Goal: Communication & Community: Participate in discussion

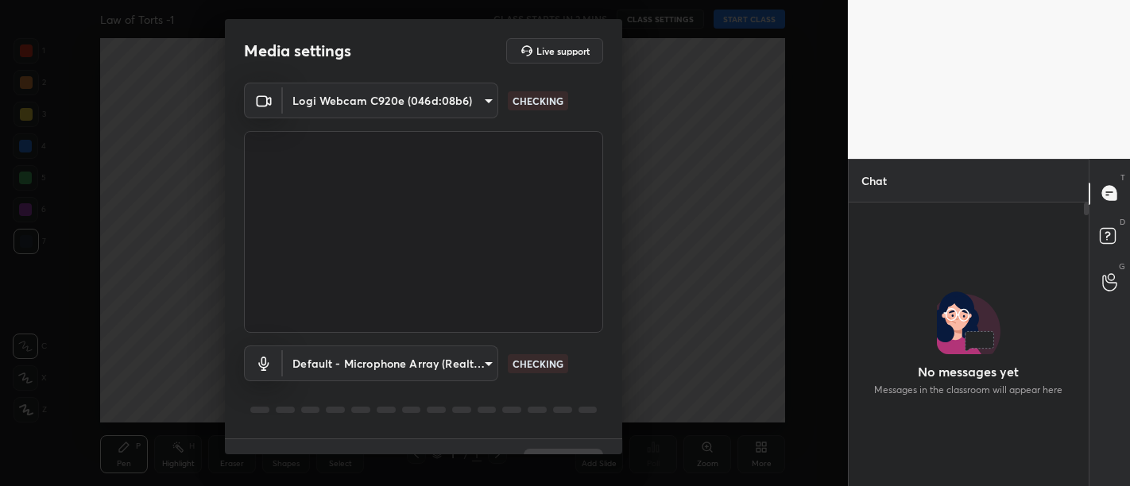
scroll to position [242, 236]
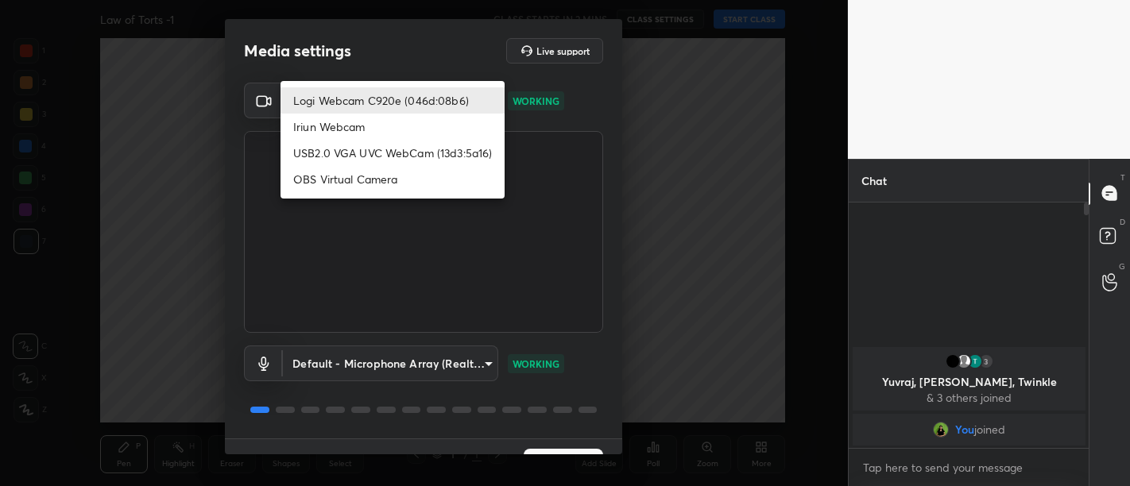
click at [397, 88] on body "1 2 3 4 5 6 7 C X Z C X Z E E Erase all H H Law of Torts -1 CLASS STARTS IN 2 M…" at bounding box center [565, 243] width 1130 height 486
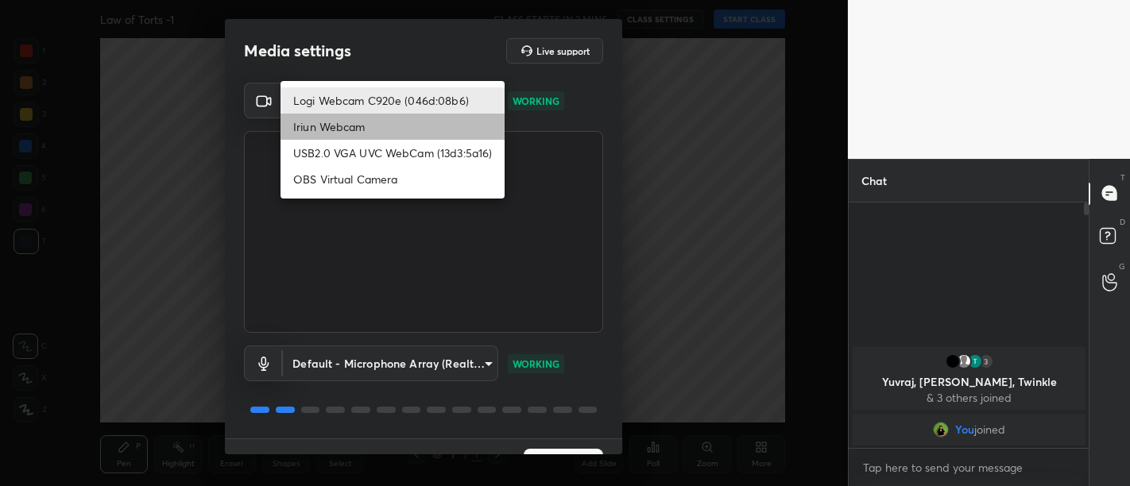
click at [374, 129] on li "Iriun Webcam" at bounding box center [392, 127] width 224 height 26
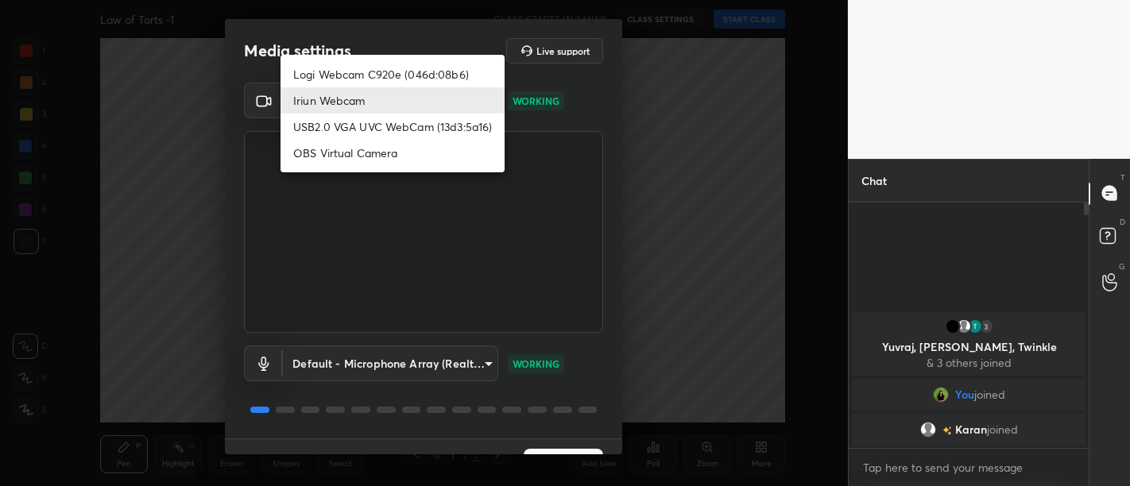
click at [350, 103] on body "1 2 3 4 5 6 7 C X Z C X Z E E Erase all H H Law of Torts -1 CLASS STARTS IN 2 M…" at bounding box center [565, 243] width 1130 height 486
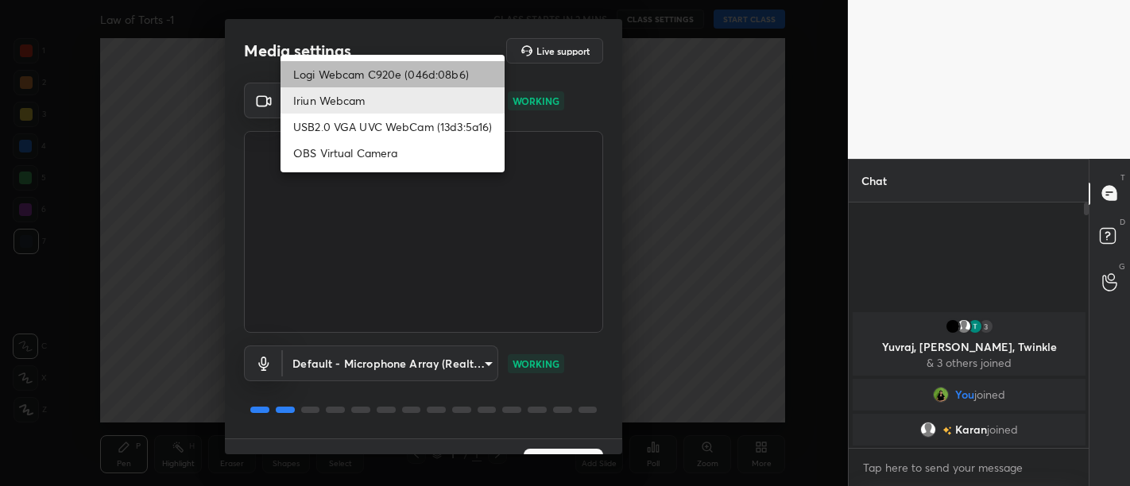
click at [351, 70] on li "Logi Webcam C920e (046d:08b6)" at bounding box center [392, 74] width 224 height 26
type input "bfdf6e9749fda72fa62dd39b8673869026ae3a59935418d763b6de5de5fe21f0"
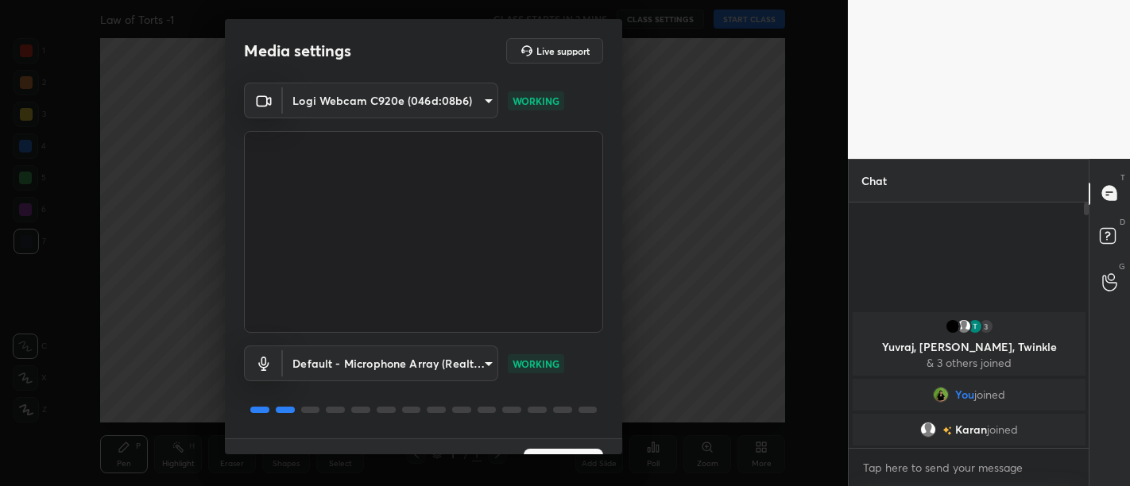
scroll to position [33, 0]
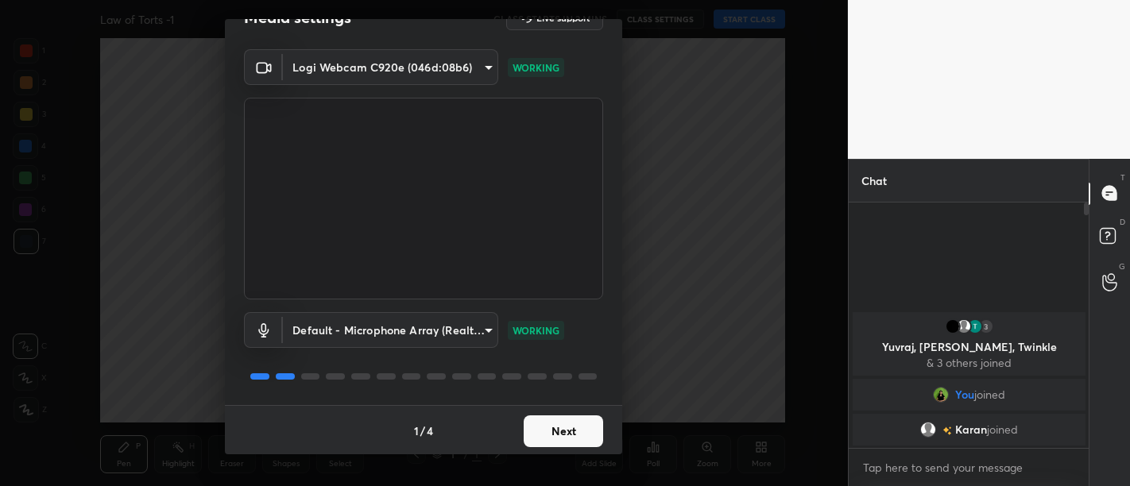
click at [553, 431] on button "Next" at bounding box center [563, 432] width 79 height 32
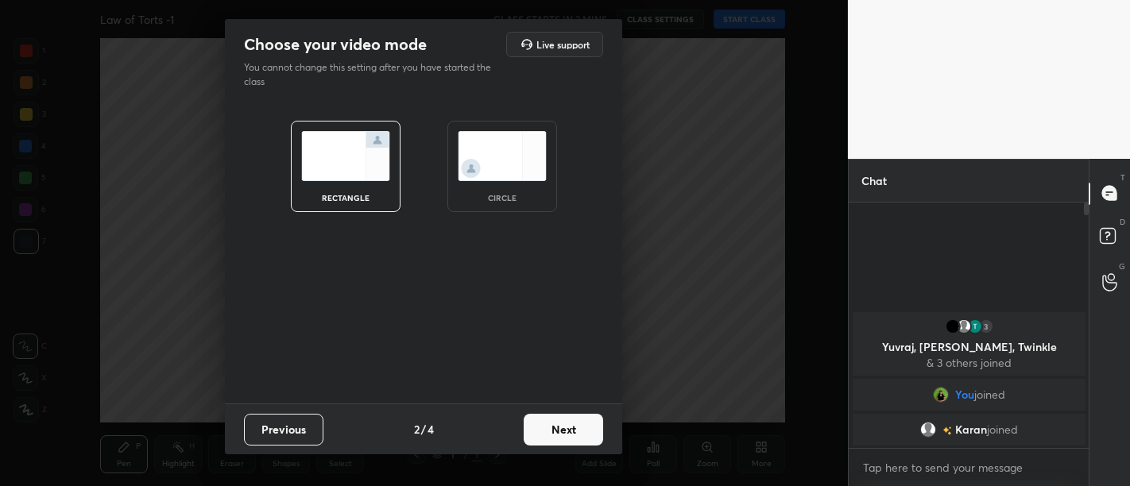
click at [568, 431] on button "Next" at bounding box center [563, 430] width 79 height 32
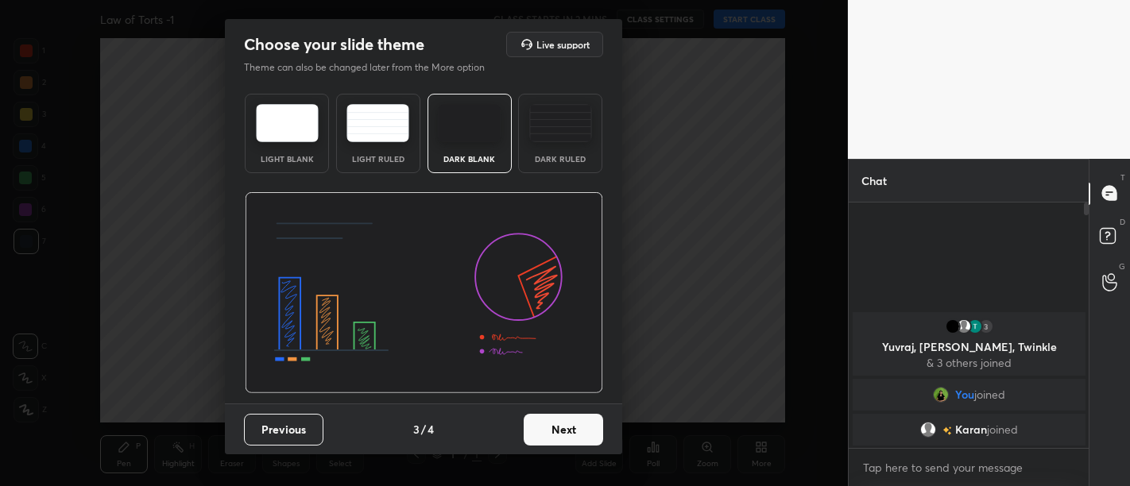
click at [568, 431] on button "Next" at bounding box center [563, 430] width 79 height 32
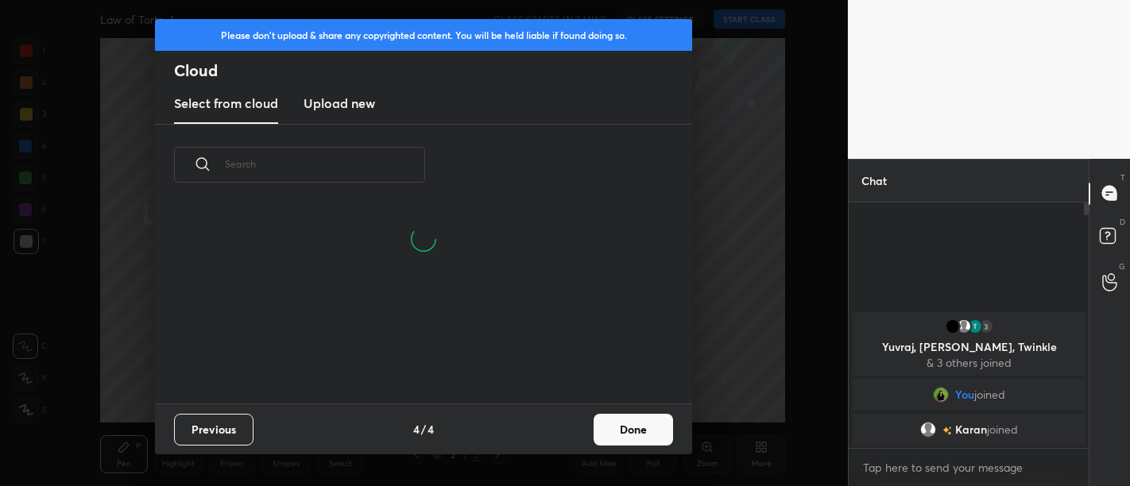
click at [331, 95] on h3 "Upload new" at bounding box center [340, 103] width 72 height 19
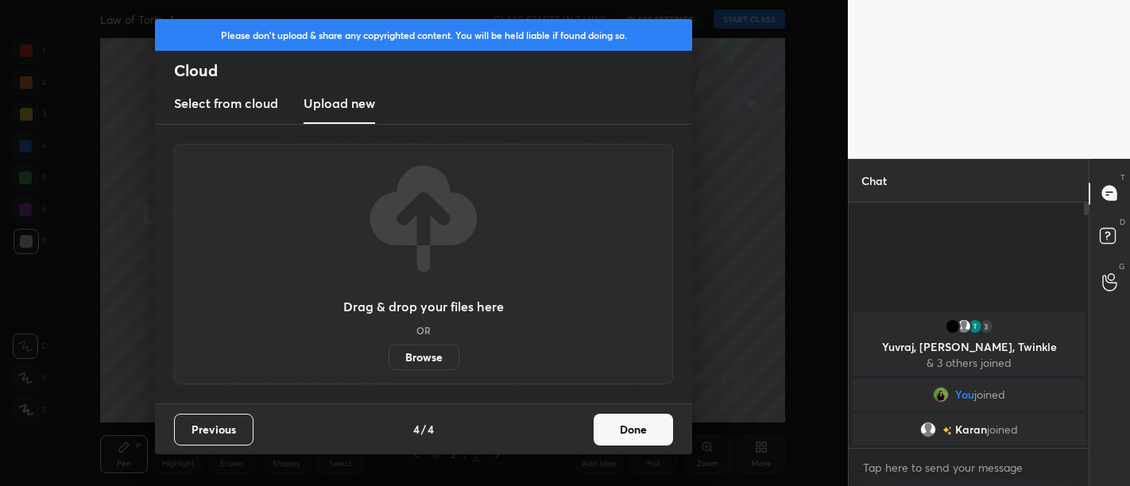
click at [437, 353] on label "Browse" at bounding box center [424, 357] width 71 height 25
click at [389, 353] on input "Browse" at bounding box center [389, 357] width 0 height 25
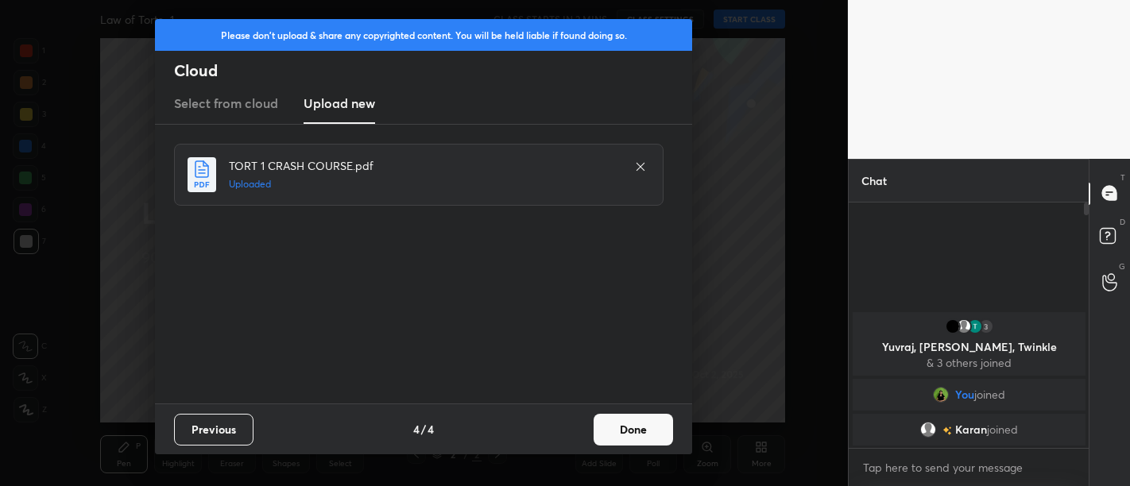
click at [638, 427] on button "Done" at bounding box center [633, 430] width 79 height 32
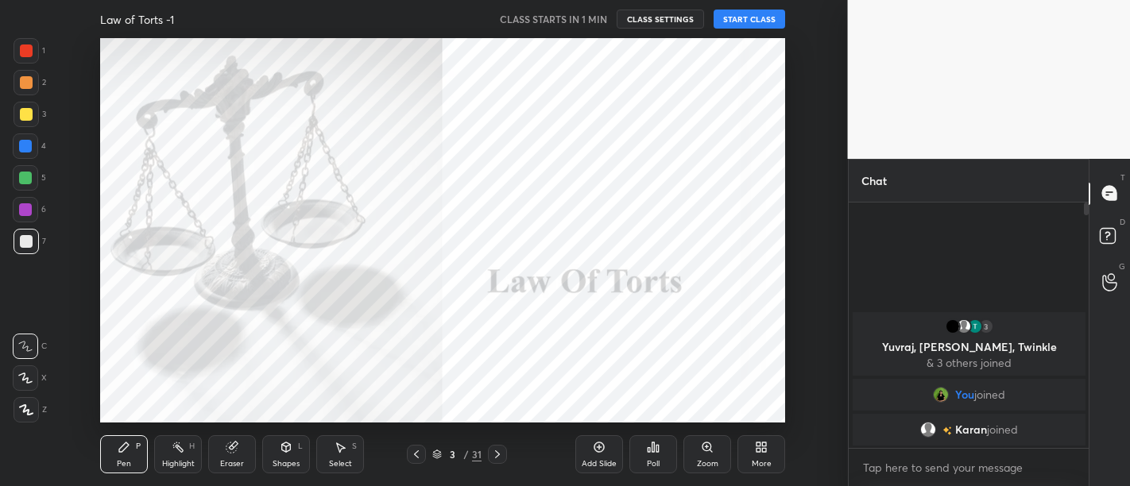
click at [761, 16] on button "START CLASS" at bounding box center [750, 19] width 72 height 19
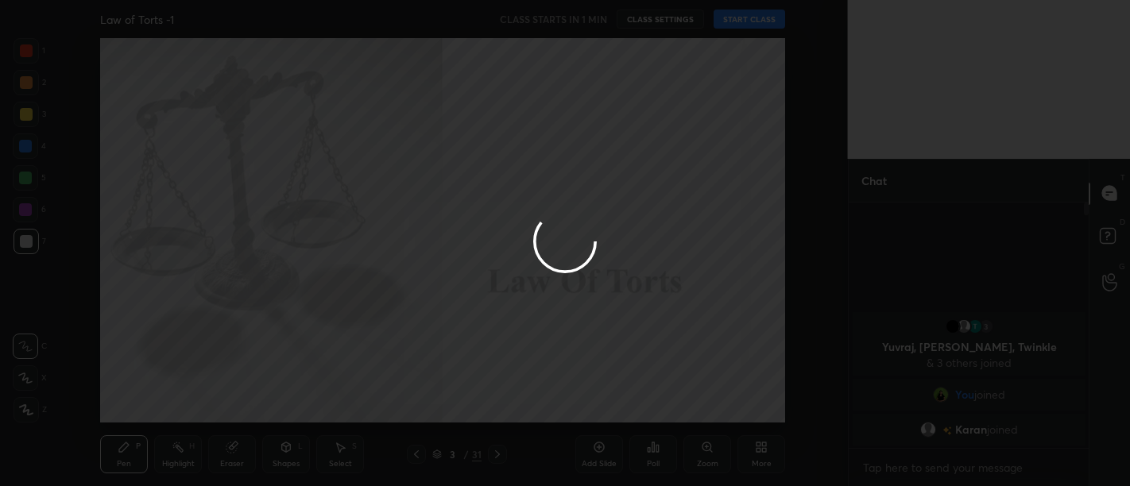
type textarea "x"
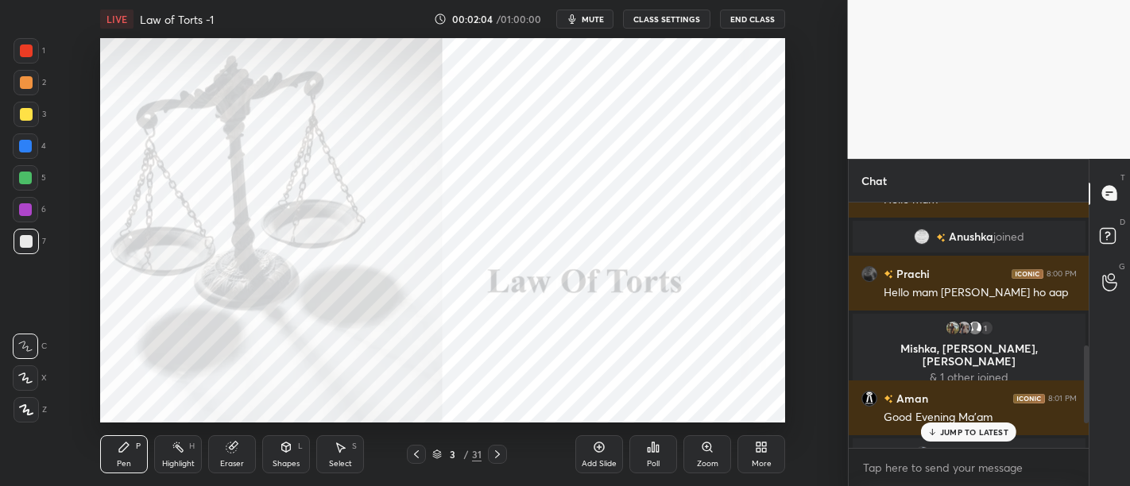
scroll to position [588, 0]
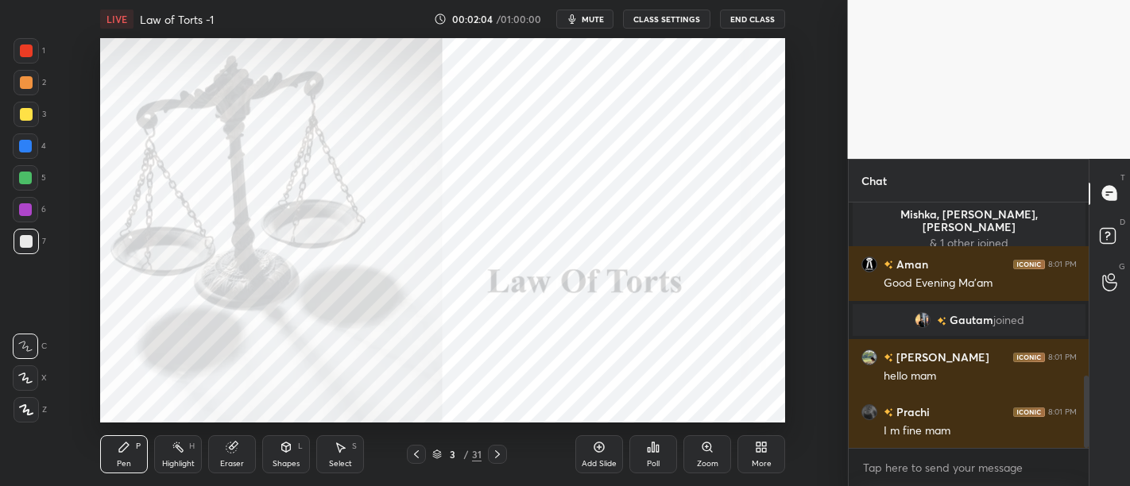
click at [958, 435] on div "[PERSON_NAME] 8:00 PM Hello mam [PERSON_NAME] ho aap 1 [PERSON_NAME], [PERSON_N…" at bounding box center [969, 326] width 241 height 246
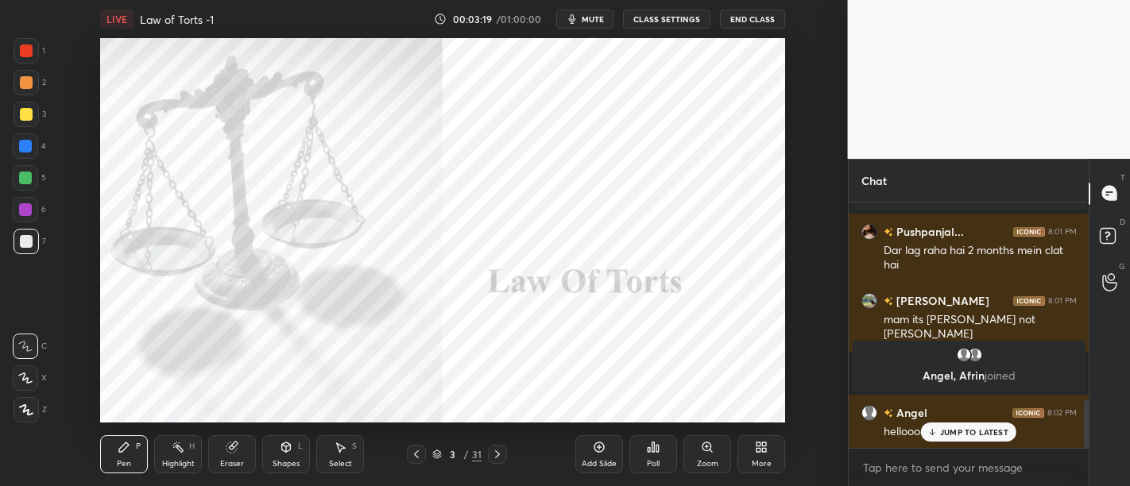
scroll to position [1019, 0]
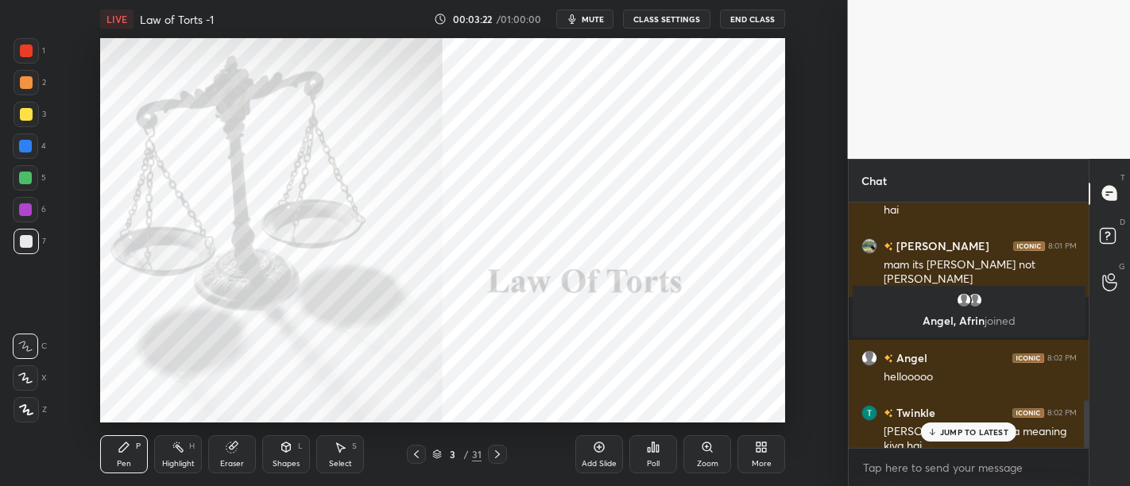
click at [967, 437] on p "JUMP TO LATEST" at bounding box center [974, 432] width 68 height 10
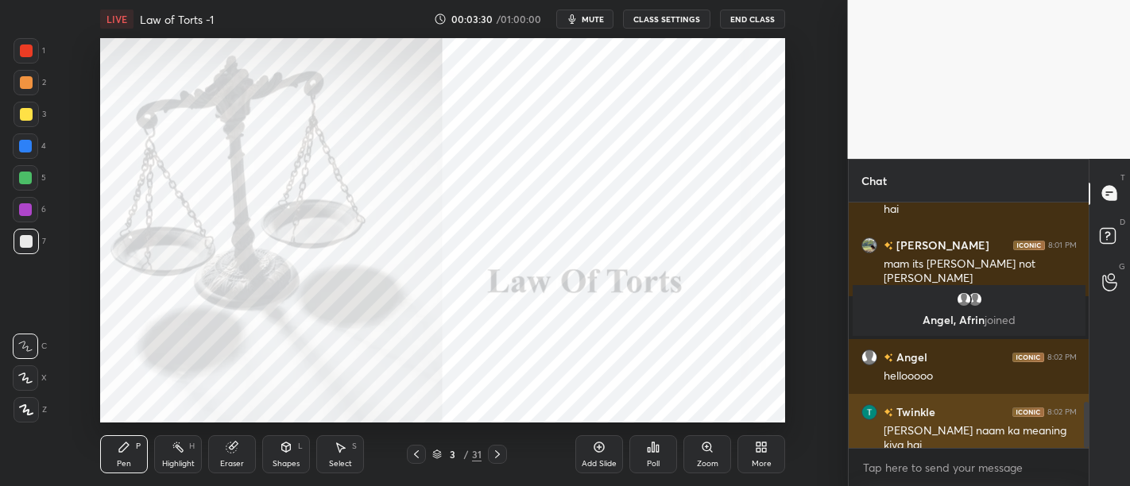
scroll to position [1058, 0]
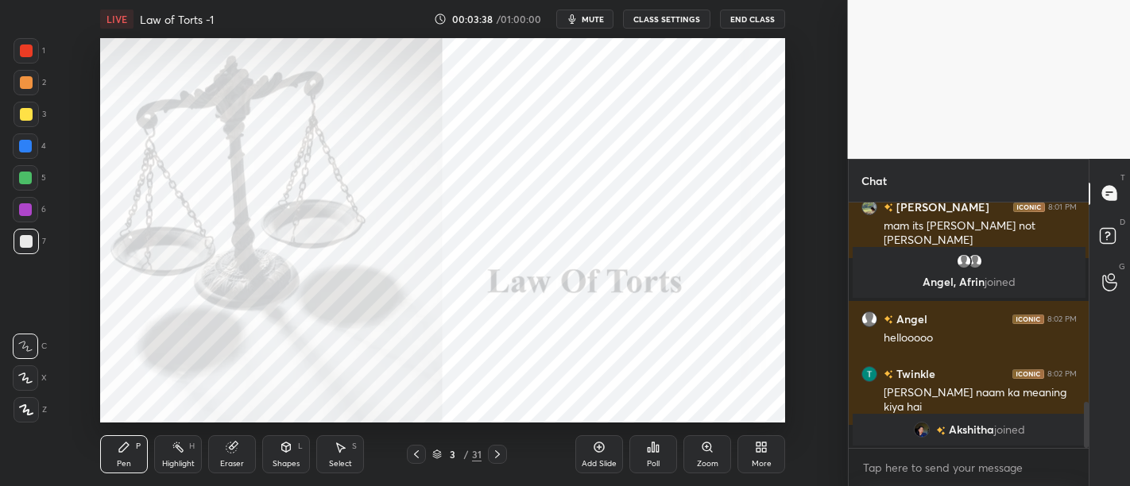
click at [17, 212] on div at bounding box center [25, 209] width 25 height 25
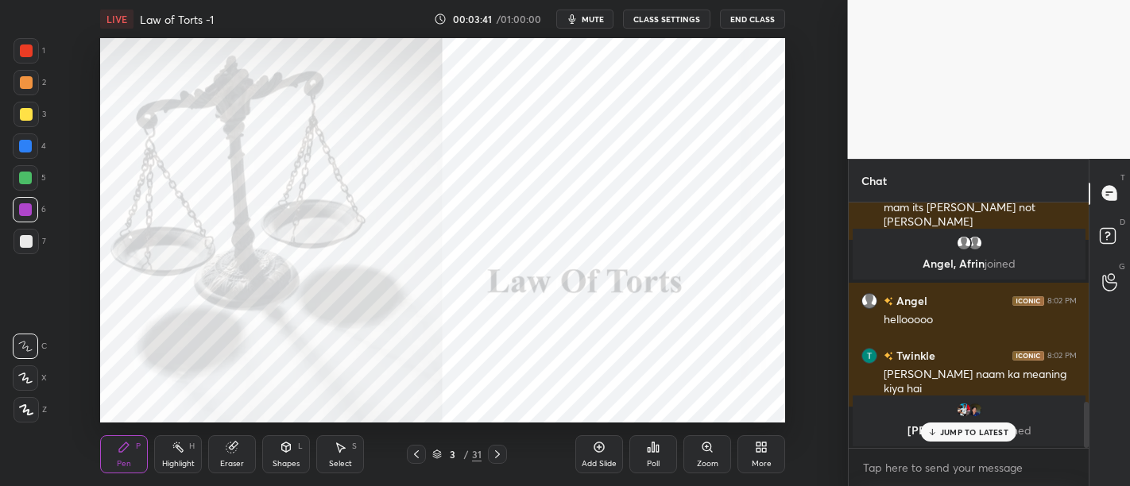
click at [989, 429] on p "JUMP TO LATEST" at bounding box center [974, 432] width 68 height 10
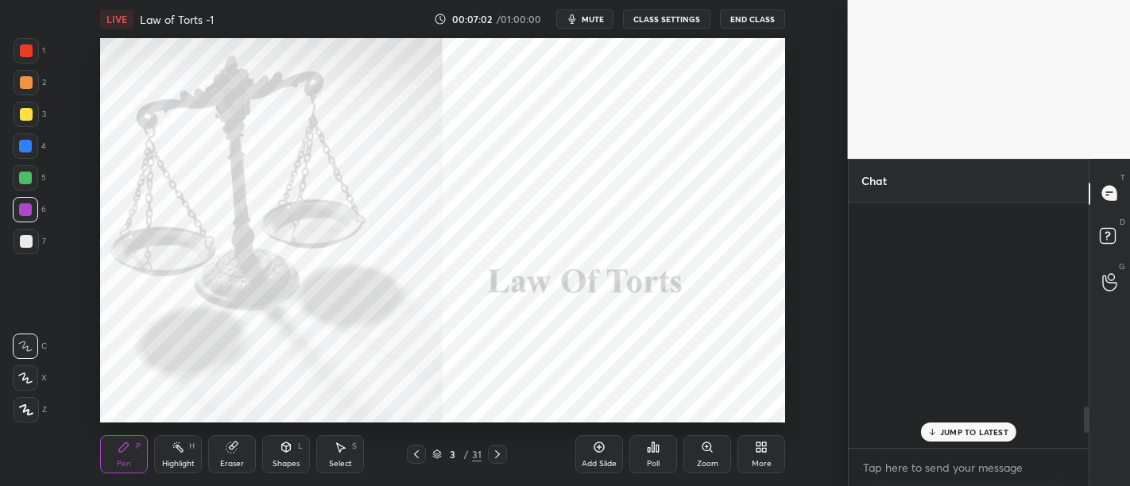
scroll to position [1945, 0]
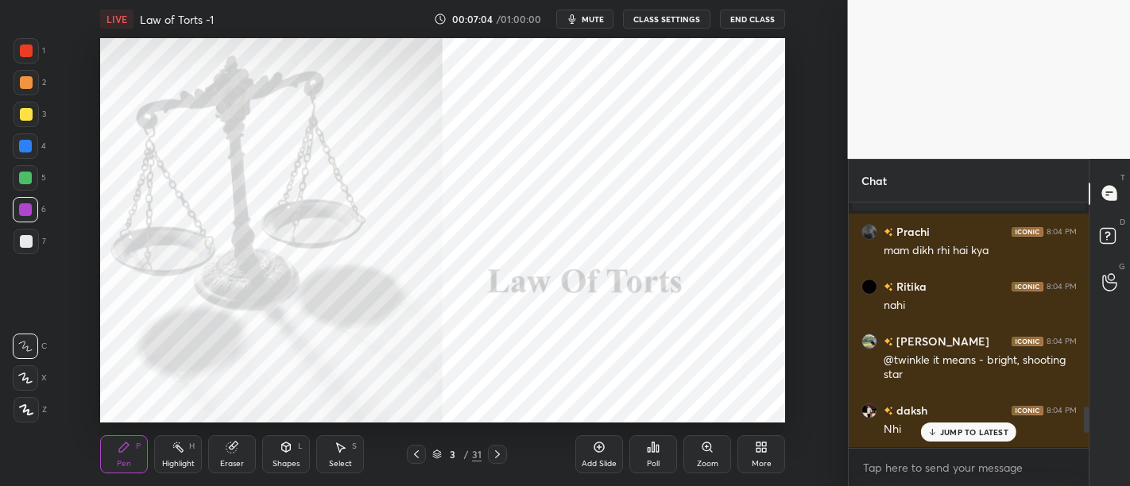
click at [597, 20] on span "mute" at bounding box center [593, 19] width 22 height 11
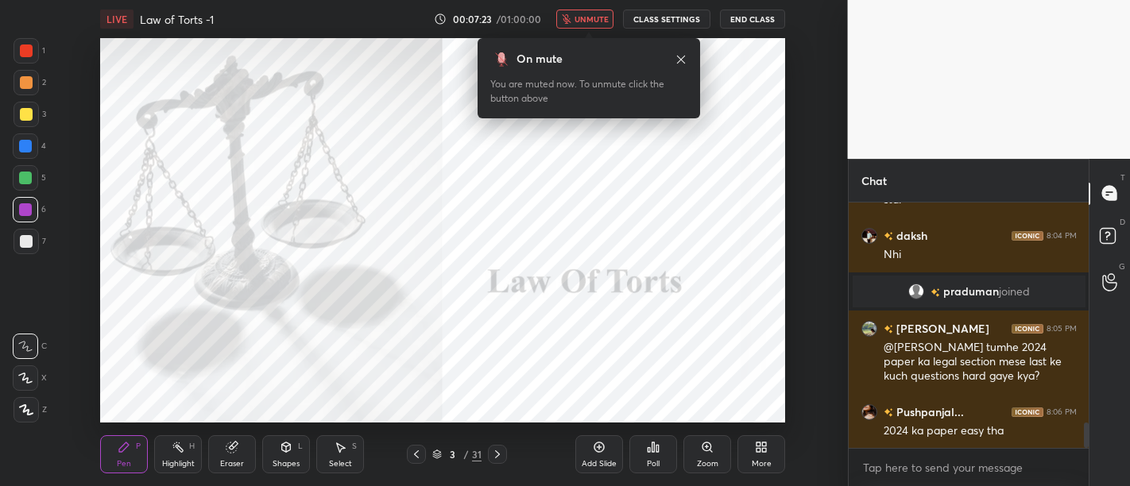
scroll to position [2158, 0]
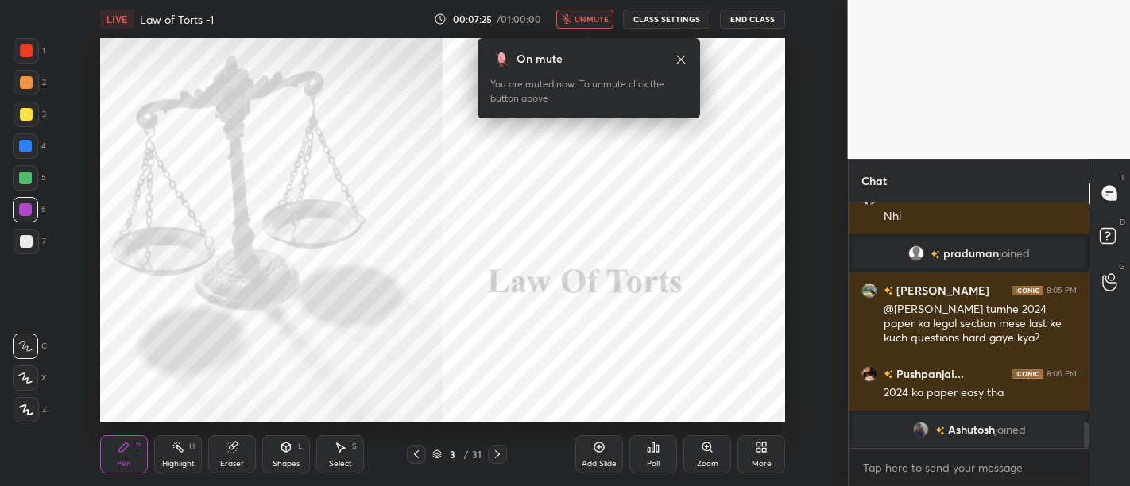
click at [601, 19] on span "unmute" at bounding box center [591, 19] width 34 height 11
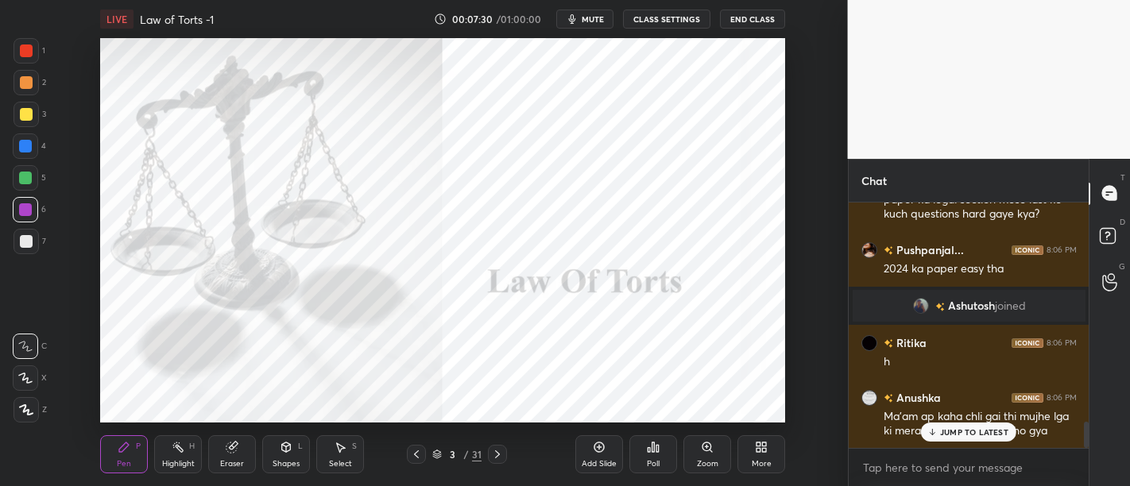
scroll to position [2061, 0]
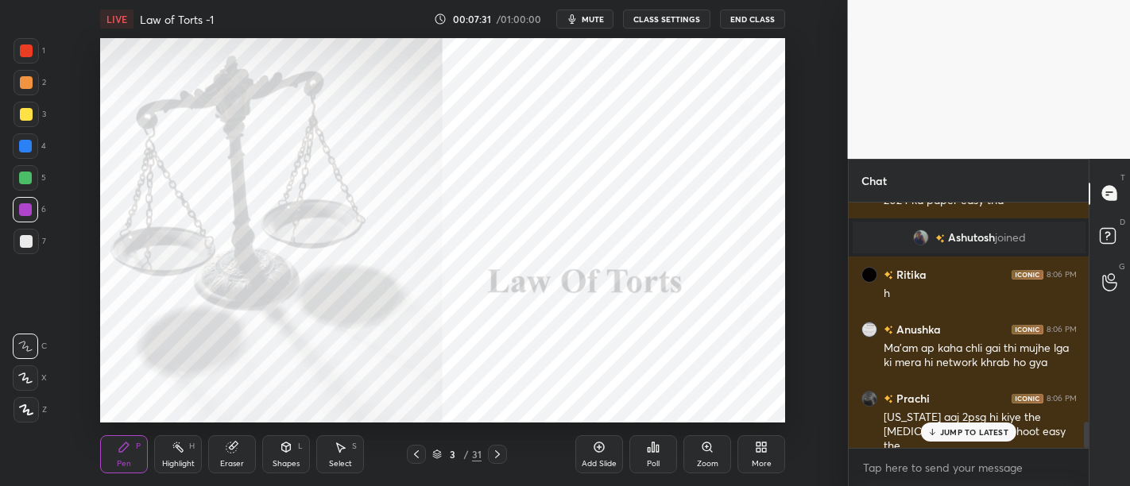
click at [958, 432] on p "JUMP TO LATEST" at bounding box center [974, 432] width 68 height 10
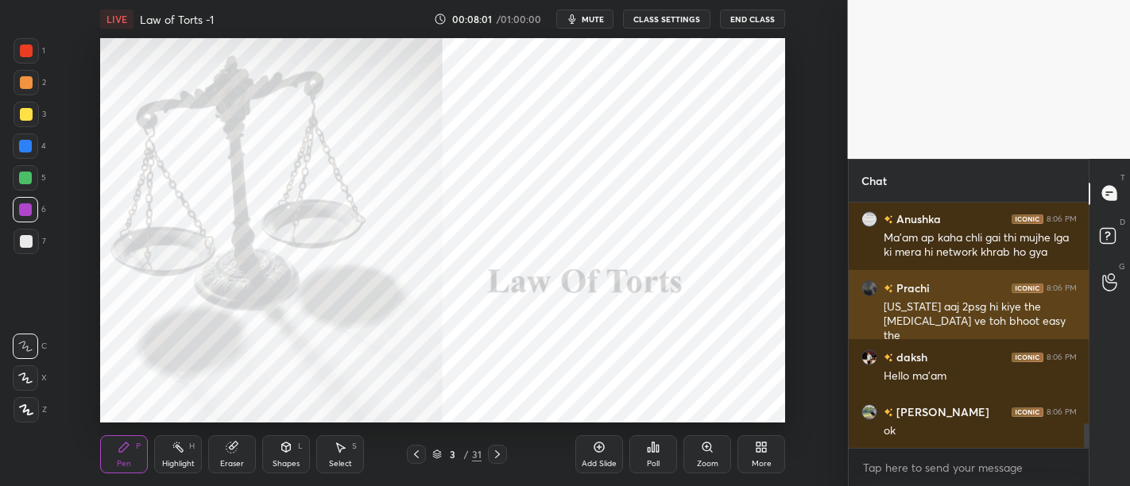
scroll to position [2226, 0]
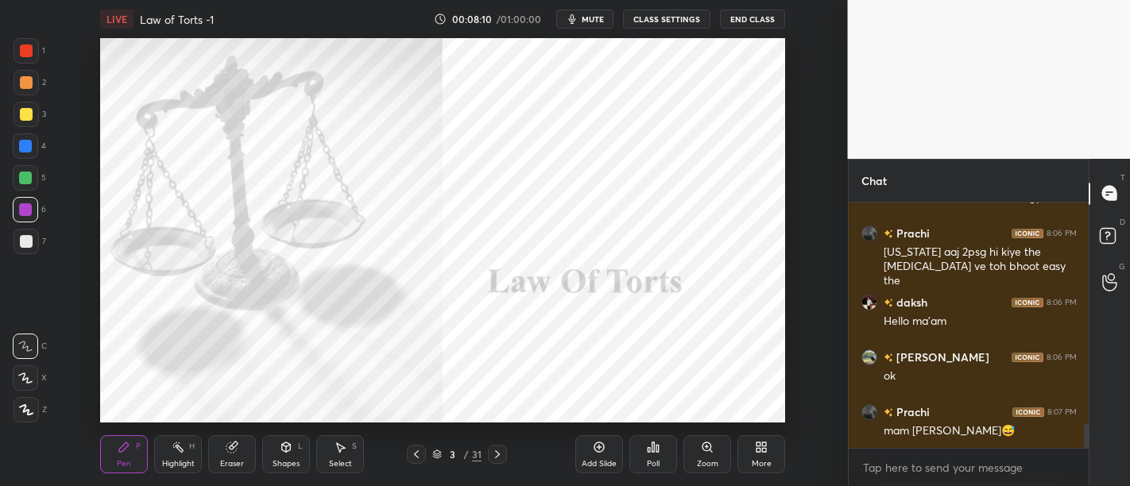
click at [23, 181] on div at bounding box center [25, 178] width 13 height 13
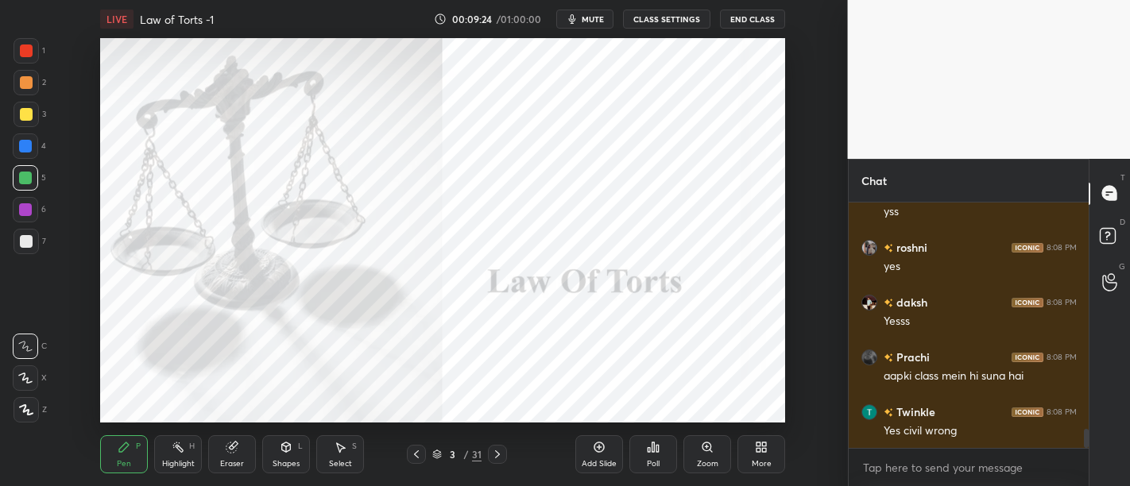
scroll to position [3037, 0]
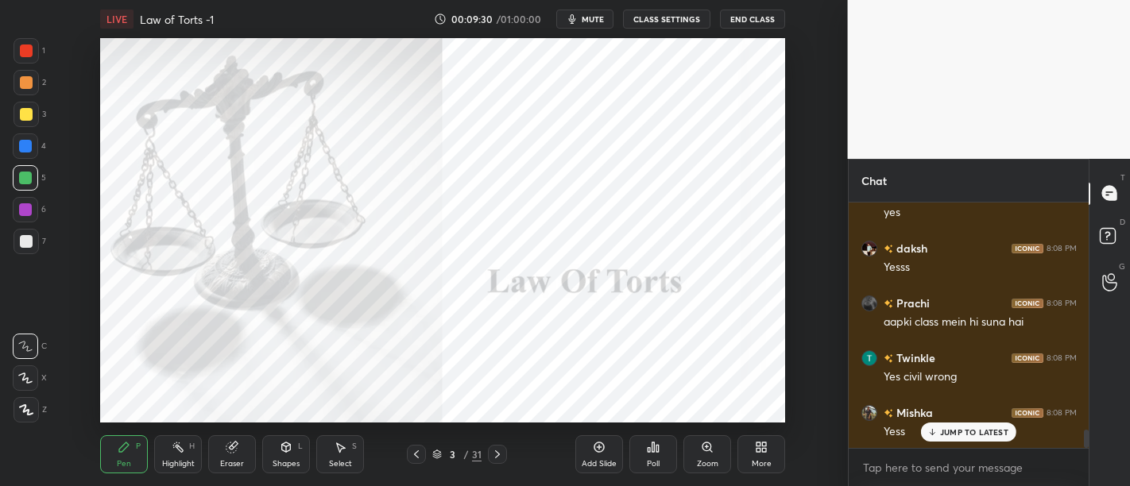
click at [602, 452] on icon at bounding box center [599, 447] width 13 height 13
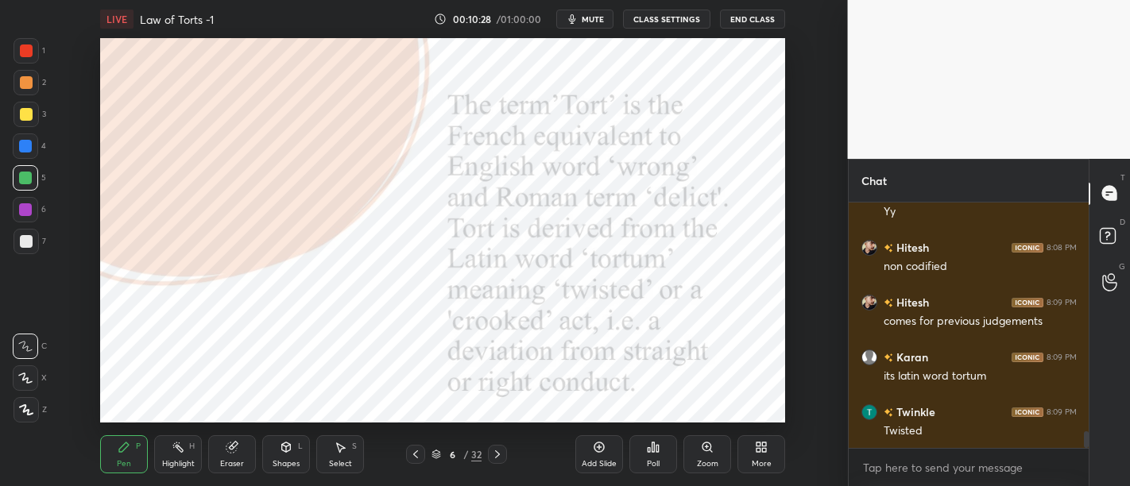
scroll to position [3443, 0]
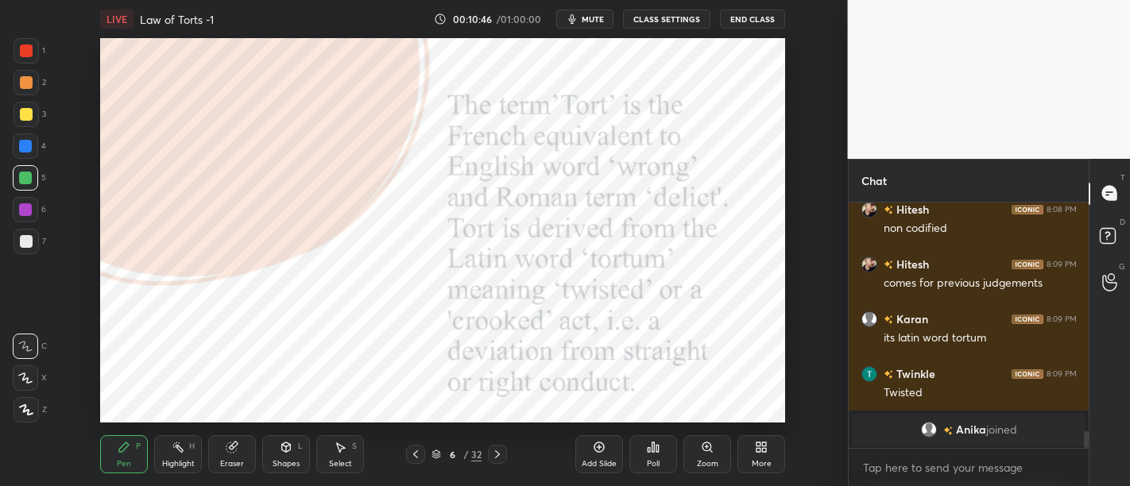
click at [25, 243] on div at bounding box center [26, 241] width 13 height 13
click at [36, 396] on div "Z" at bounding box center [30, 407] width 33 height 32
click at [25, 408] on icon at bounding box center [26, 410] width 13 height 10
click at [29, 205] on div at bounding box center [25, 209] width 13 height 13
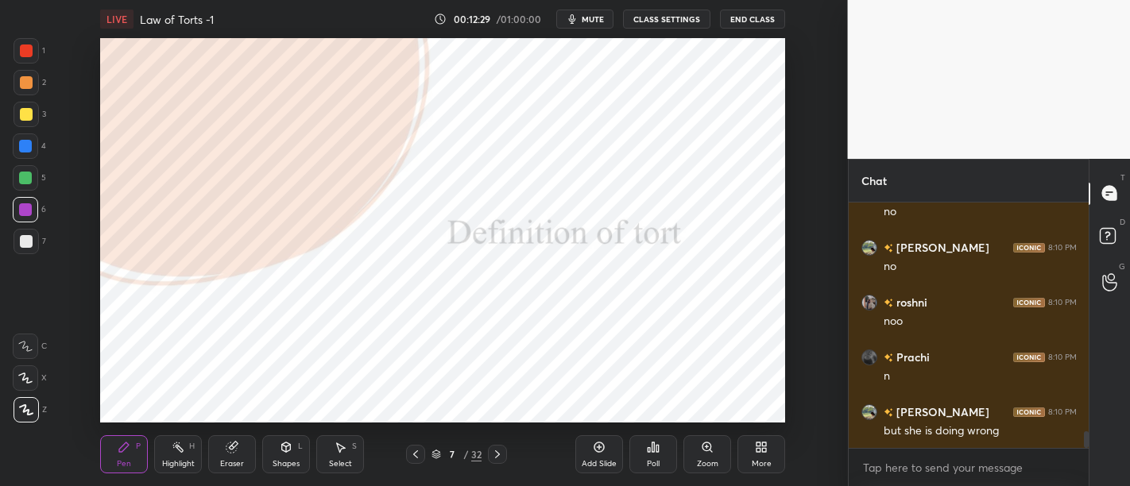
scroll to position [3389, 0]
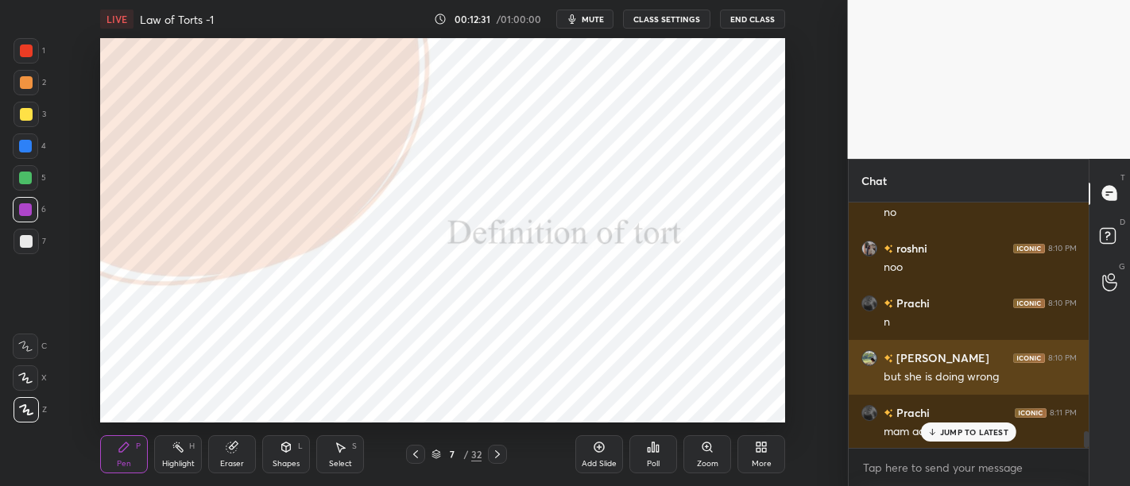
click at [1073, 366] on div "but she is doing wrong" at bounding box center [980, 375] width 193 height 19
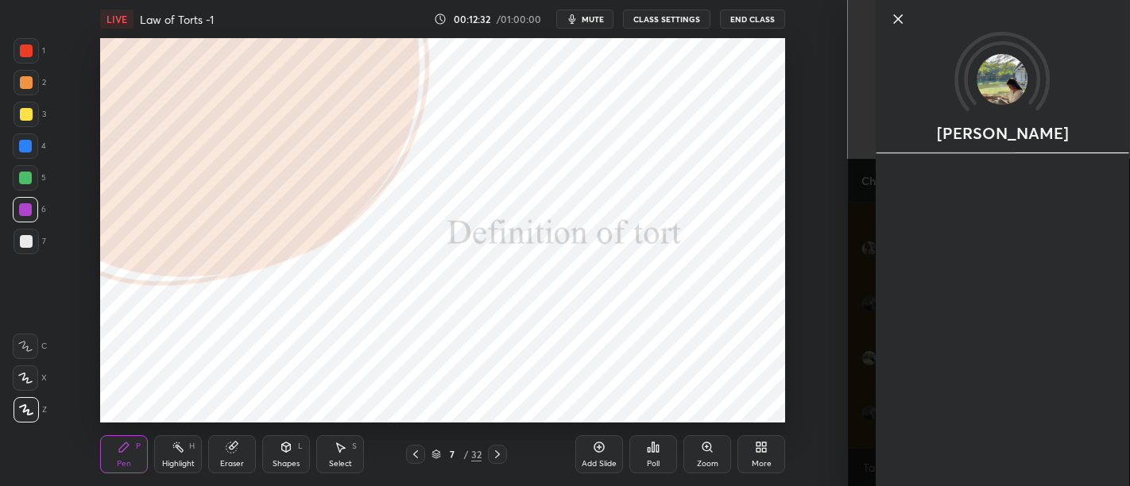
click at [977, 439] on div "[PERSON_NAME]" at bounding box center [1003, 243] width 254 height 486
click at [896, 20] on icon at bounding box center [898, 19] width 8 height 8
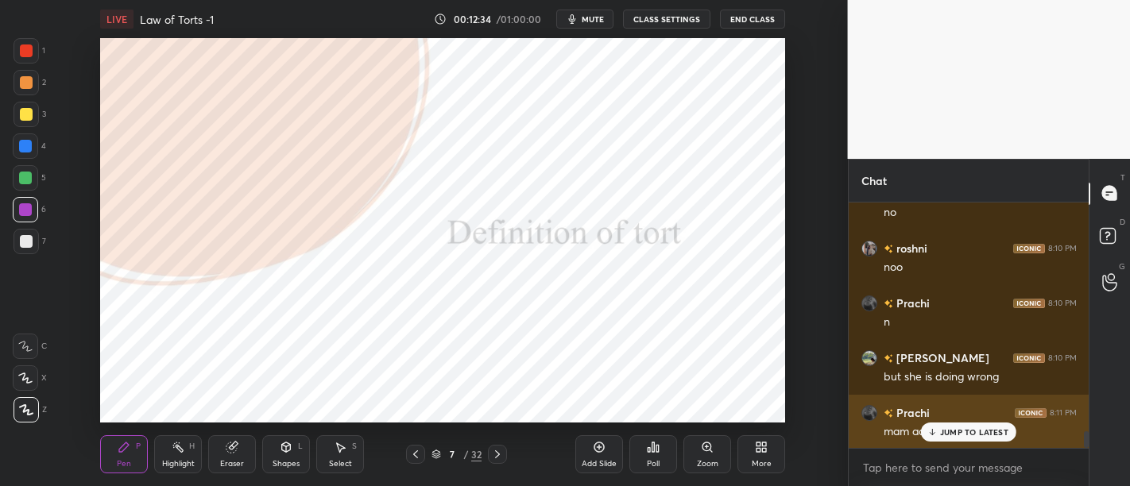
click at [978, 428] on p "JUMP TO LATEST" at bounding box center [974, 432] width 68 height 10
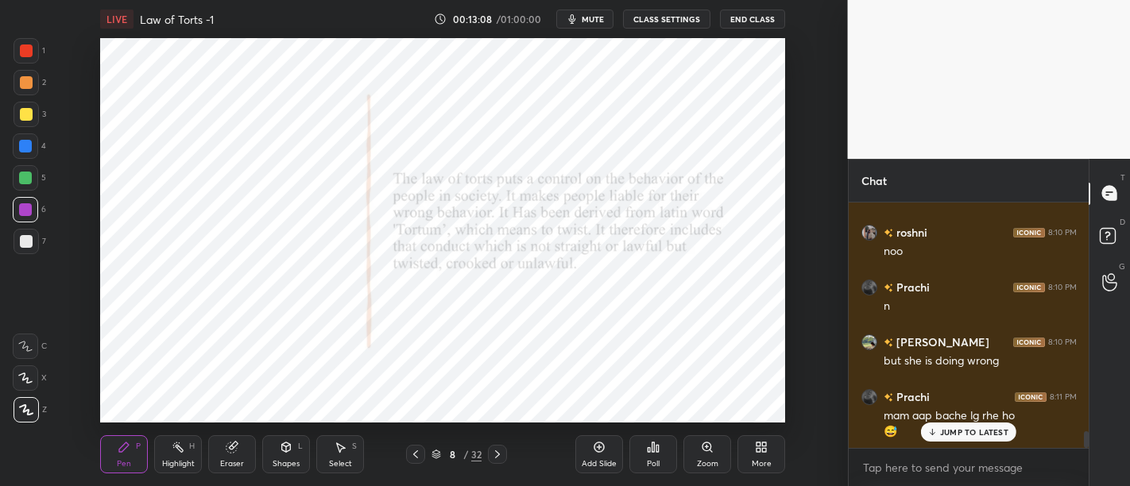
scroll to position [3460, 0]
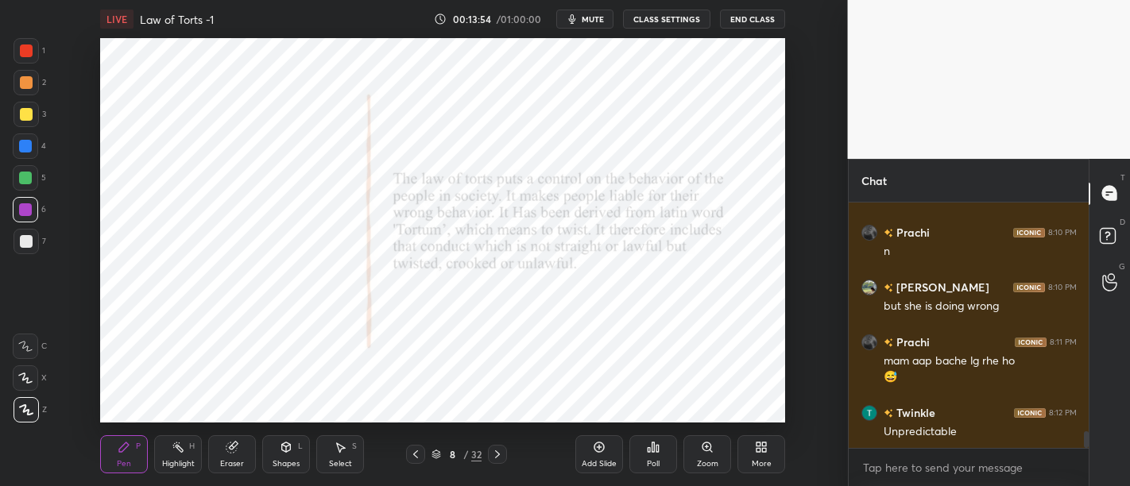
click at [599, 461] on div "Add Slide" at bounding box center [599, 464] width 35 height 8
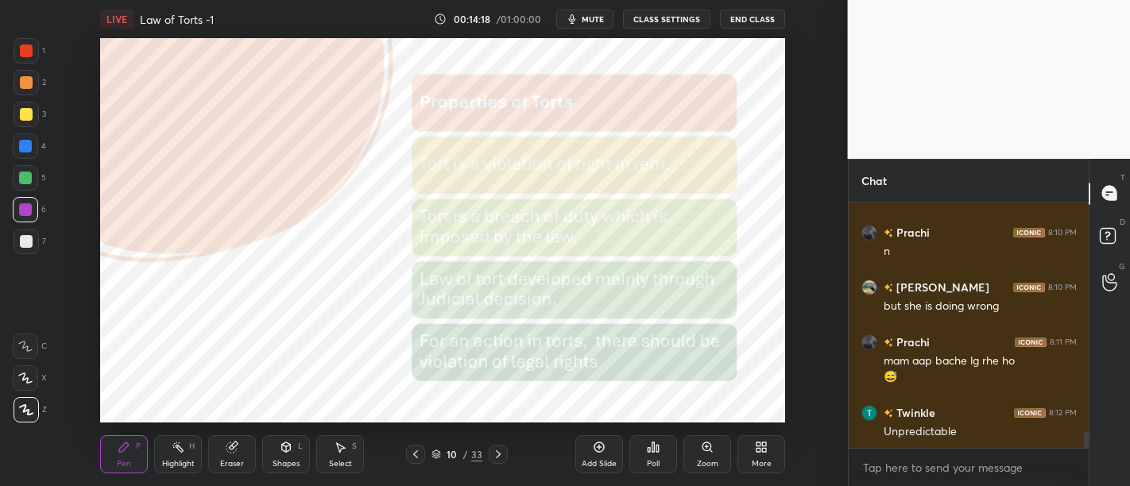
click at [22, 148] on div at bounding box center [25, 146] width 13 height 13
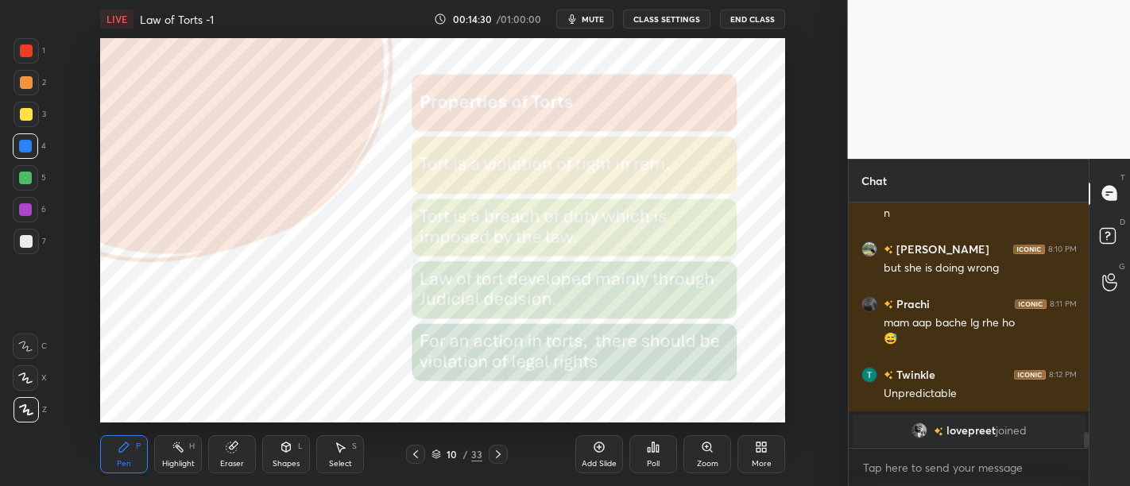
scroll to position [3517, 0]
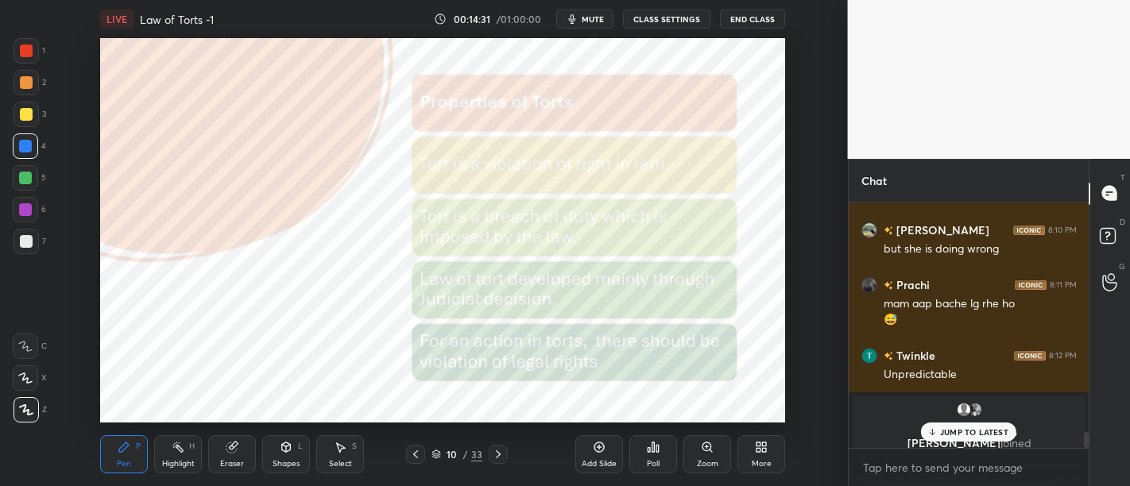
click at [936, 435] on icon at bounding box center [932, 432] width 10 height 10
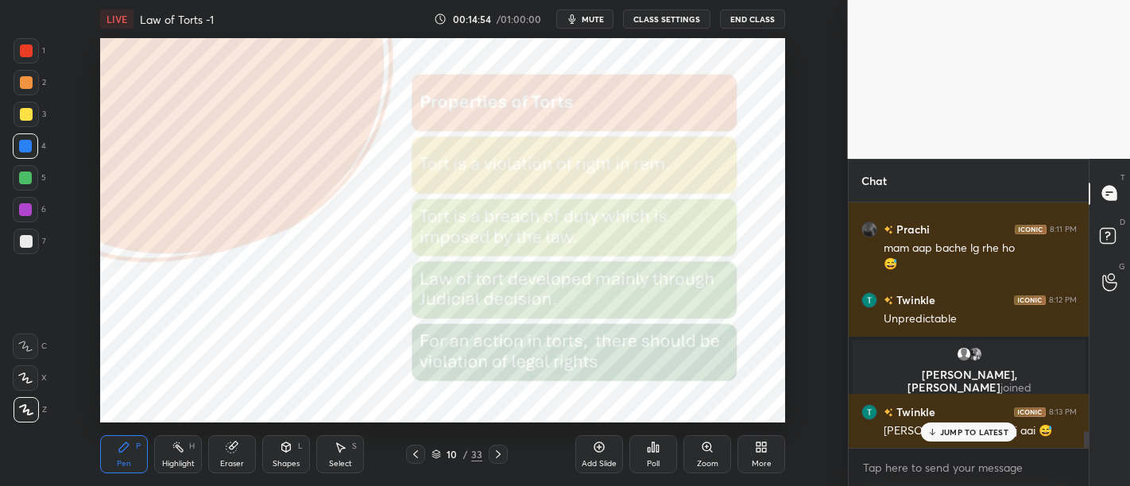
scroll to position [3452, 0]
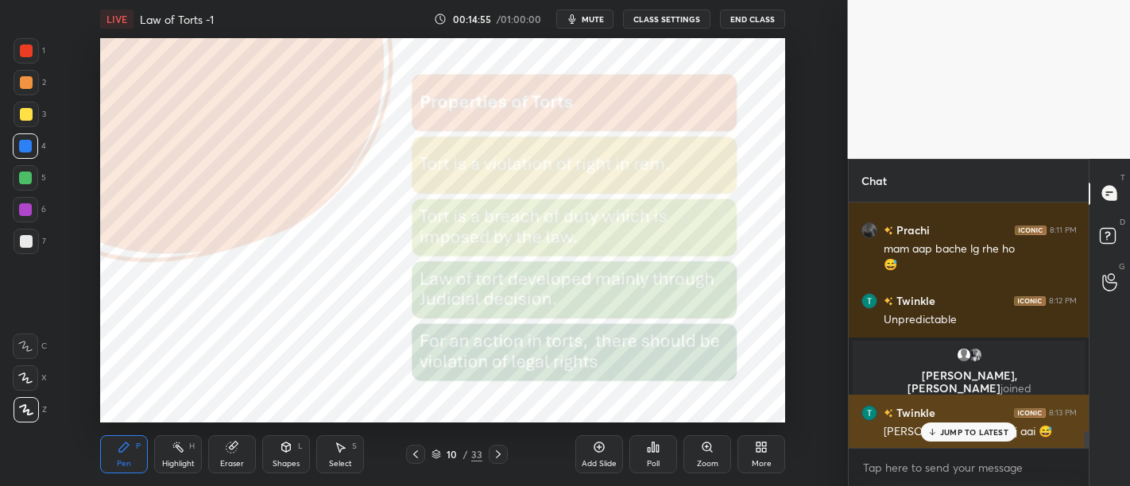
click at [978, 430] on p "JUMP TO LATEST" at bounding box center [974, 432] width 68 height 10
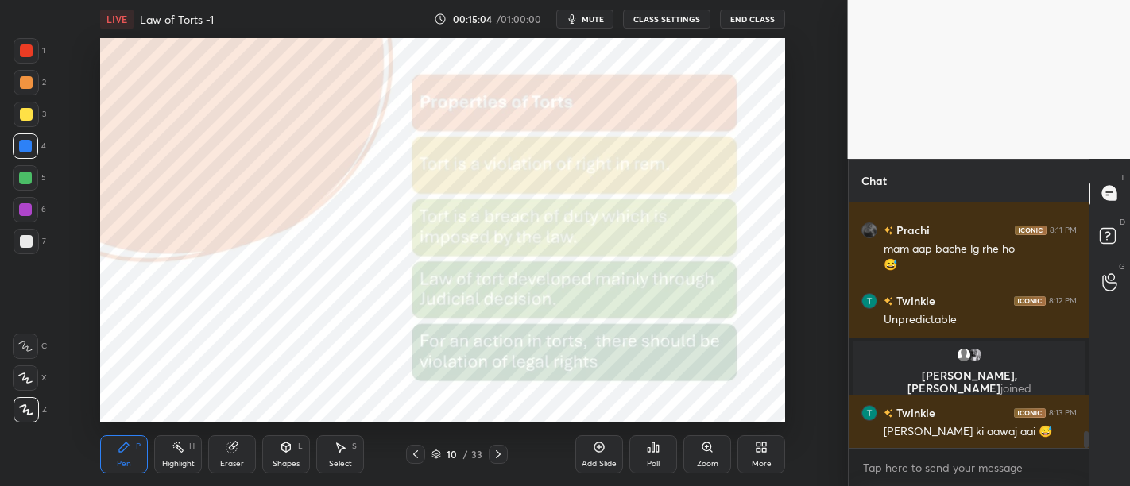
click at [607, 451] on div "Add Slide" at bounding box center [599, 454] width 48 height 38
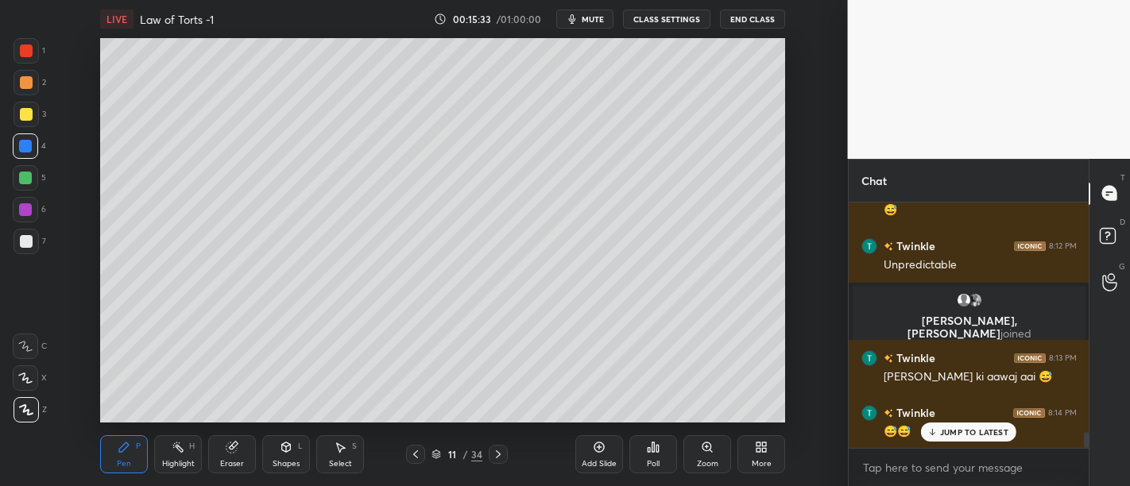
scroll to position [3545, 0]
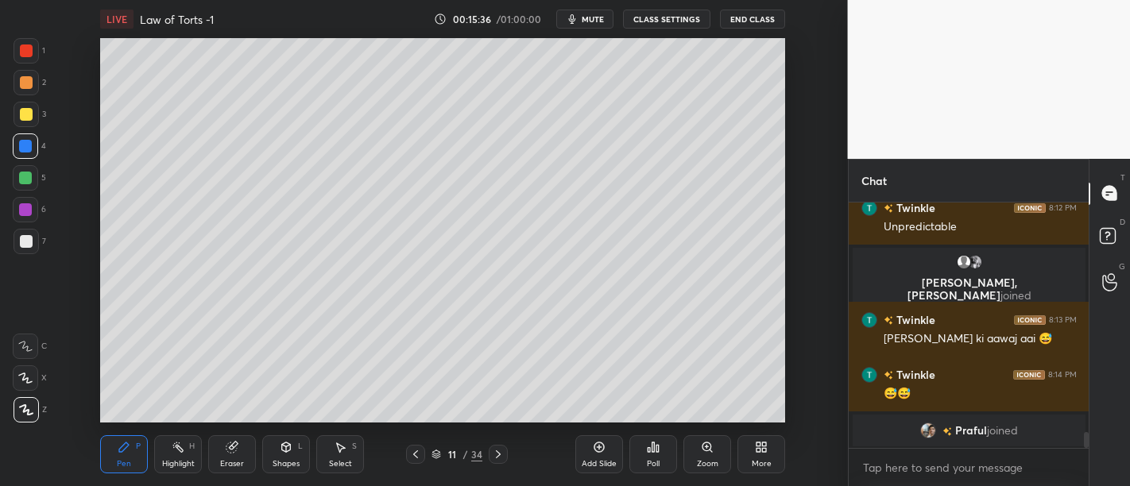
click at [604, 454] on div "Add Slide" at bounding box center [599, 454] width 48 height 38
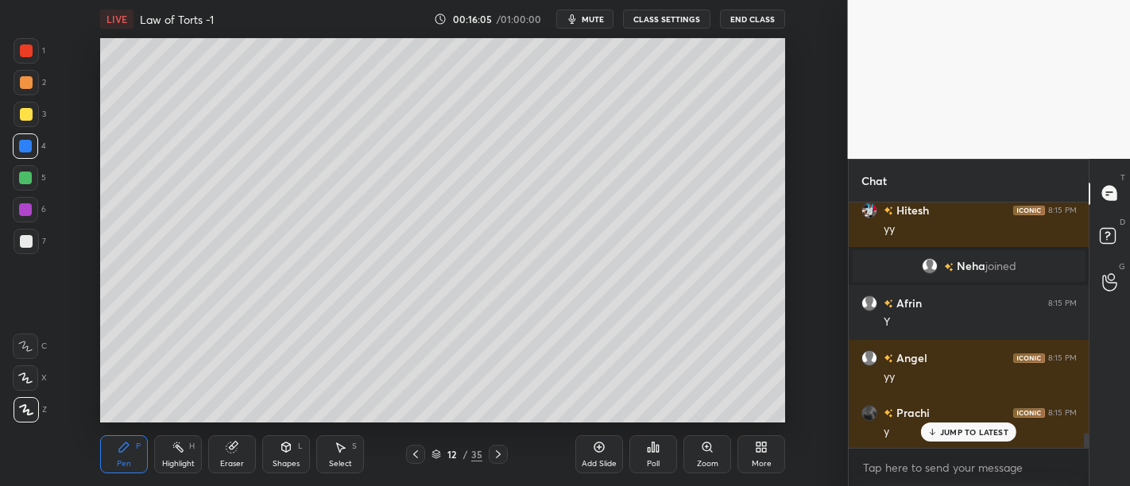
scroll to position [3858, 0]
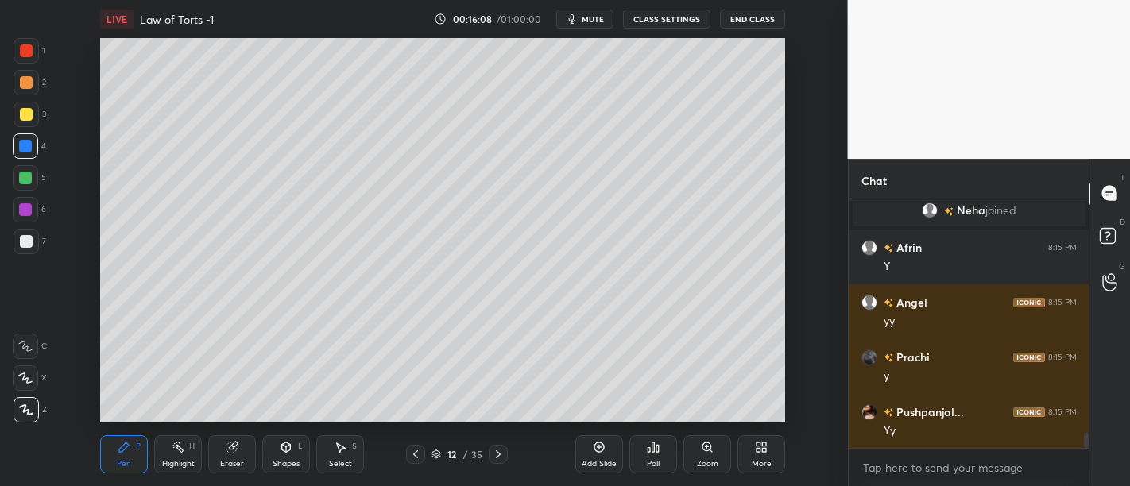
click at [594, 439] on div "Add Slide" at bounding box center [599, 454] width 48 height 38
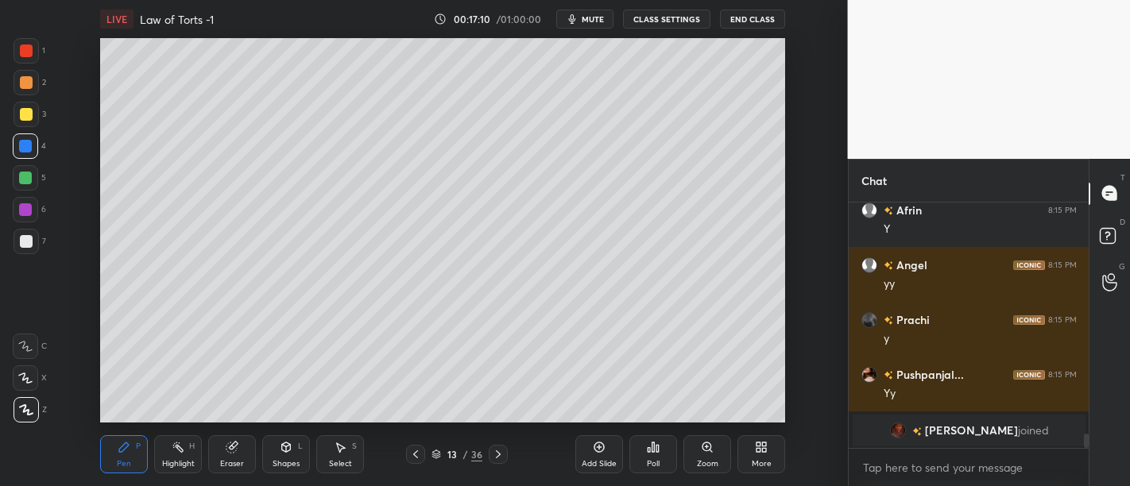
click at [30, 52] on div at bounding box center [26, 50] width 13 height 13
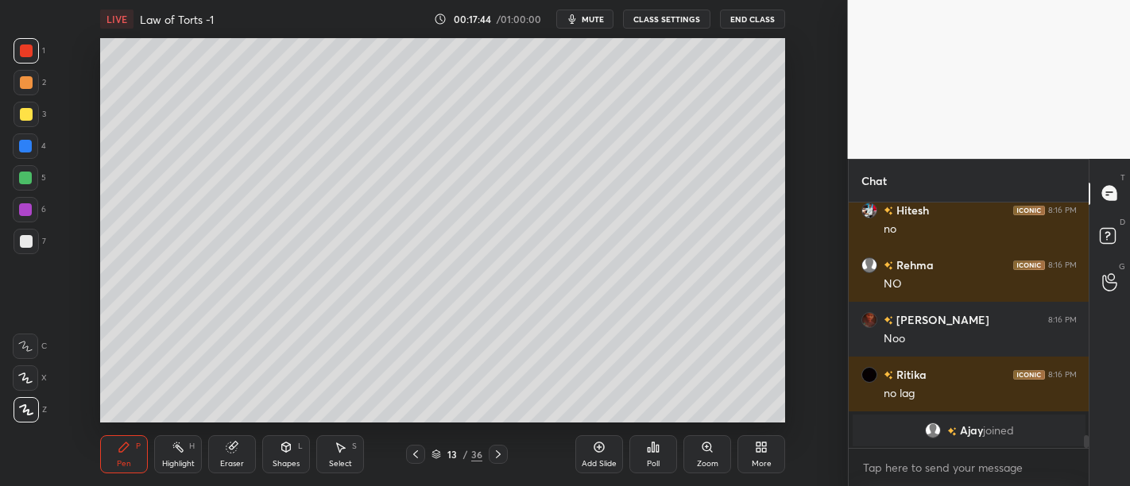
scroll to position [4527, 0]
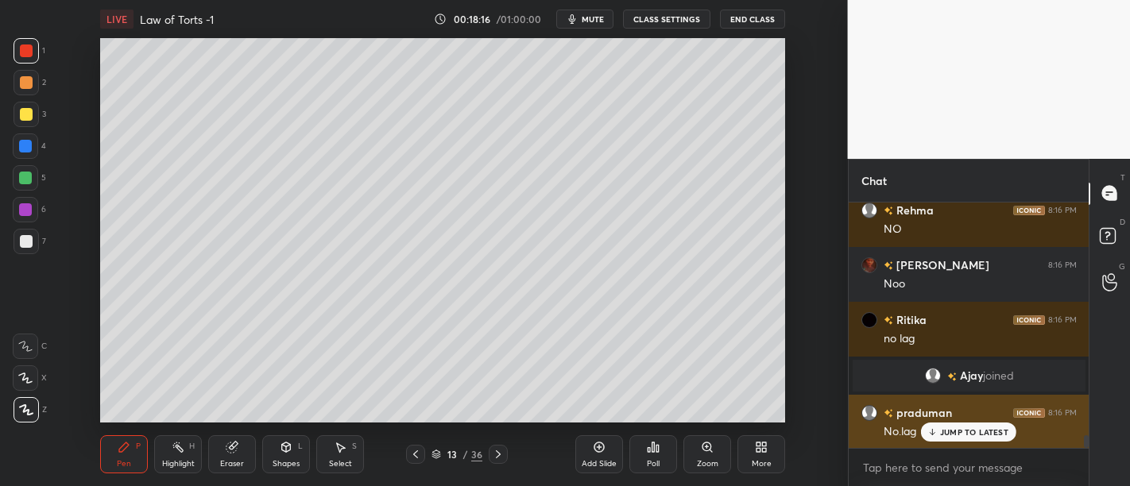
click at [977, 430] on p "JUMP TO LATEST" at bounding box center [974, 432] width 68 height 10
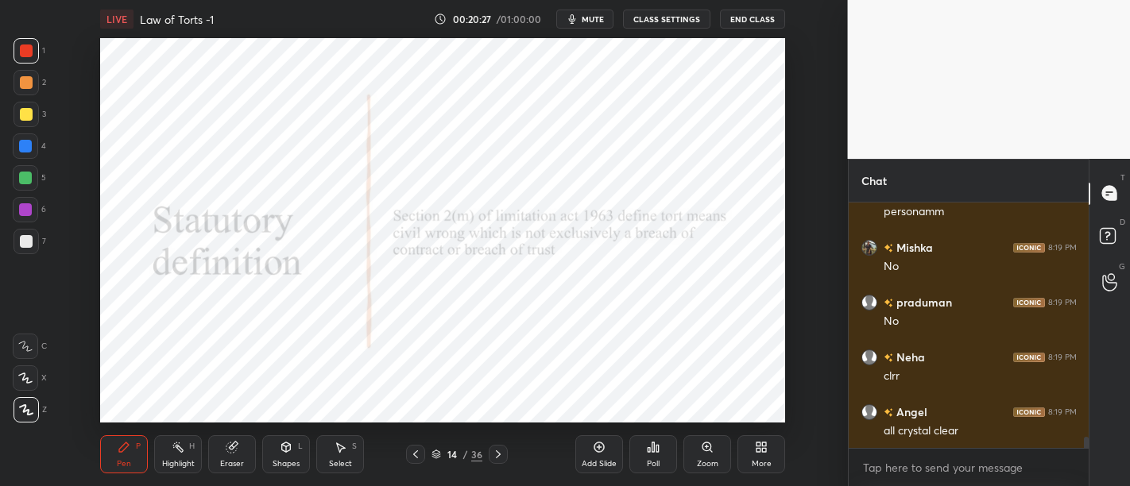
scroll to position [5220, 0]
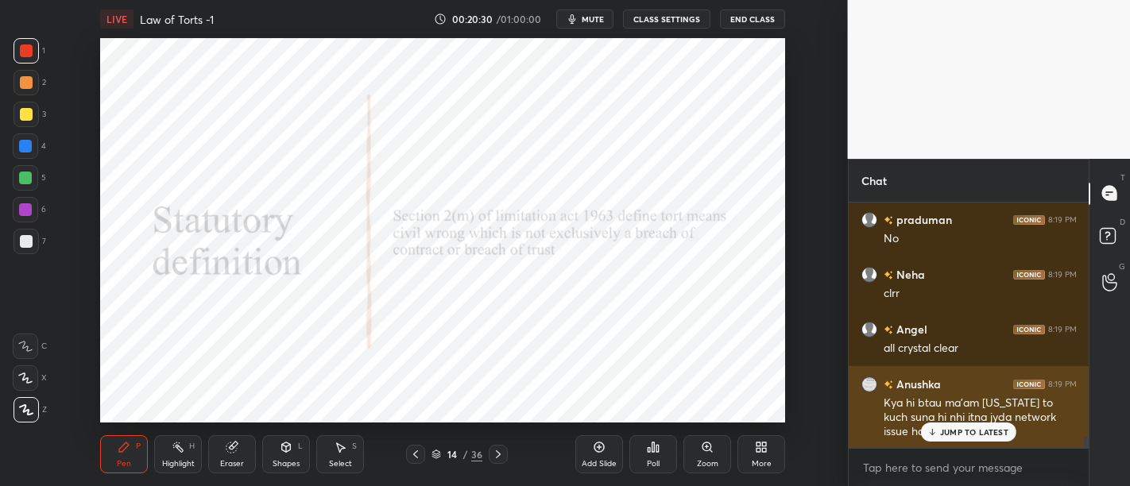
click at [957, 437] on p "JUMP TO LATEST" at bounding box center [974, 432] width 68 height 10
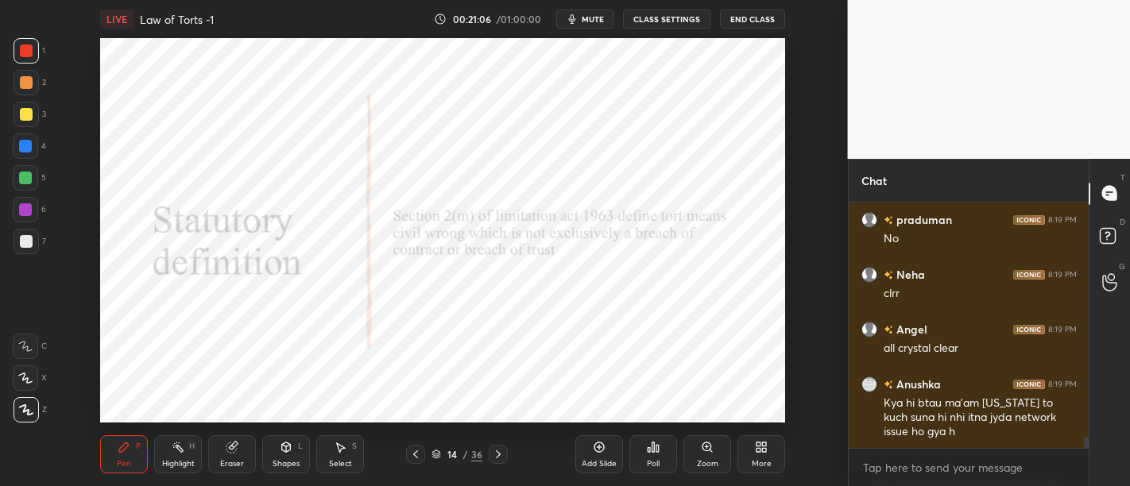
scroll to position [5258, 0]
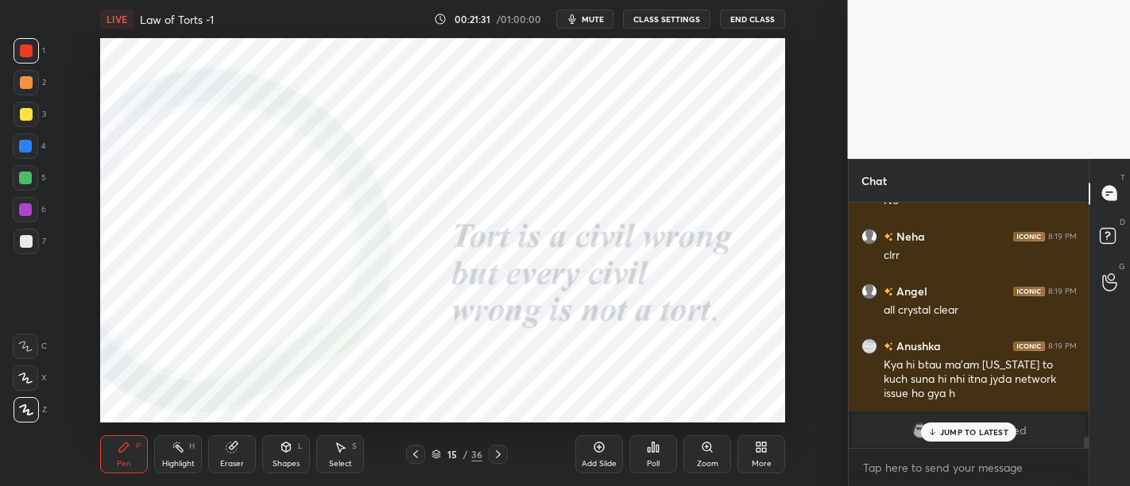
click at [969, 432] on p "JUMP TO LATEST" at bounding box center [974, 432] width 68 height 10
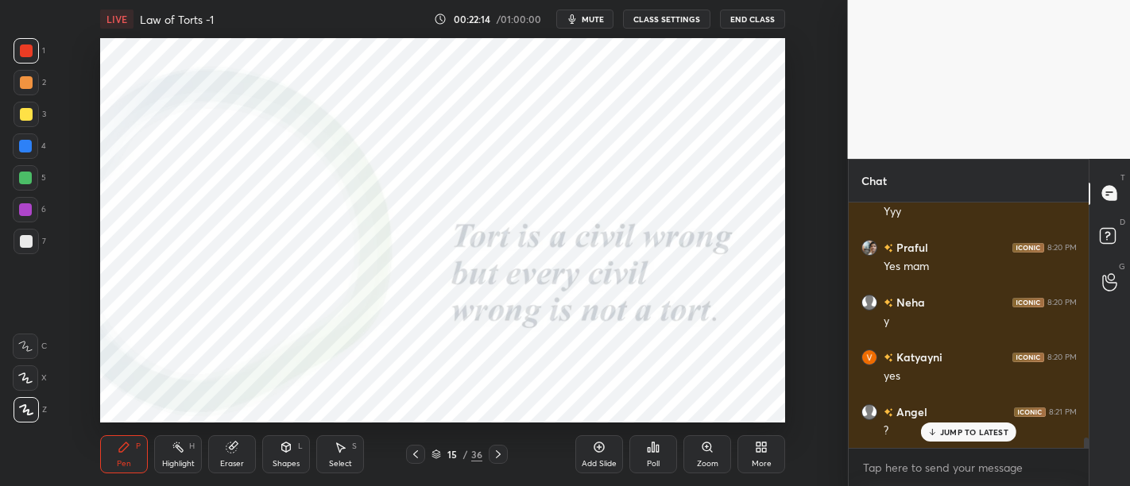
scroll to position [5528, 0]
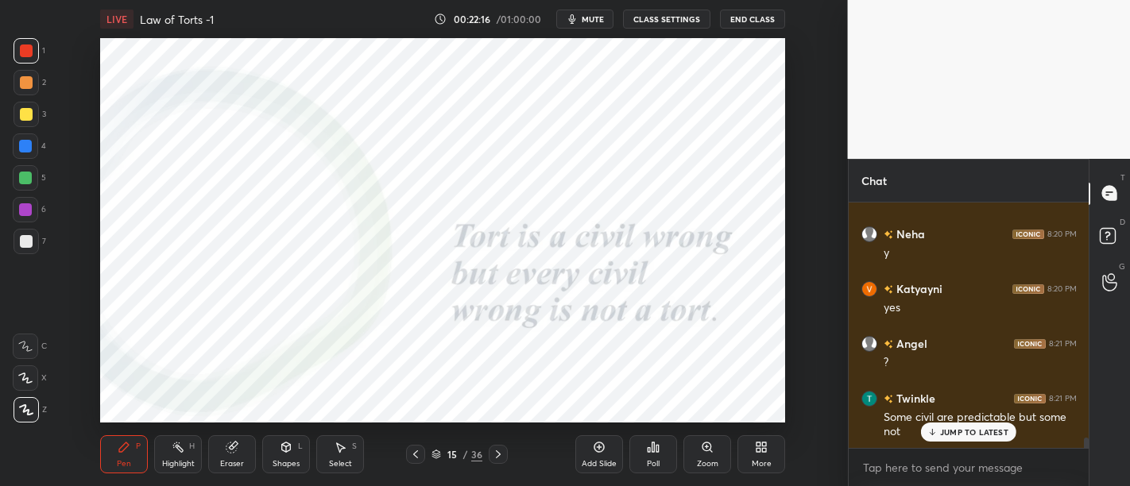
click at [959, 432] on p "JUMP TO LATEST" at bounding box center [974, 432] width 68 height 10
click at [37, 207] on div at bounding box center [25, 209] width 25 height 25
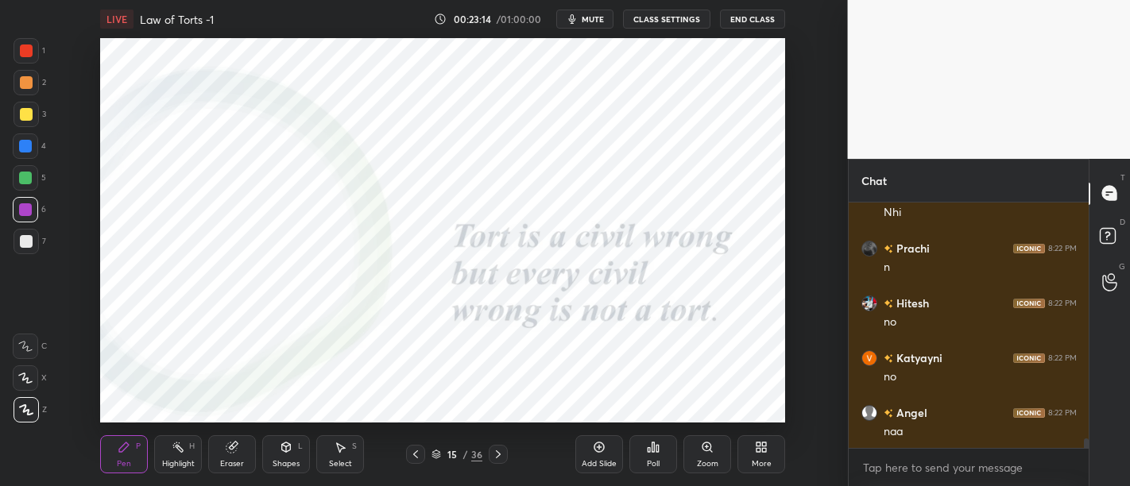
scroll to position [6022, 0]
click at [25, 179] on div at bounding box center [25, 178] width 13 height 13
click at [27, 46] on div at bounding box center [26, 50] width 13 height 13
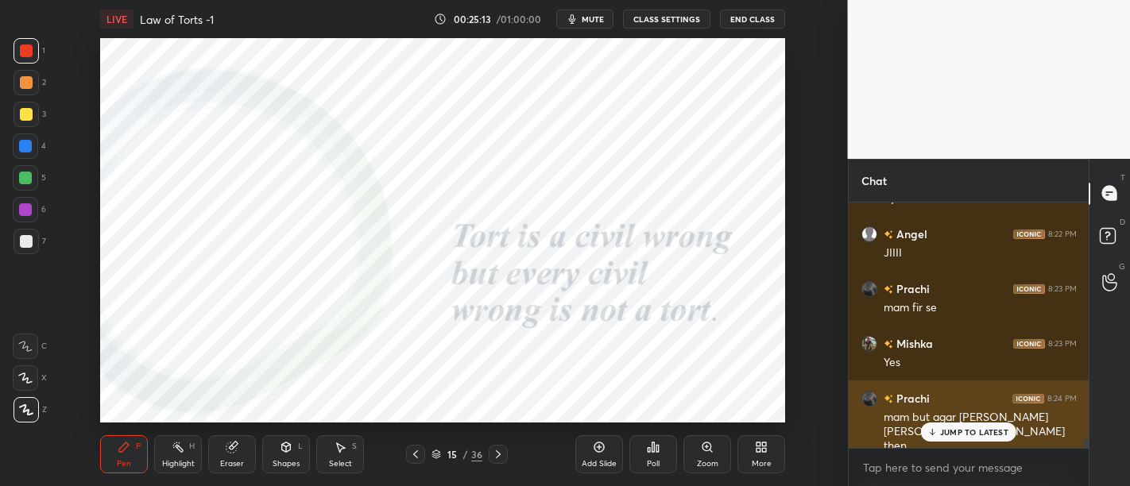
click at [985, 437] on p "JUMP TO LATEST" at bounding box center [974, 432] width 68 height 10
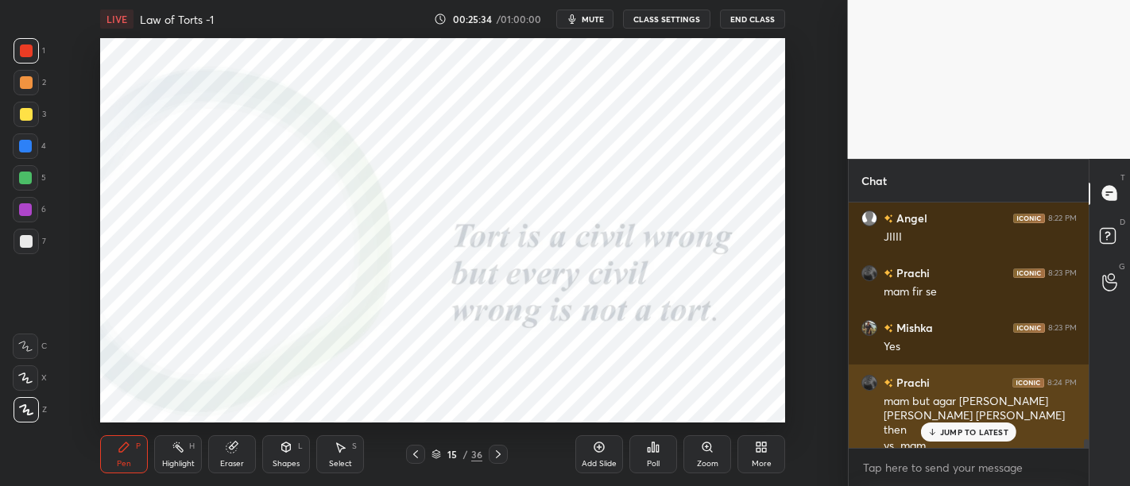
click at [965, 426] on div "JUMP TO LATEST" at bounding box center [968, 432] width 95 height 19
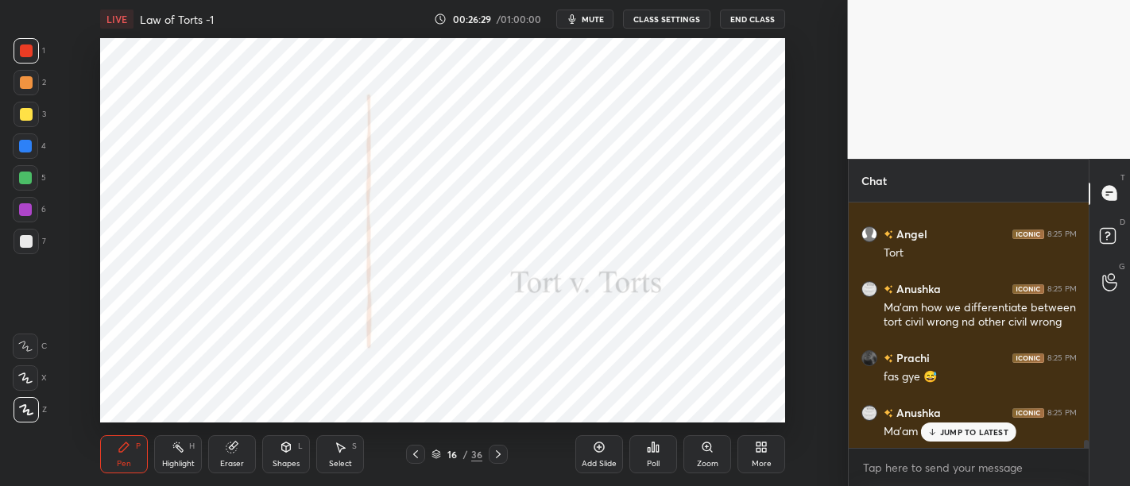
scroll to position [7217, 0]
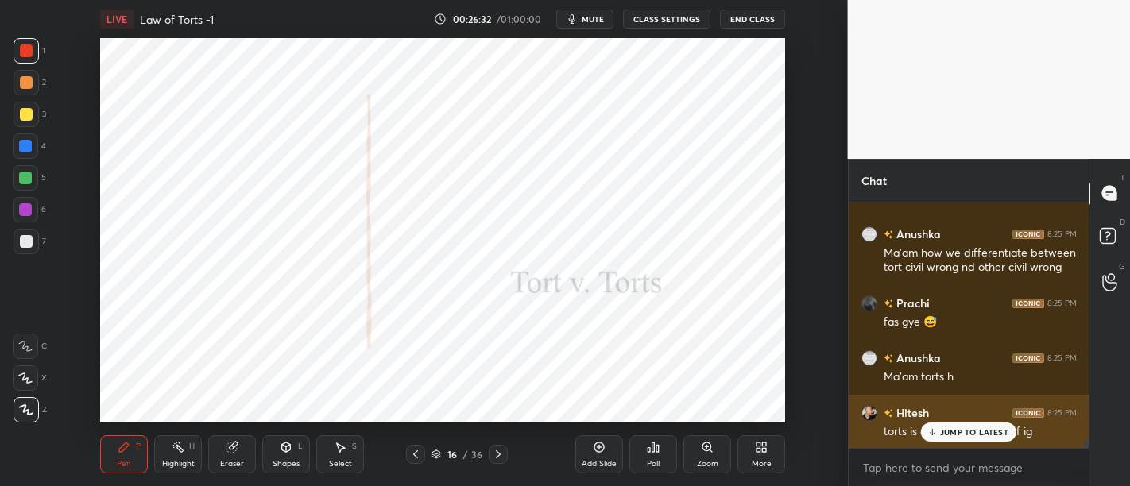
click at [947, 435] on p "JUMP TO LATEST" at bounding box center [974, 432] width 68 height 10
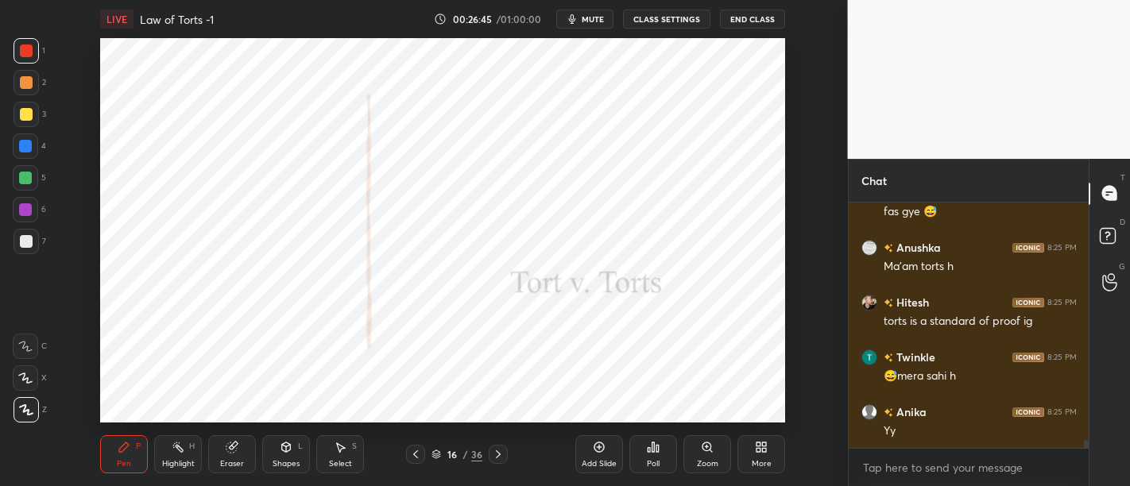
scroll to position [7382, 0]
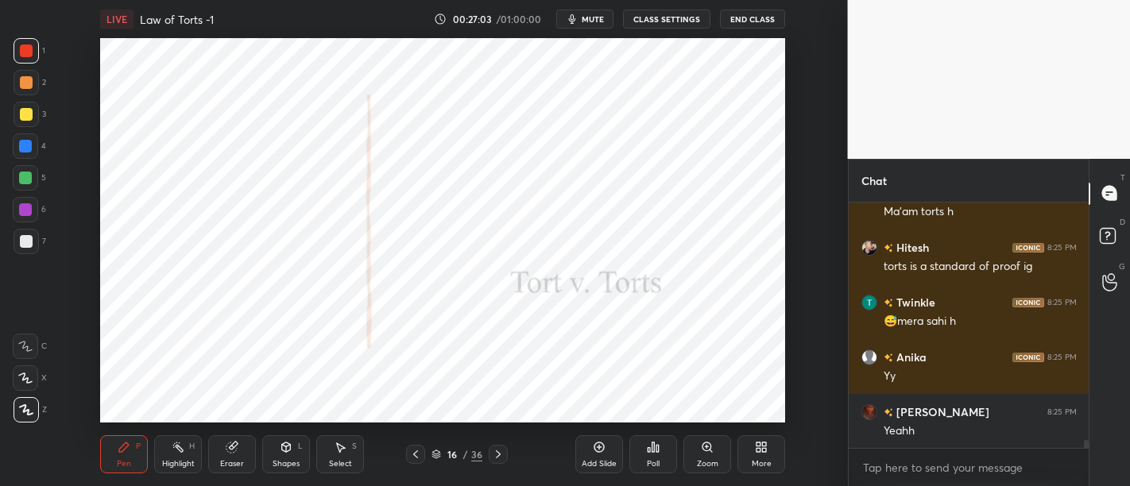
click at [30, 83] on div at bounding box center [26, 82] width 13 height 13
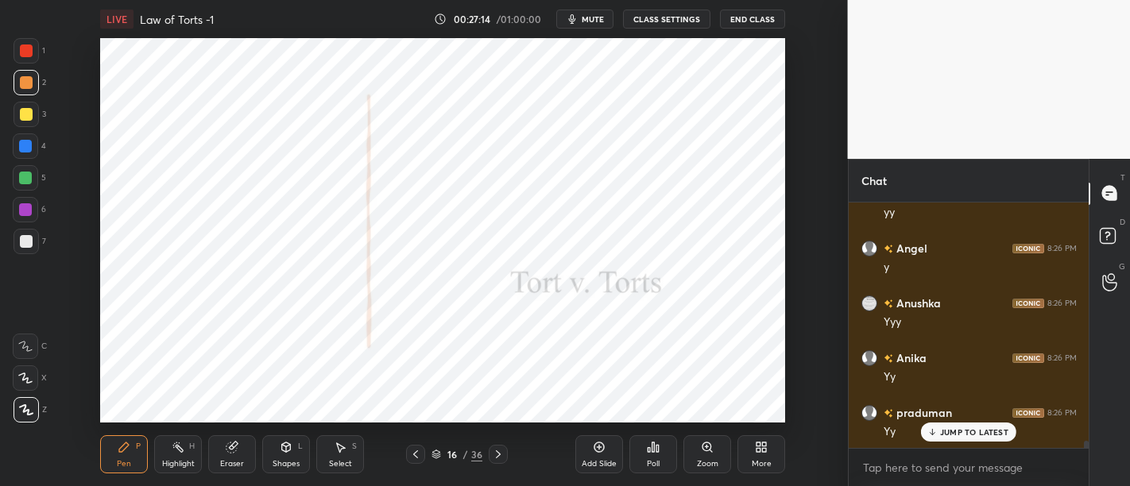
scroll to position [7930, 0]
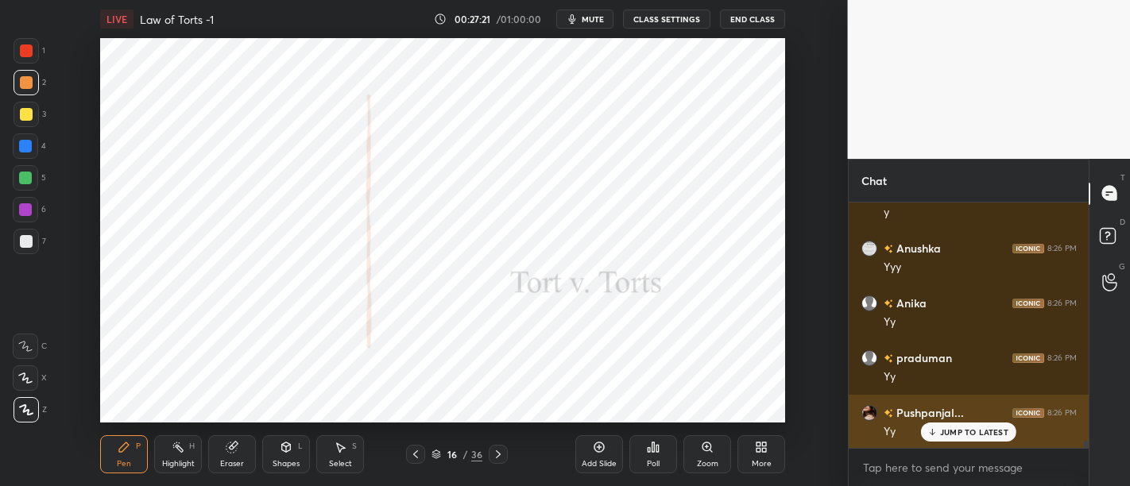
click at [973, 430] on p "JUMP TO LATEST" at bounding box center [974, 432] width 68 height 10
click at [953, 435] on p "JUMP TO LATEST" at bounding box center [974, 432] width 68 height 10
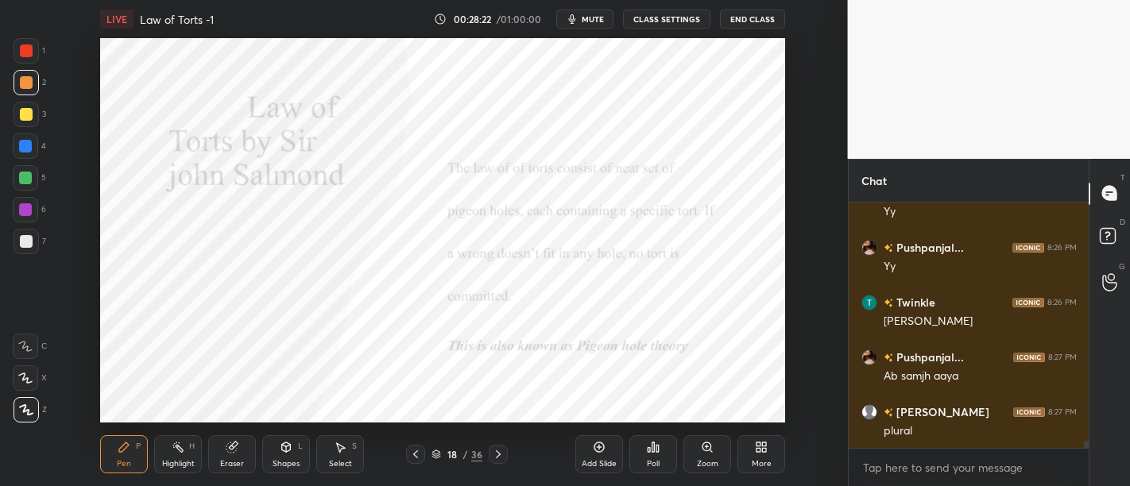
scroll to position [8150, 0]
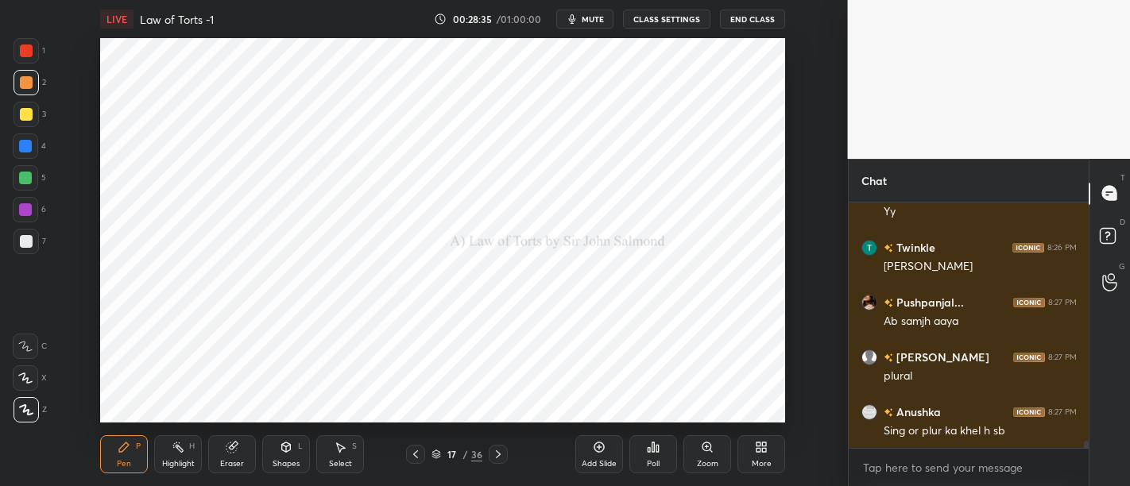
click at [27, 45] on div at bounding box center [26, 50] width 13 height 13
click at [236, 458] on div "Eraser" at bounding box center [232, 454] width 48 height 38
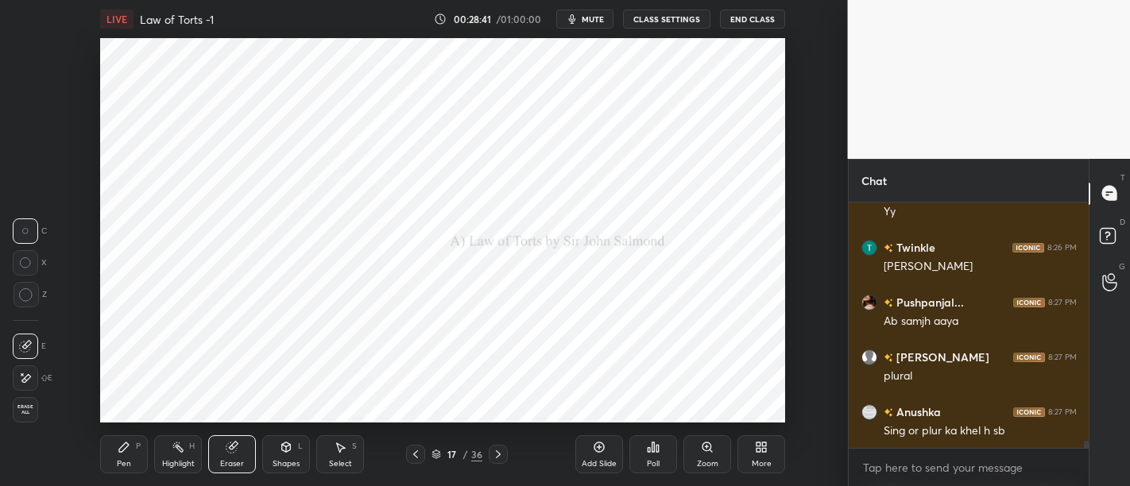
click at [27, 413] on span "Erase all" at bounding box center [26, 409] width 24 height 11
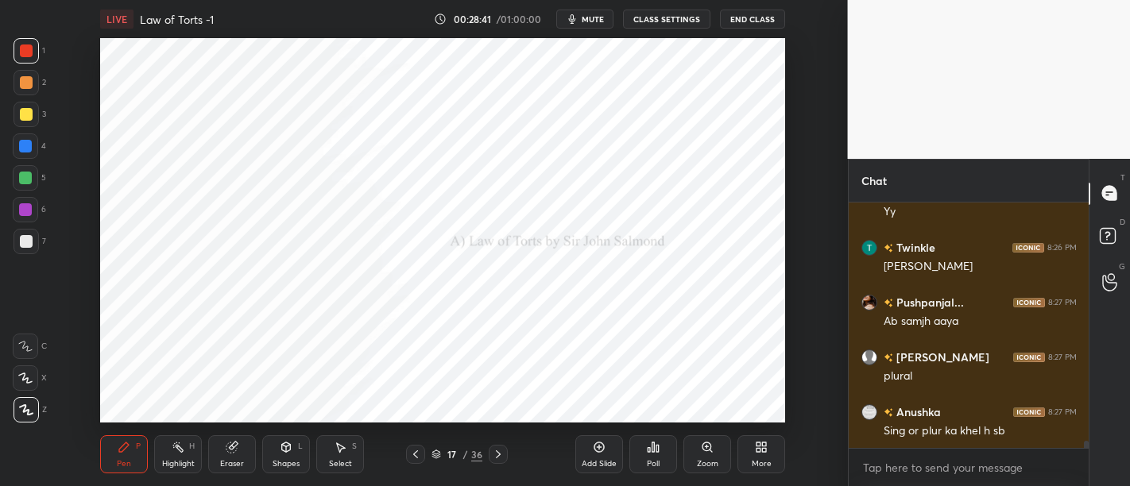
click at [137, 453] on div "Pen P" at bounding box center [124, 454] width 48 height 38
click at [350, 455] on div "Select S" at bounding box center [340, 454] width 48 height 38
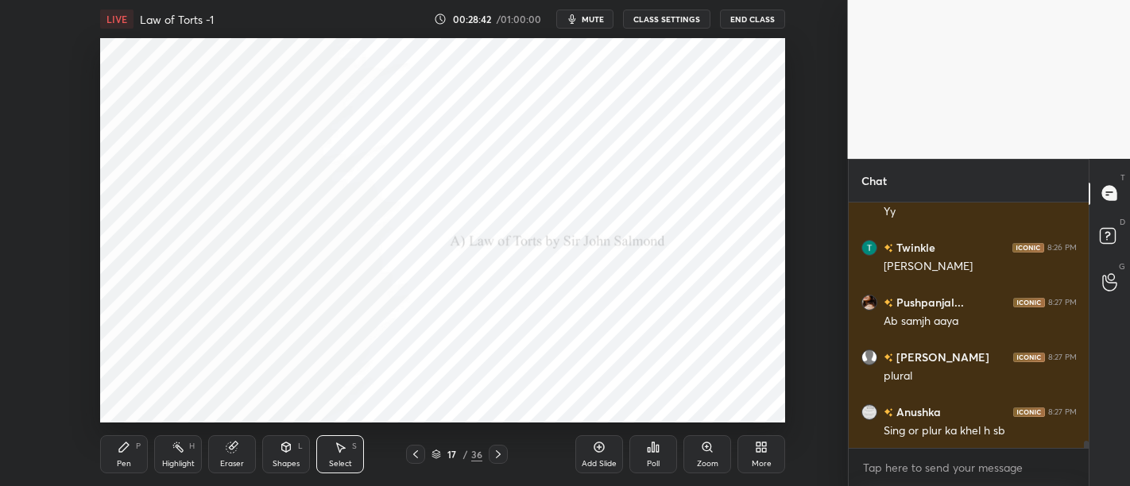
click at [294, 450] on div "Shapes L" at bounding box center [286, 454] width 48 height 38
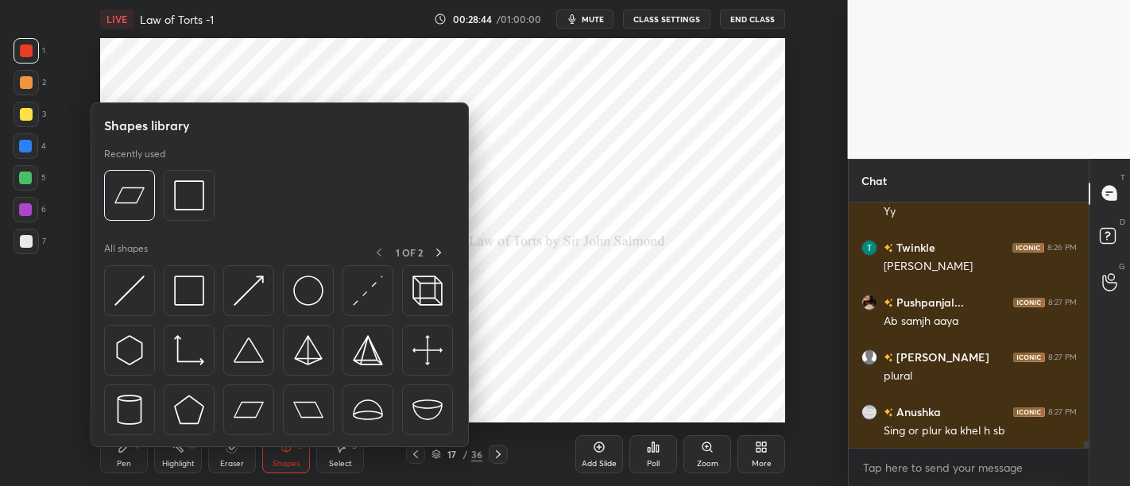
click at [199, 300] on img at bounding box center [189, 291] width 30 height 30
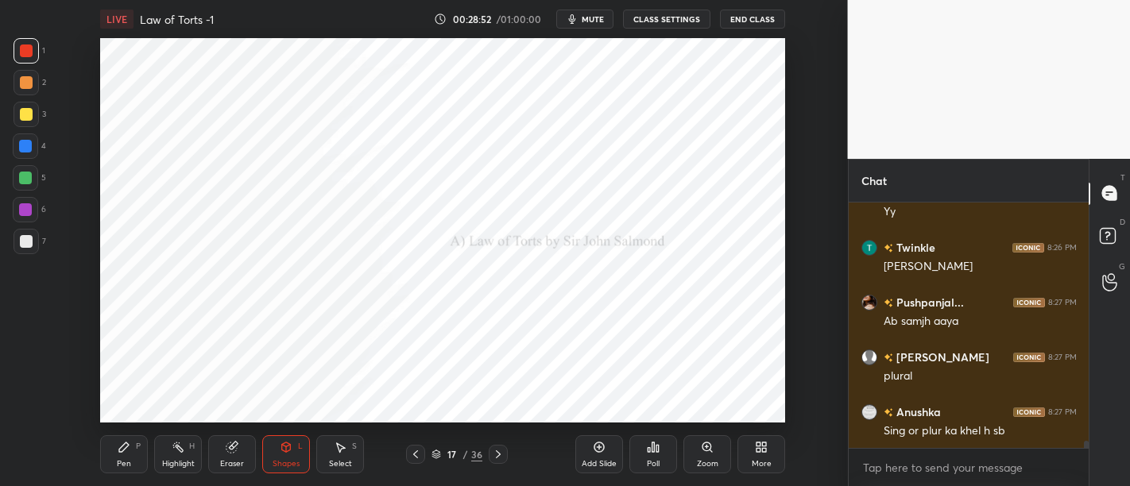
click at [281, 460] on div "Shapes" at bounding box center [286, 464] width 27 height 8
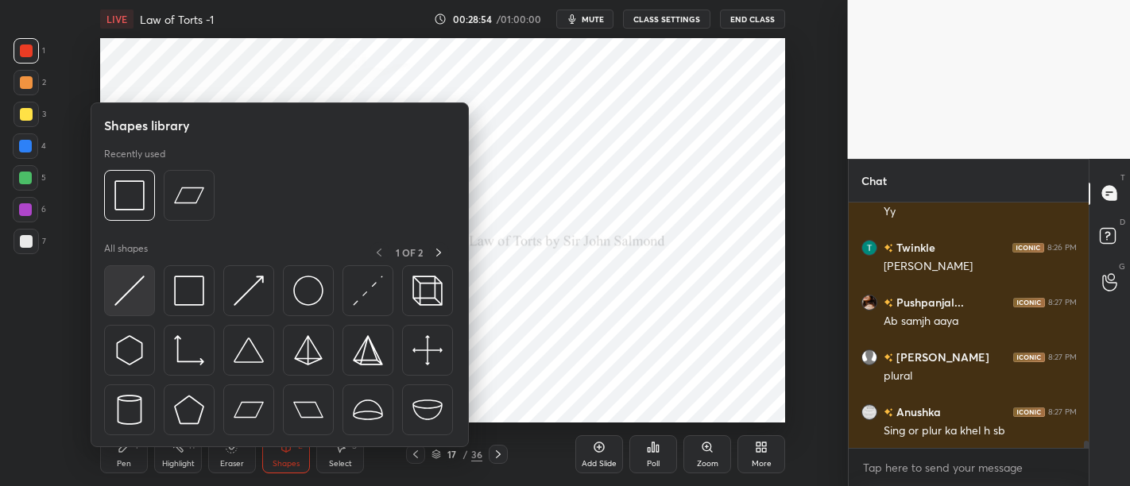
click at [127, 299] on img at bounding box center [129, 291] width 30 height 30
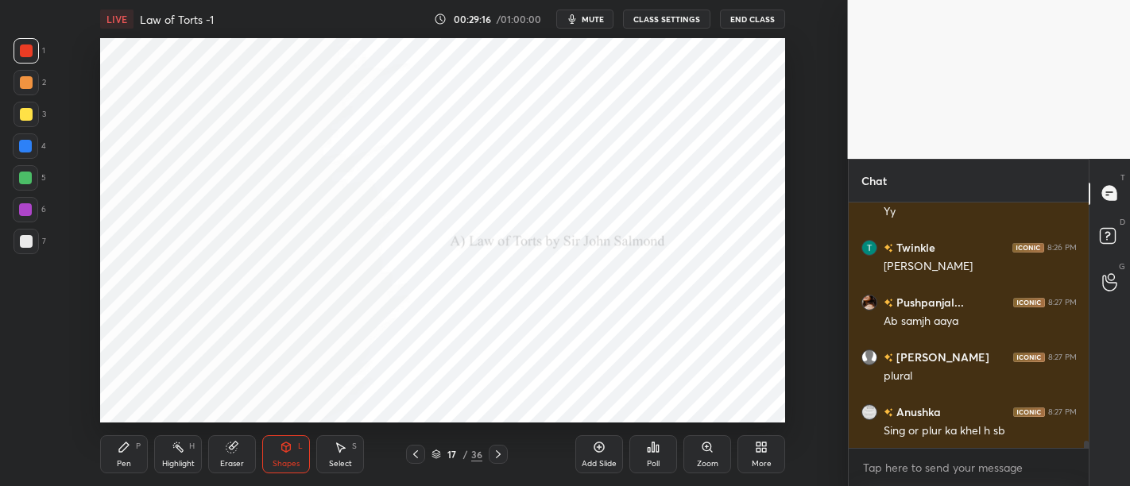
click at [25, 181] on div at bounding box center [25, 178] width 13 height 13
click at [122, 457] on div "Pen P" at bounding box center [124, 454] width 48 height 38
click at [25, 145] on div at bounding box center [25, 146] width 13 height 13
click at [29, 207] on div at bounding box center [25, 209] width 13 height 13
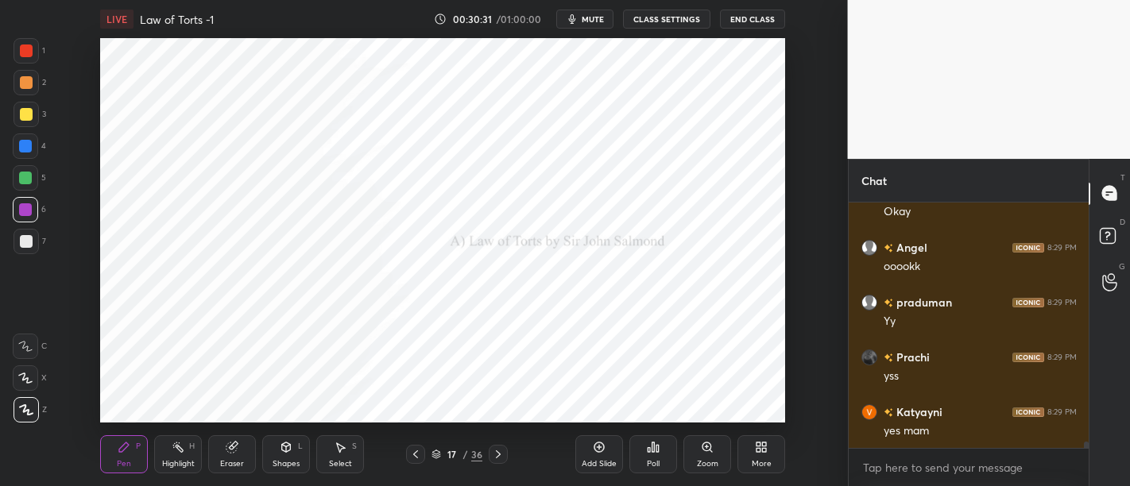
scroll to position [8863, 0]
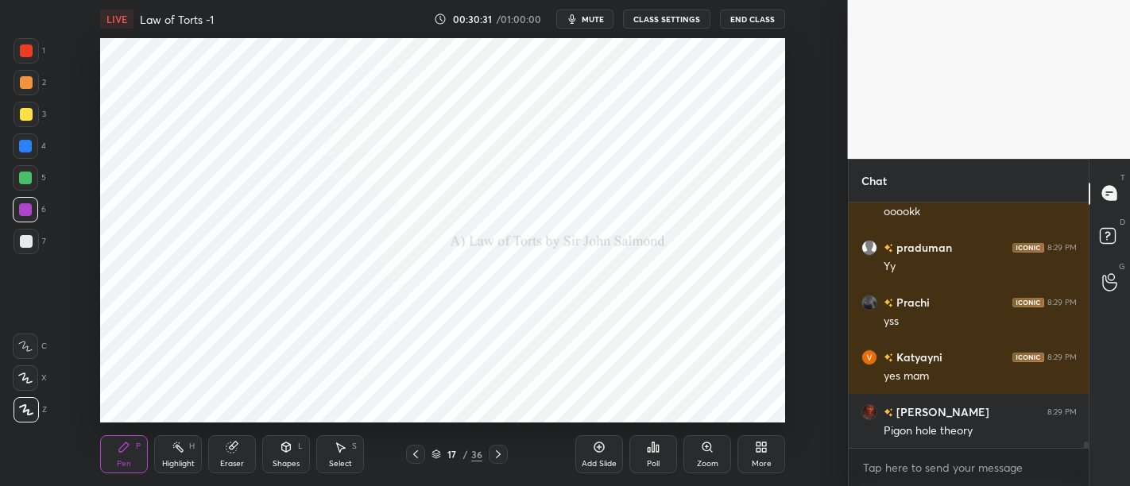
click at [29, 114] on div at bounding box center [26, 114] width 13 height 13
click at [29, 52] on div at bounding box center [26, 50] width 13 height 13
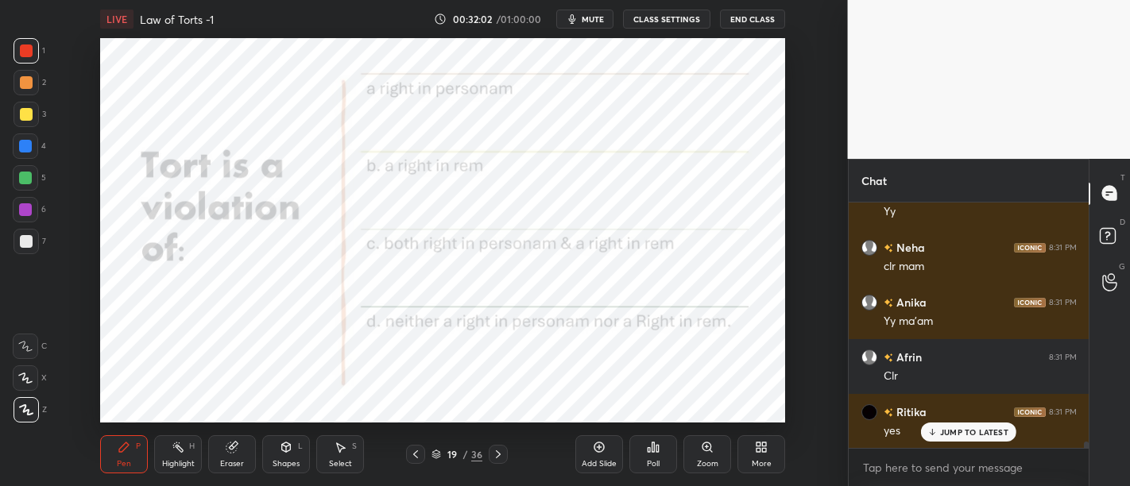
scroll to position [9700, 0]
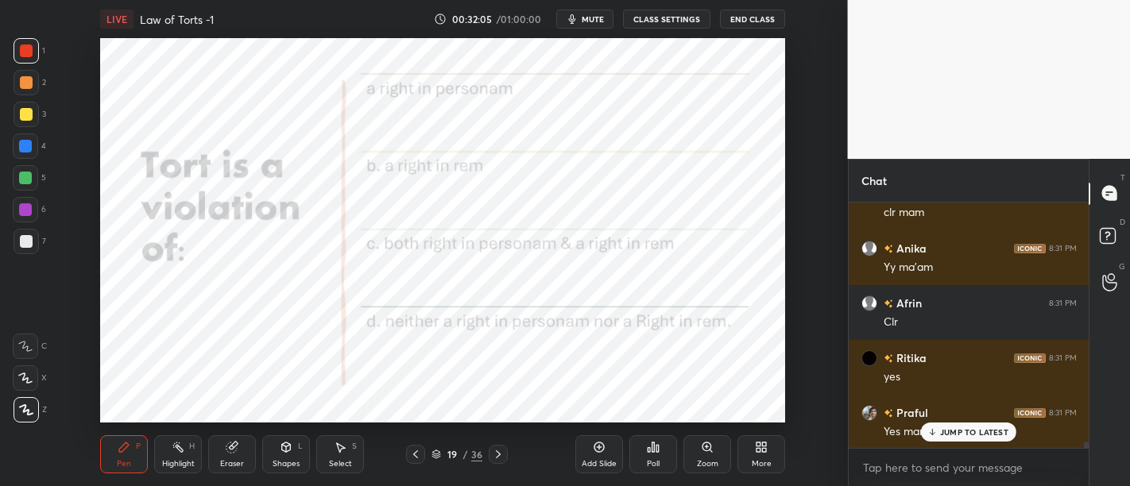
click at [29, 212] on div at bounding box center [25, 209] width 13 height 13
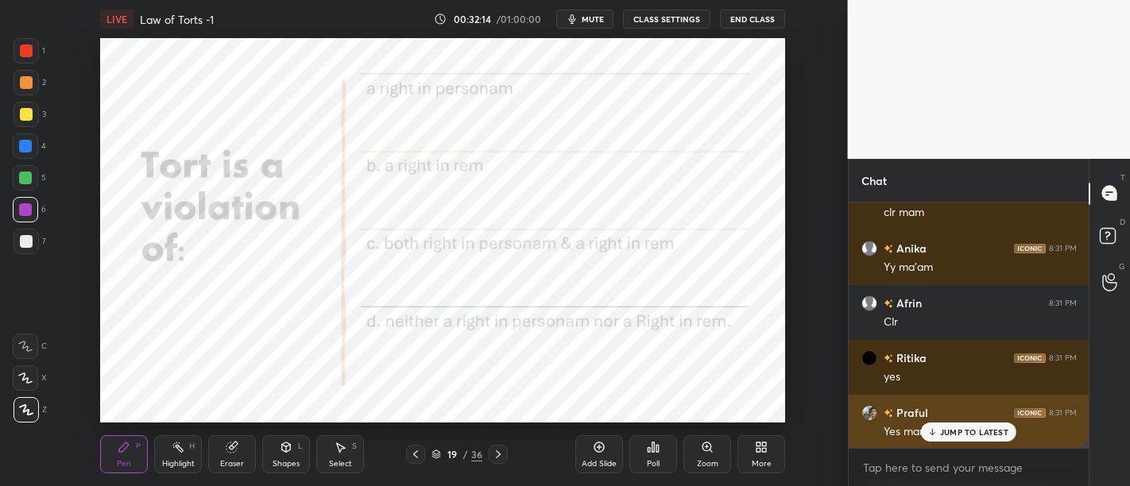
click at [949, 435] on p "JUMP TO LATEST" at bounding box center [974, 432] width 68 height 10
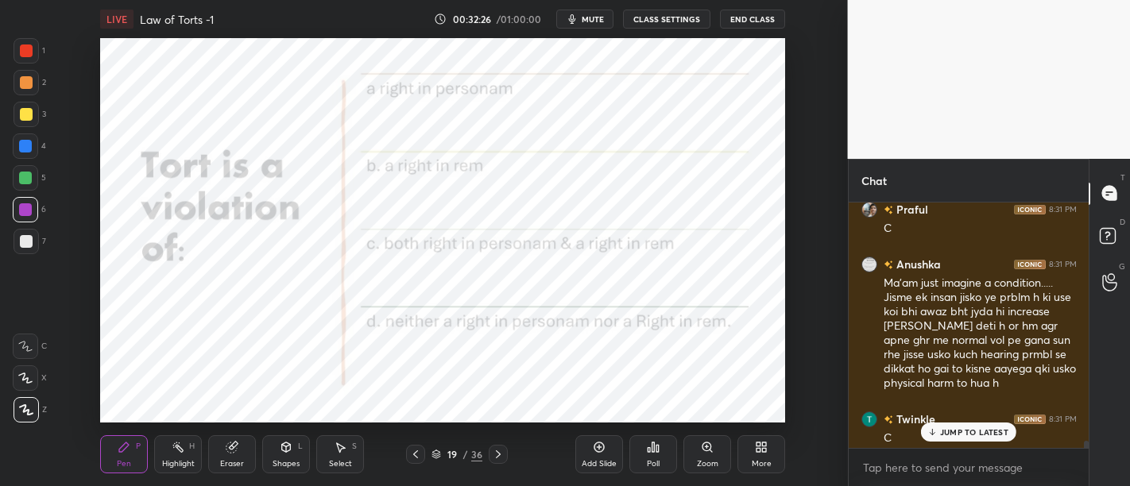
scroll to position [10398, 0]
click at [960, 427] on div "6 NEW MESSAGES" at bounding box center [968, 432] width 101 height 19
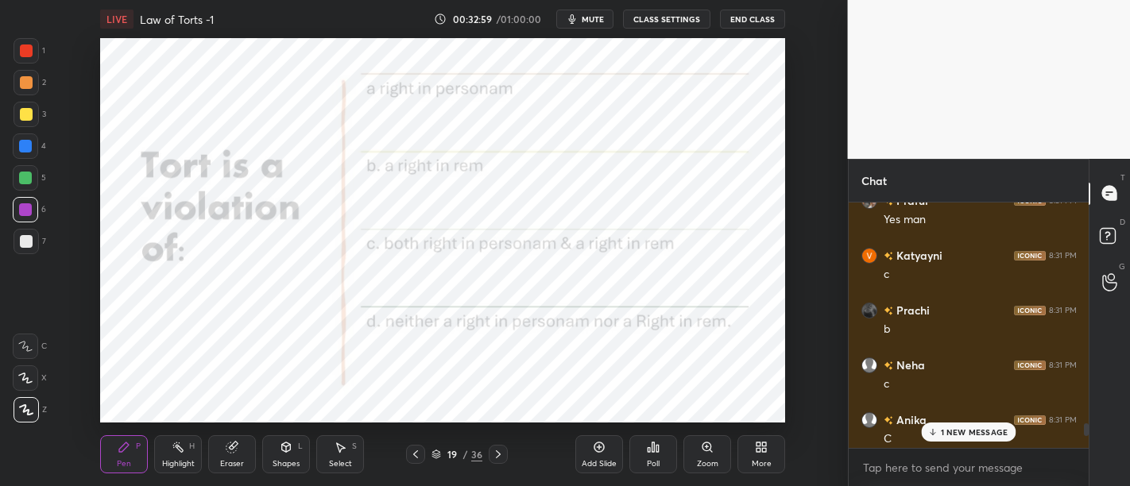
scroll to position [9910, 0]
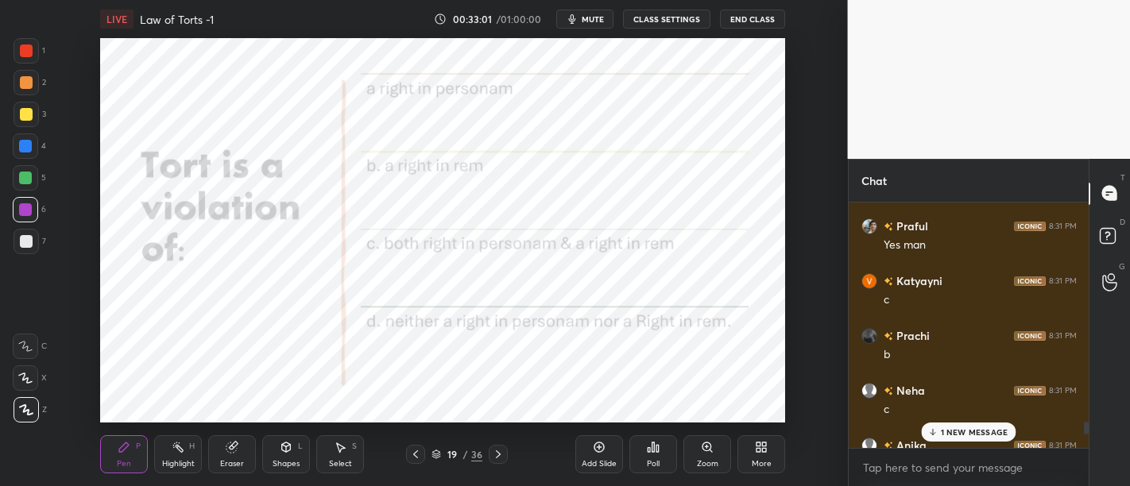
click at [958, 435] on p "1 NEW MESSAGE" at bounding box center [975, 432] width 68 height 10
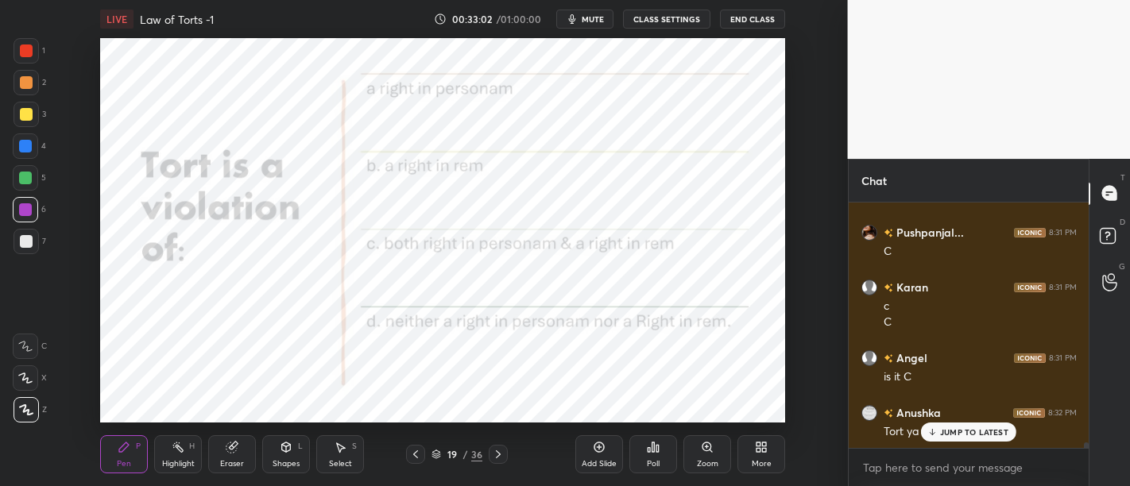
click at [951, 423] on div "JUMP TO LATEST" at bounding box center [968, 432] width 95 height 19
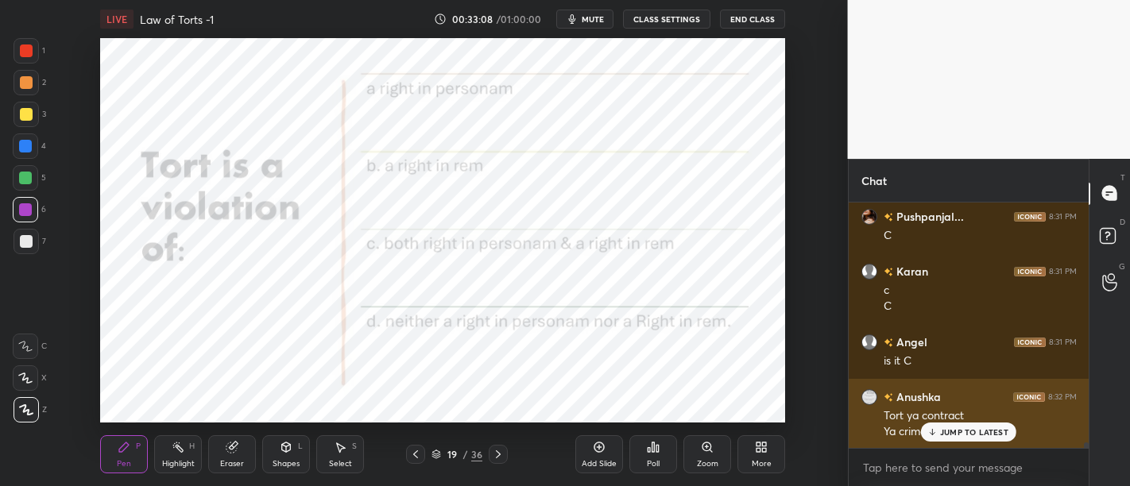
click at [990, 437] on p "JUMP TO LATEST" at bounding box center [974, 432] width 68 height 10
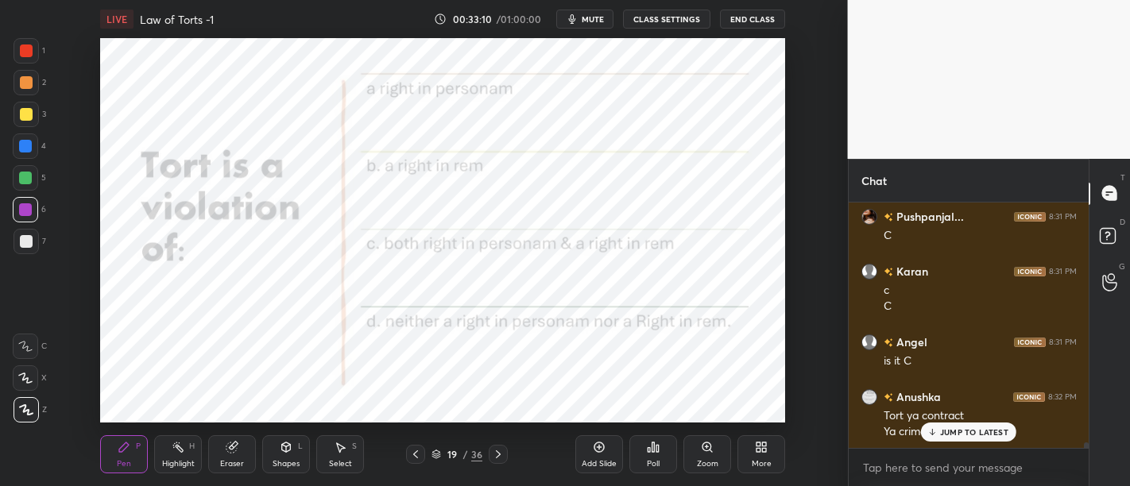
scroll to position [10928, 0]
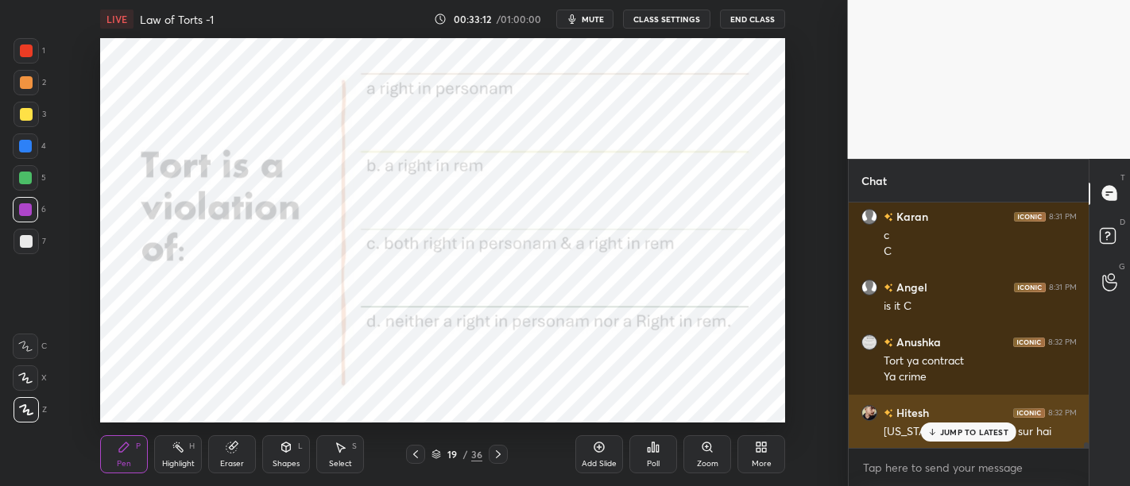
click at [953, 425] on div "JUMP TO LATEST" at bounding box center [968, 432] width 95 height 19
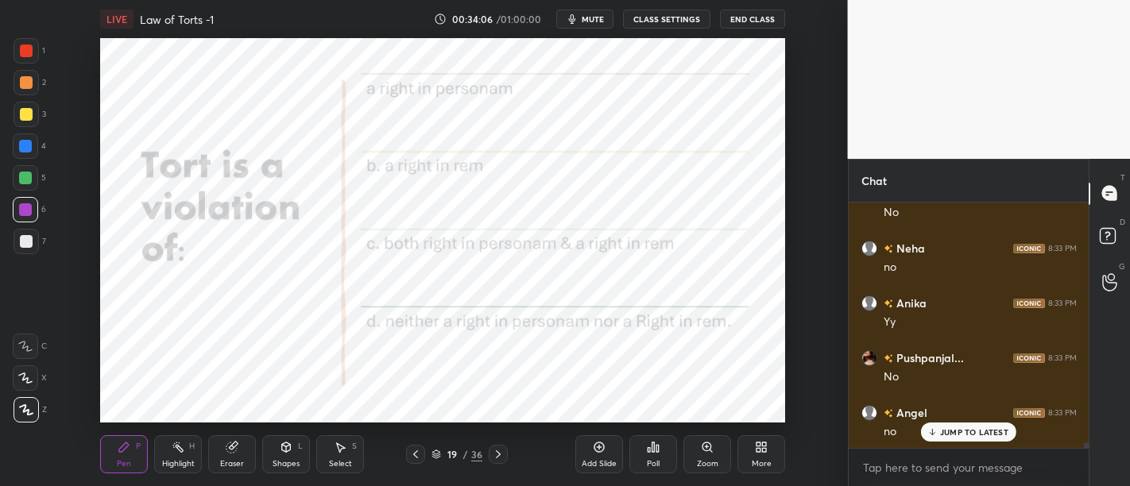
scroll to position [11465, 0]
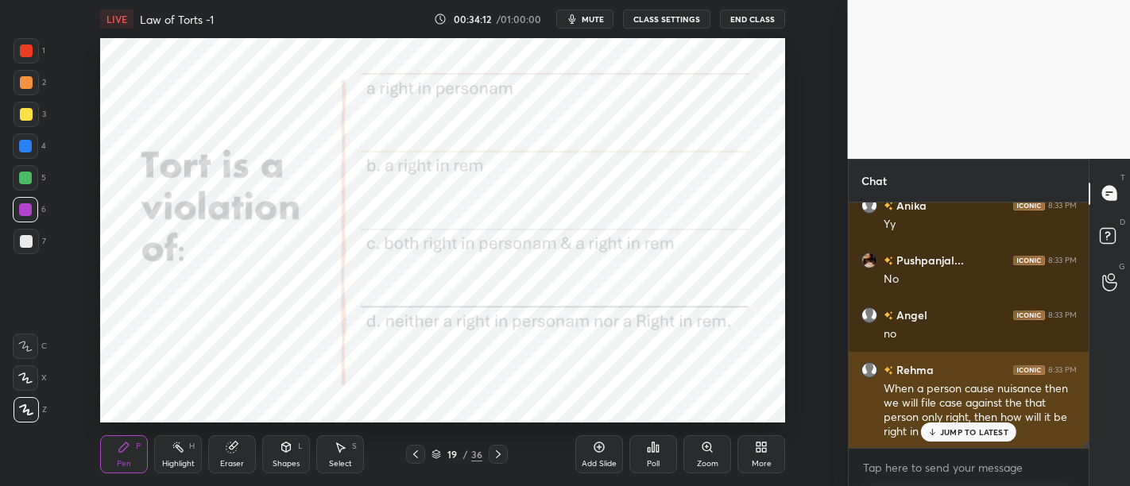
click at [955, 434] on p "JUMP TO LATEST" at bounding box center [974, 432] width 68 height 10
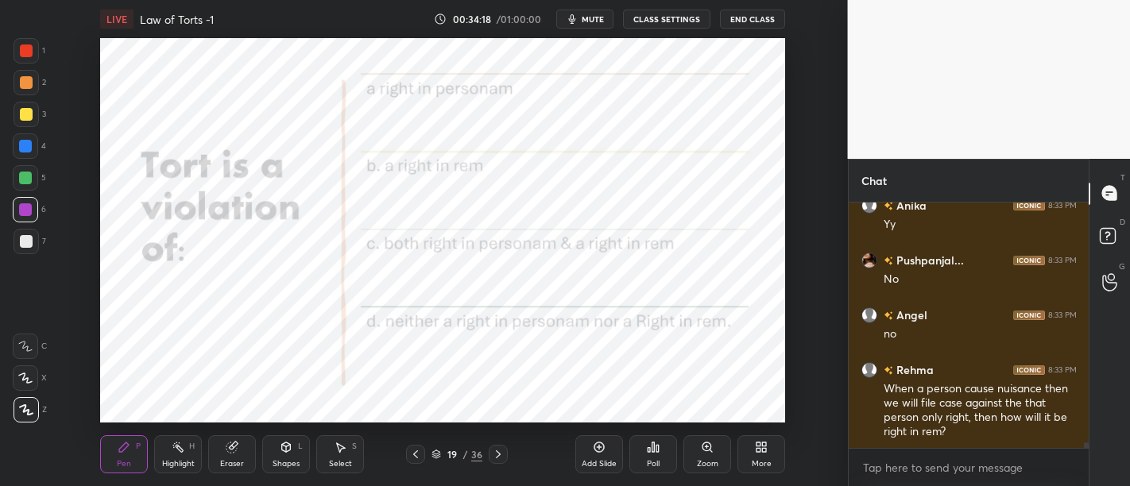
click at [601, 446] on icon at bounding box center [599, 447] width 13 height 13
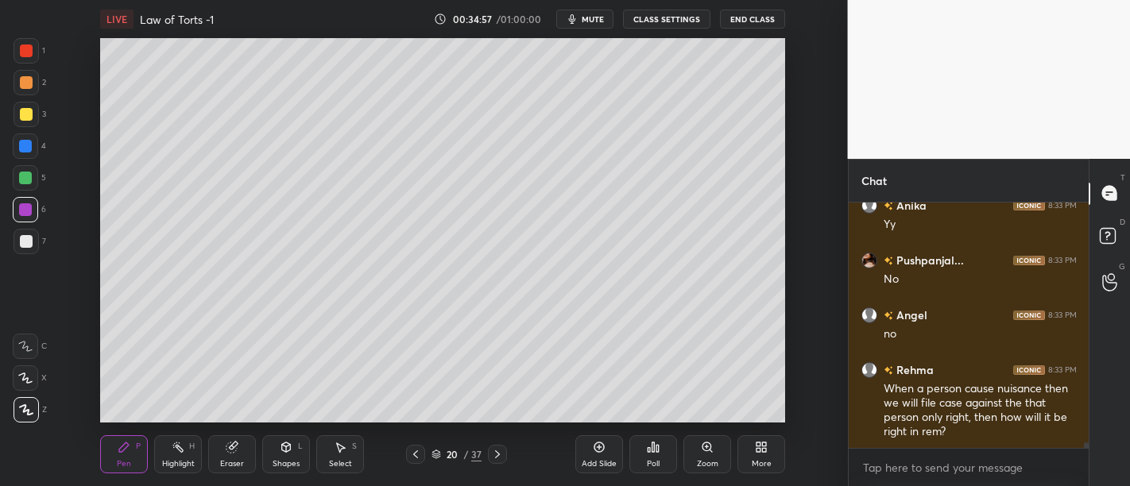
click at [26, 234] on div at bounding box center [26, 241] width 25 height 25
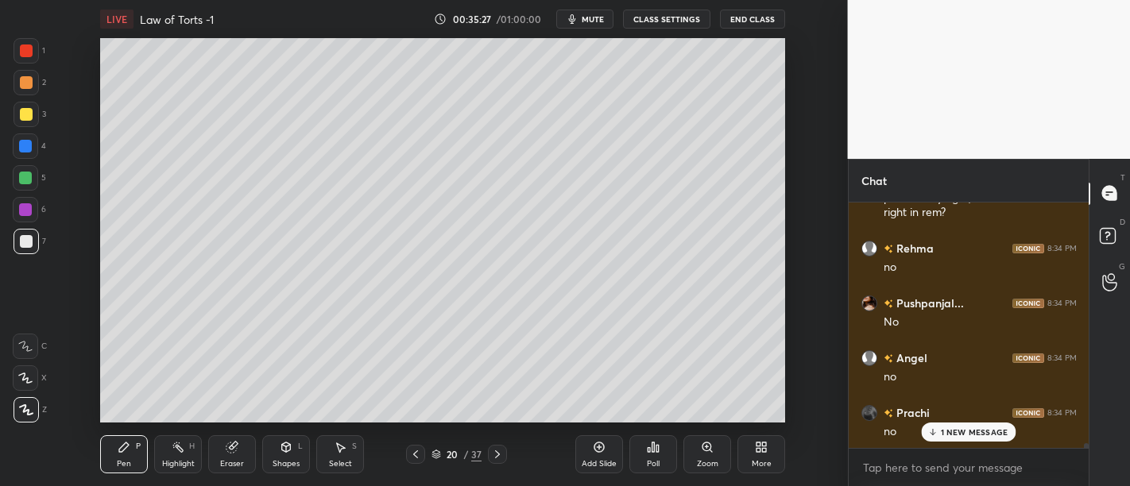
scroll to position [11739, 0]
click at [942, 437] on p "JUMP TO LATEST" at bounding box center [974, 432] width 68 height 10
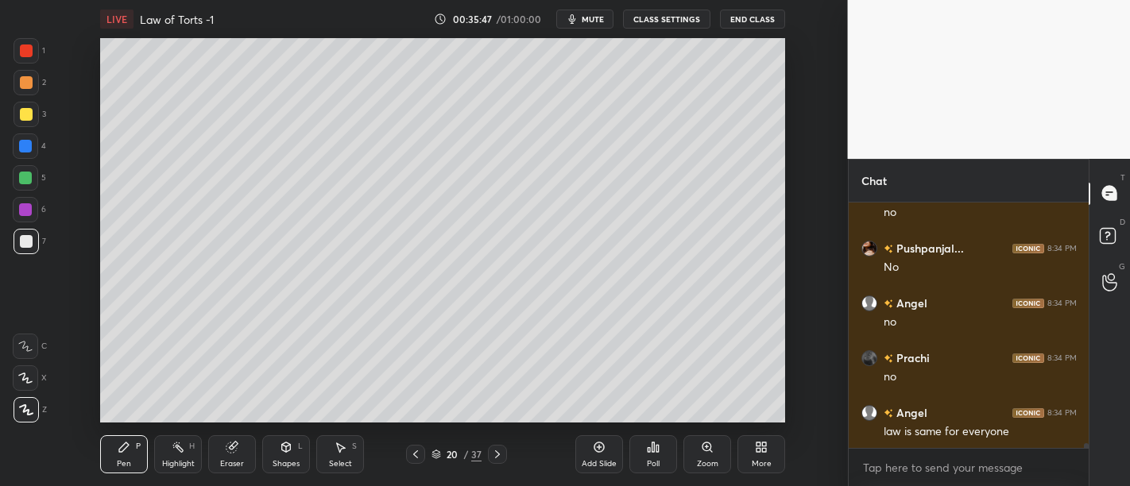
scroll to position [11794, 0]
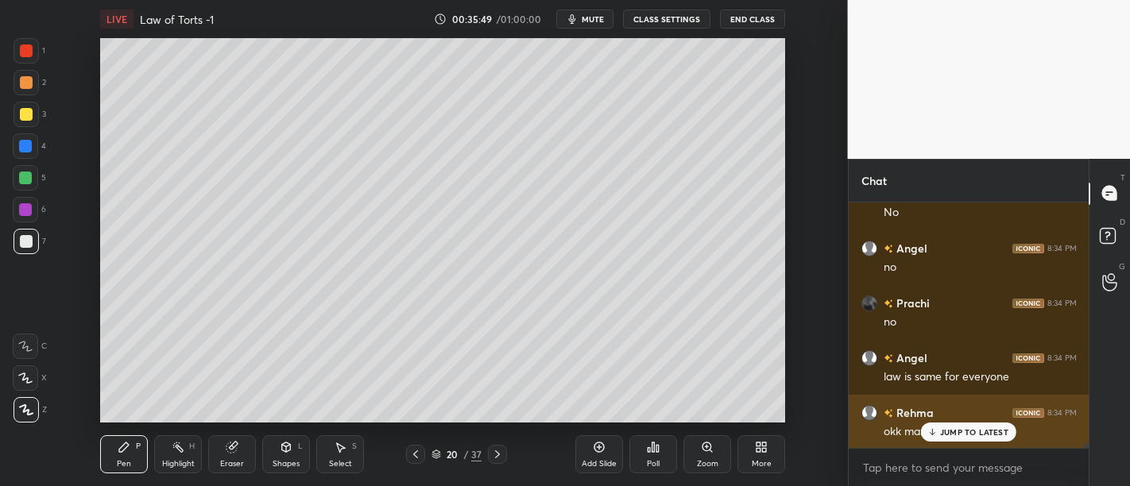
click at [934, 444] on div "Rehma 8:34 PM okk mam clear.." at bounding box center [969, 422] width 241 height 55
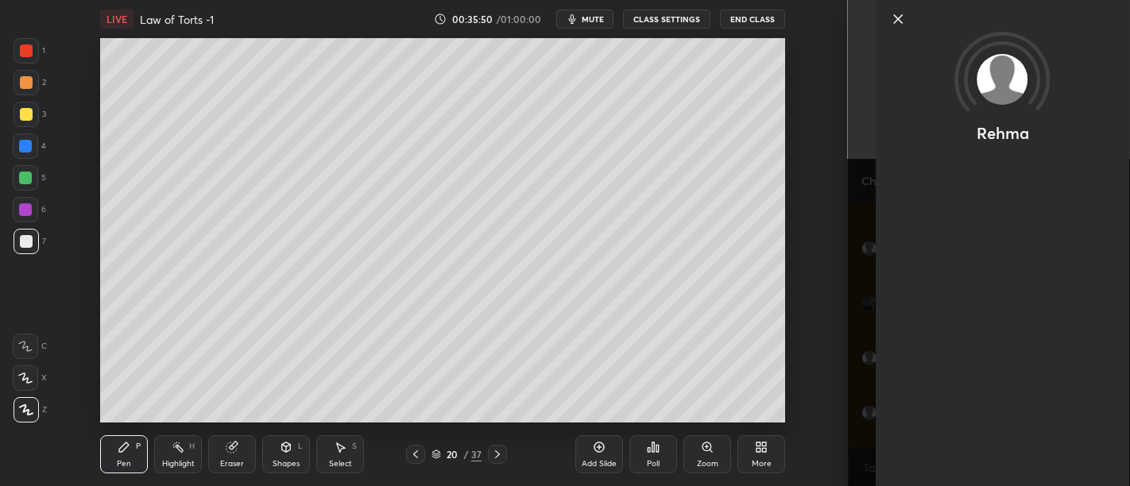
click at [902, 19] on icon at bounding box center [897, 19] width 19 height 19
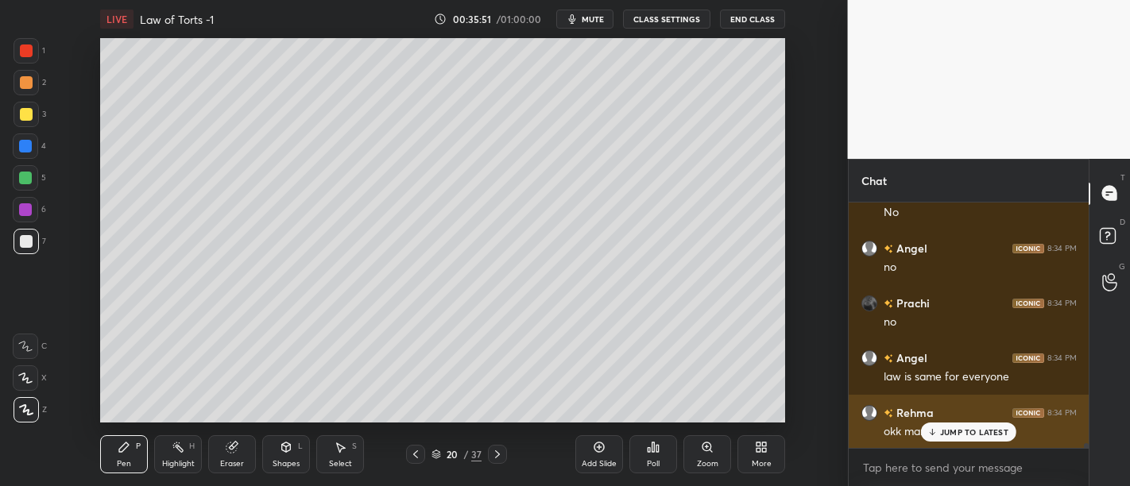
click at [964, 428] on p "JUMP TO LATEST" at bounding box center [974, 432] width 68 height 10
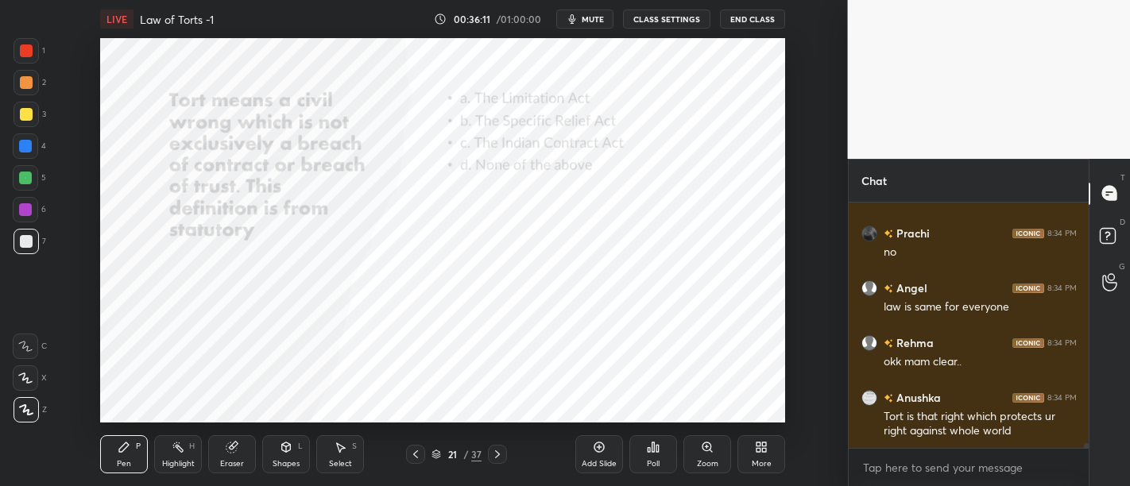
click at [29, 176] on div at bounding box center [25, 178] width 13 height 13
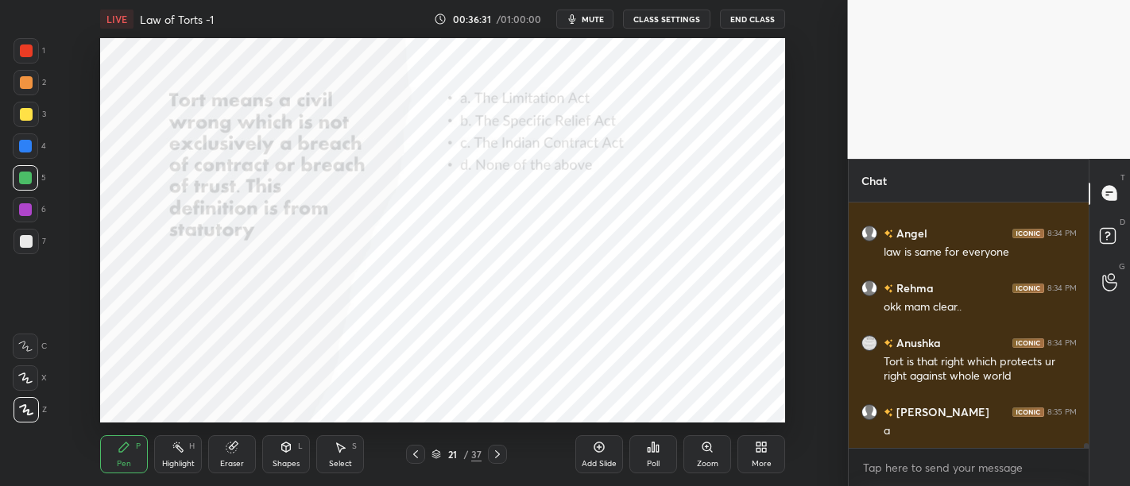
scroll to position [11973, 0]
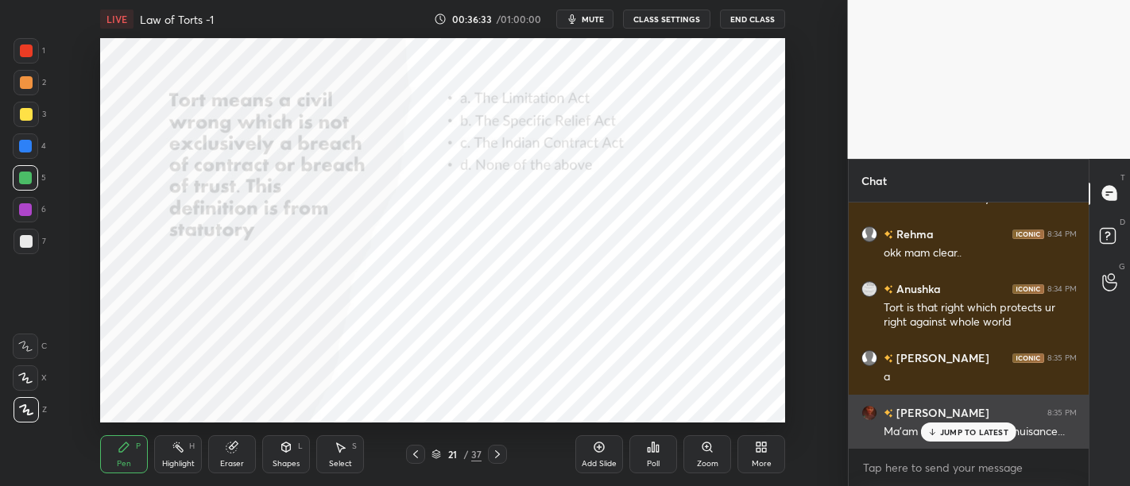
click at [972, 435] on p "JUMP TO LATEST" at bounding box center [974, 432] width 68 height 10
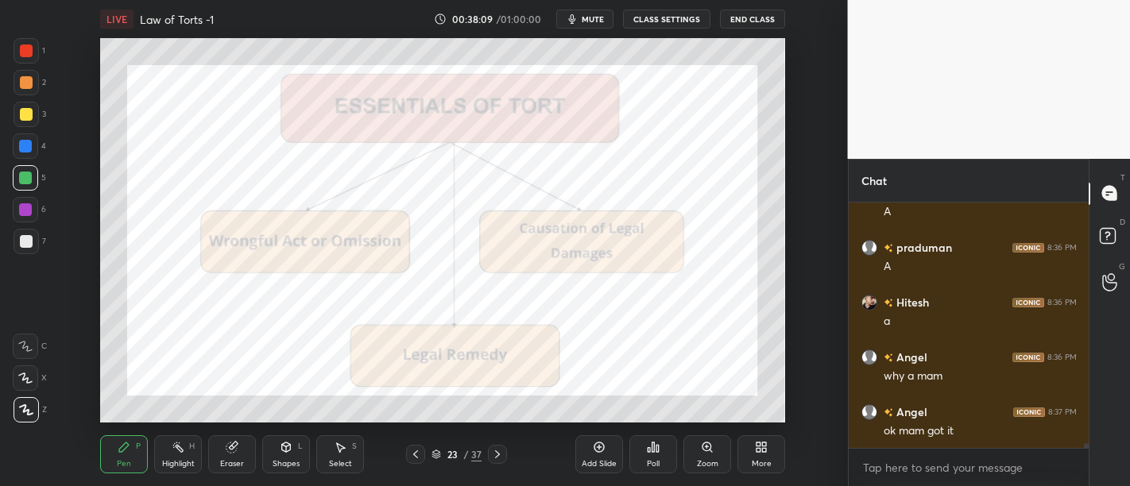
scroll to position [12847, 0]
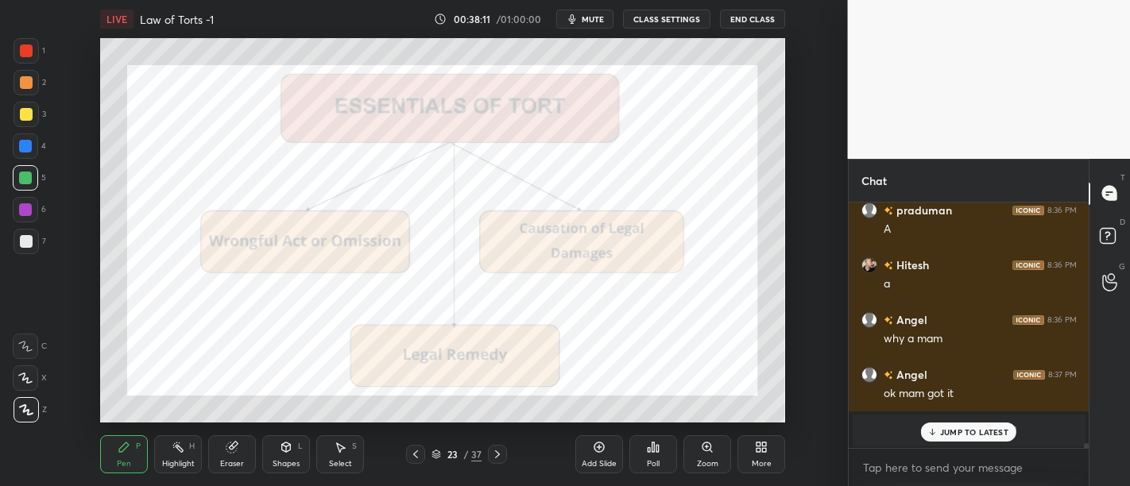
click at [971, 439] on div "JUMP TO LATEST" at bounding box center [968, 432] width 95 height 19
click at [601, 449] on icon at bounding box center [599, 447] width 13 height 13
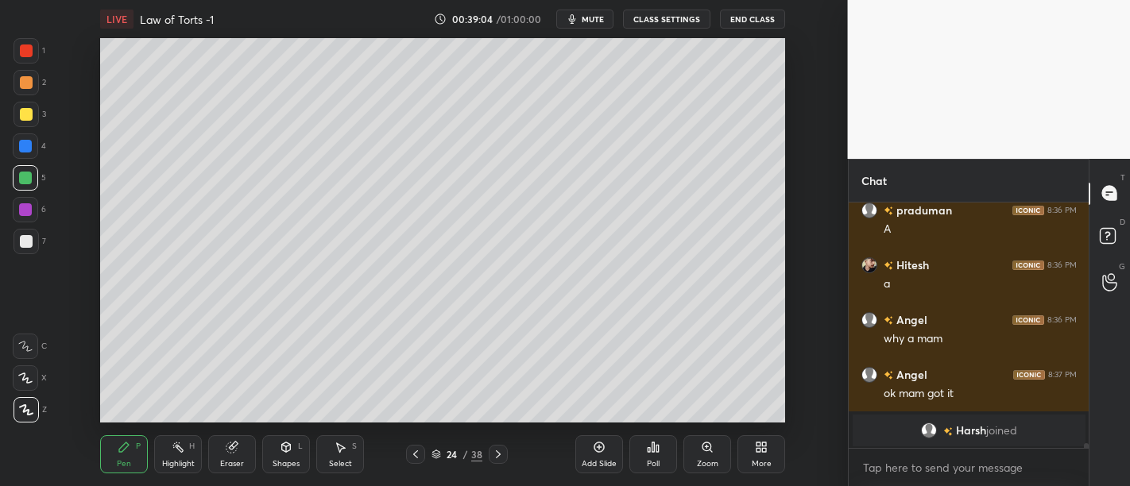
click at [597, 448] on icon at bounding box center [599, 447] width 5 height 5
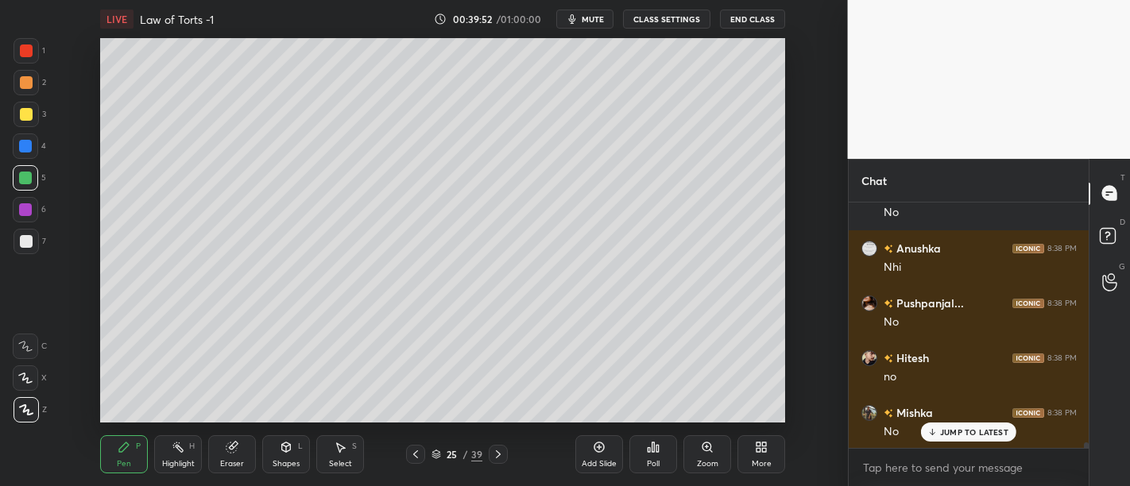
scroll to position [11163, 0]
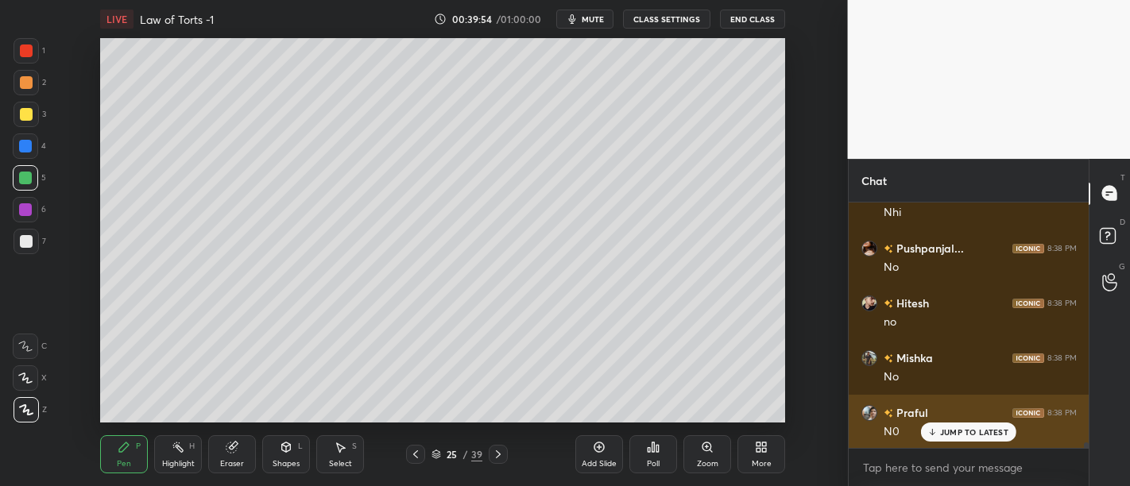
click at [978, 432] on p "JUMP TO LATEST" at bounding box center [974, 432] width 68 height 10
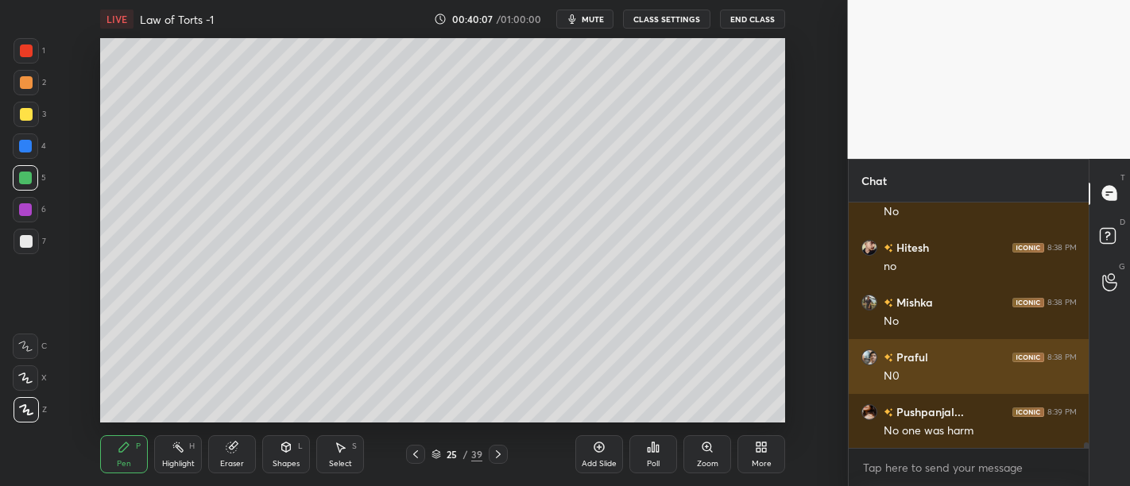
scroll to position [11273, 0]
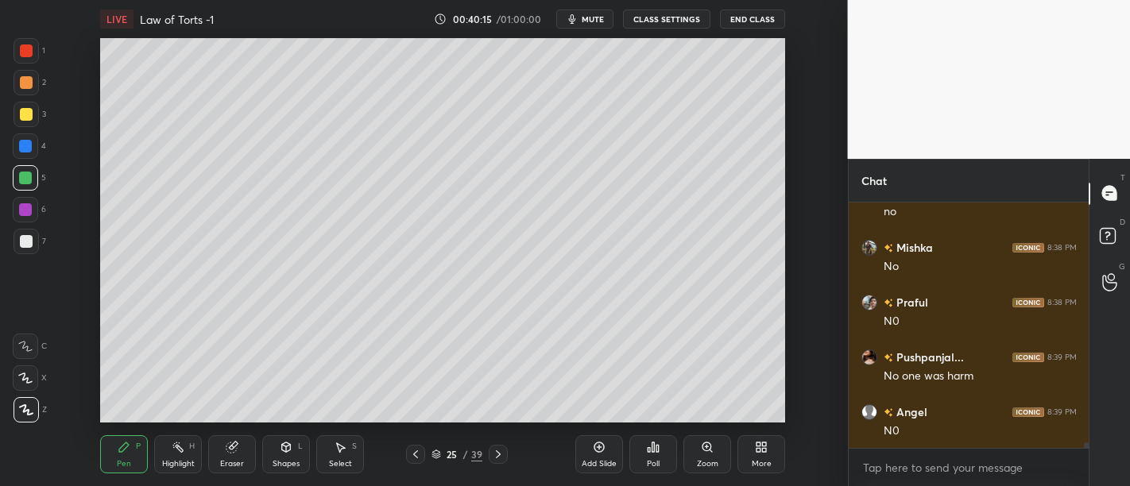
click at [605, 454] on div "Add Slide" at bounding box center [599, 454] width 48 height 38
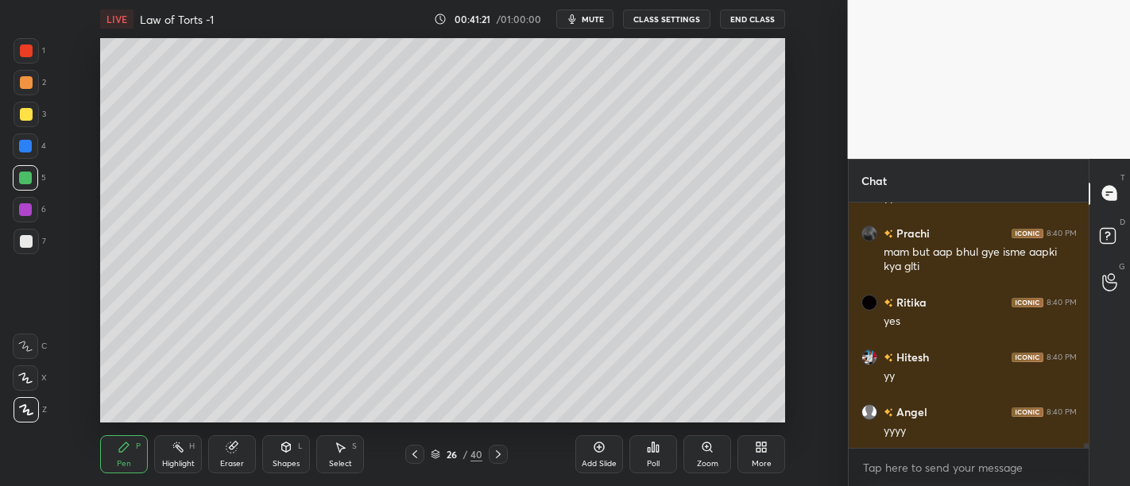
scroll to position [12713, 0]
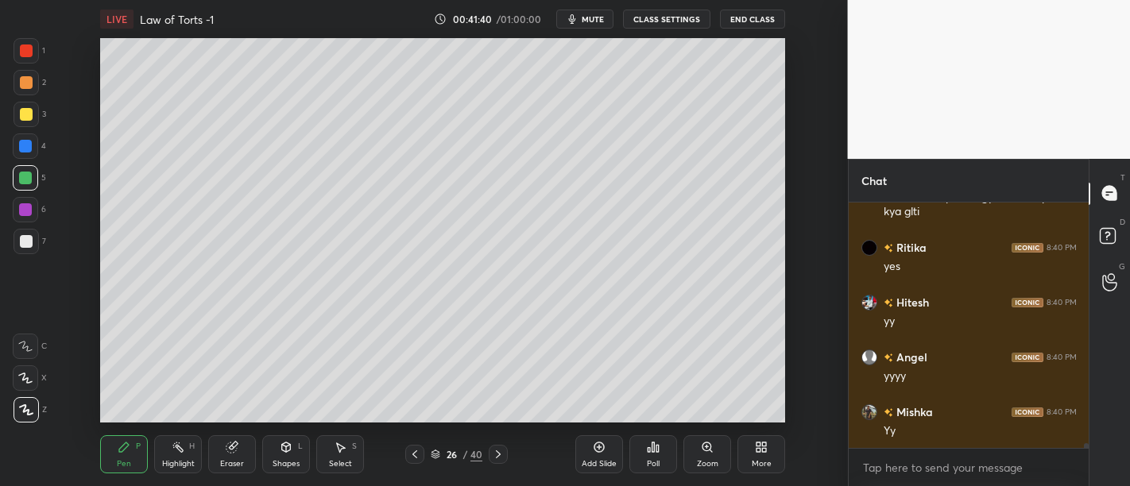
click at [591, 460] on div "Add Slide" at bounding box center [599, 464] width 35 height 8
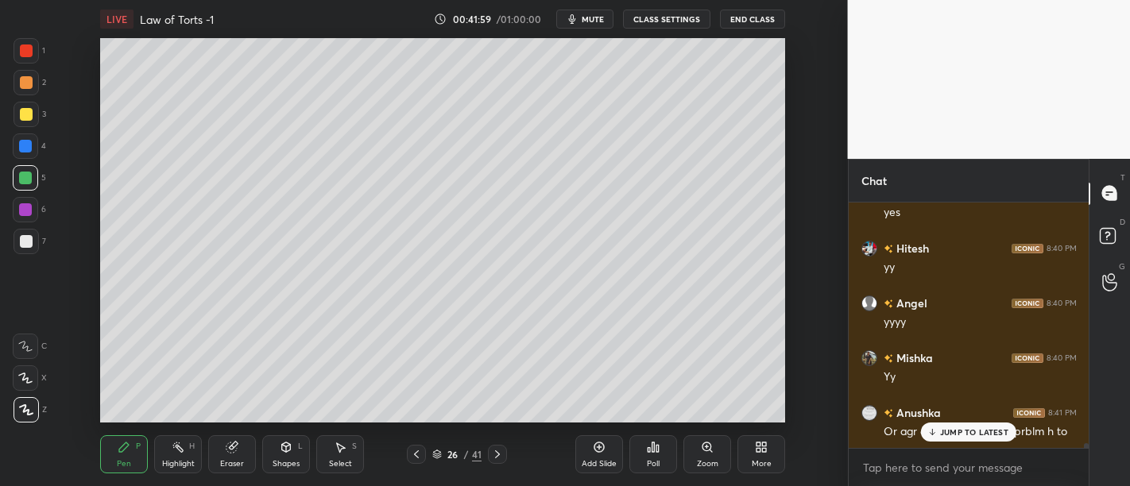
click at [965, 430] on p "JUMP TO LATEST" at bounding box center [974, 432] width 68 height 10
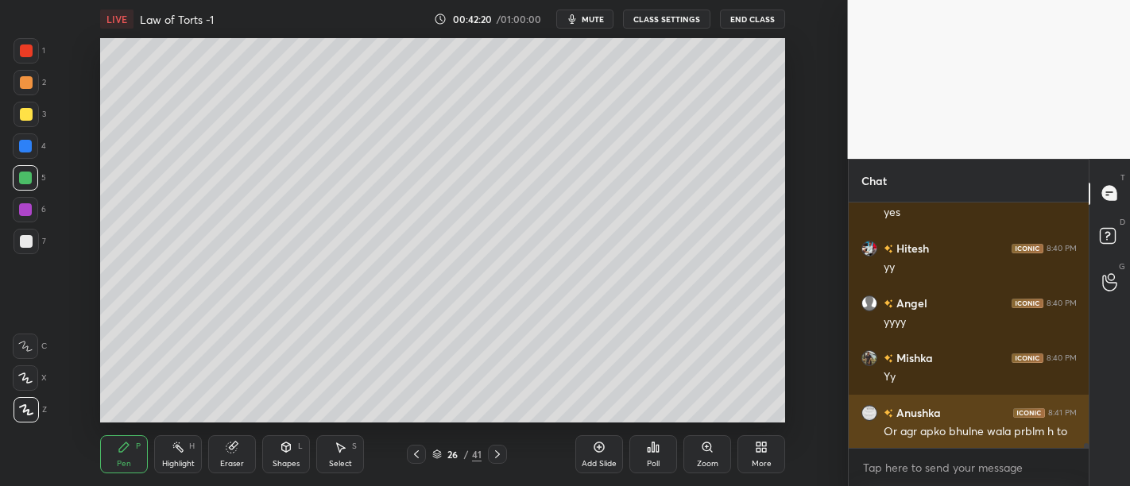
scroll to position [12822, 0]
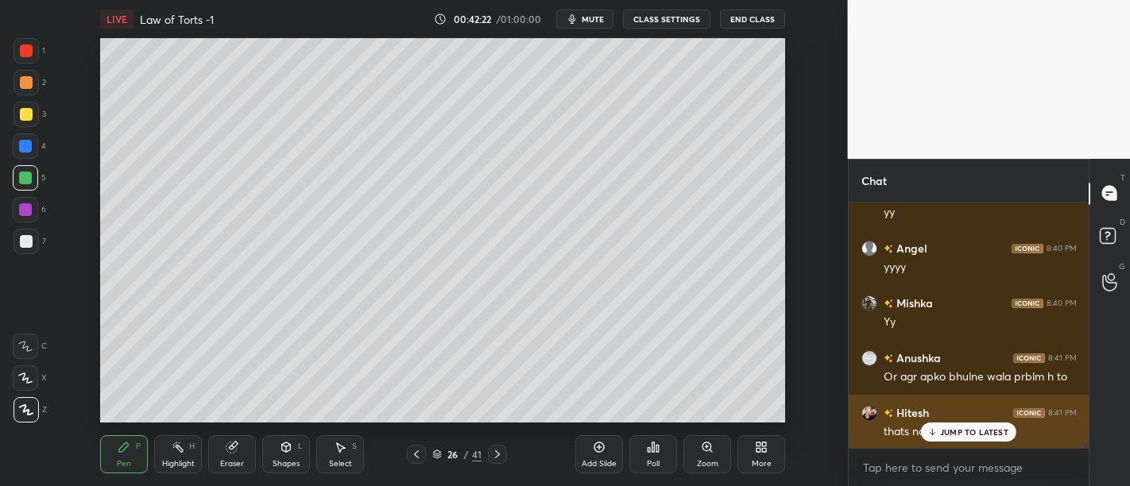
click at [943, 431] on p "JUMP TO LATEST" at bounding box center [974, 432] width 68 height 10
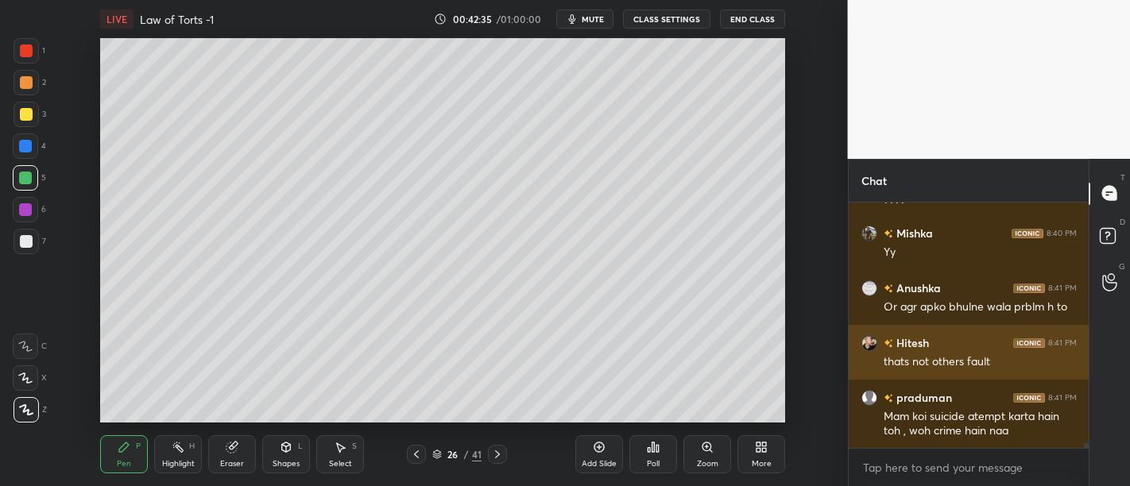
scroll to position [12947, 0]
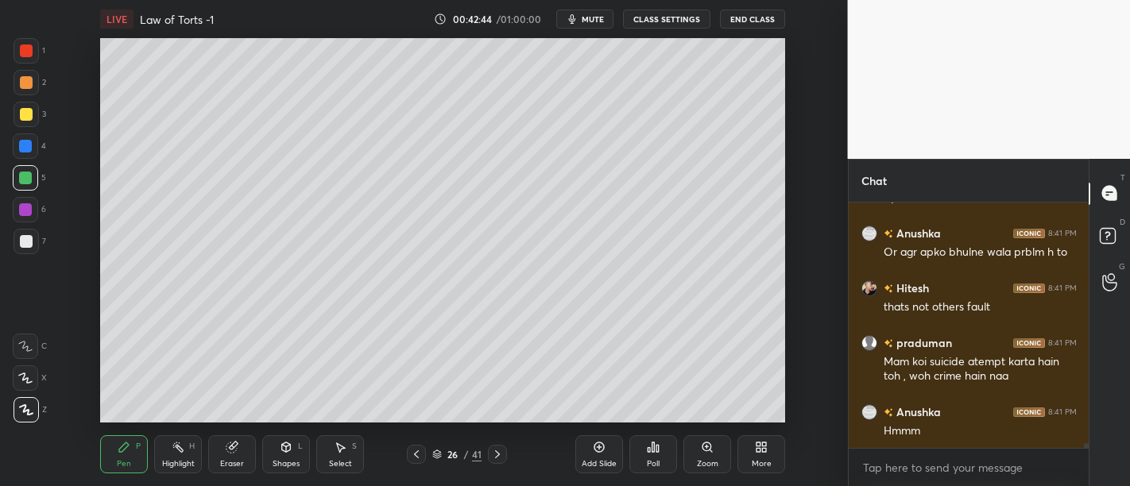
click at [607, 464] on div "Add Slide" at bounding box center [599, 464] width 35 height 8
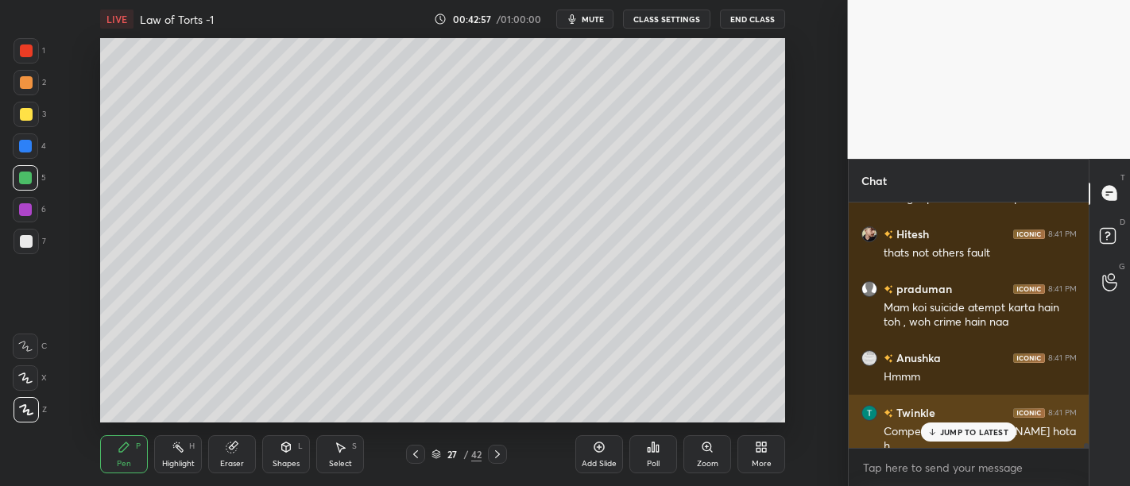
click at [950, 431] on p "JUMP TO LATEST" at bounding box center [974, 432] width 68 height 10
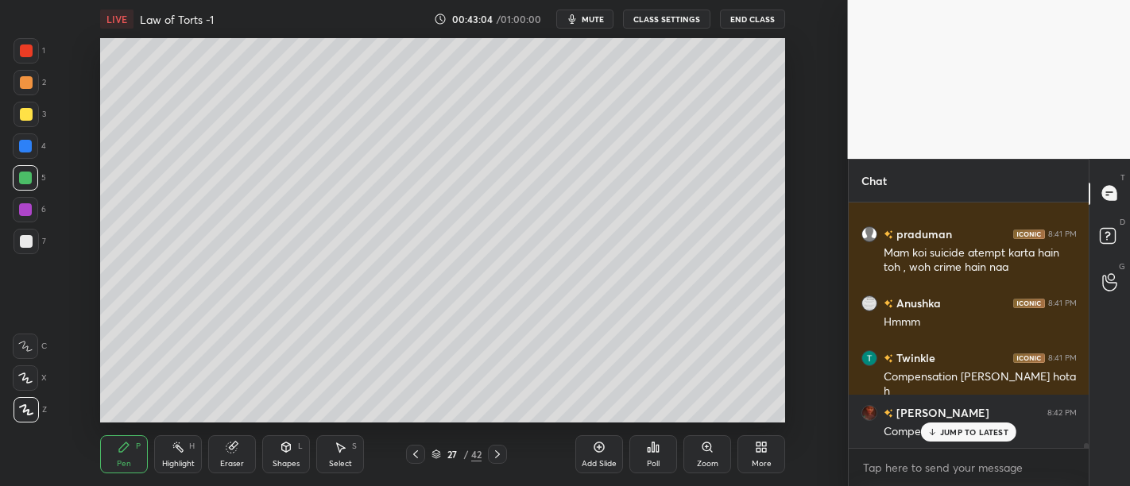
scroll to position [13110, 0]
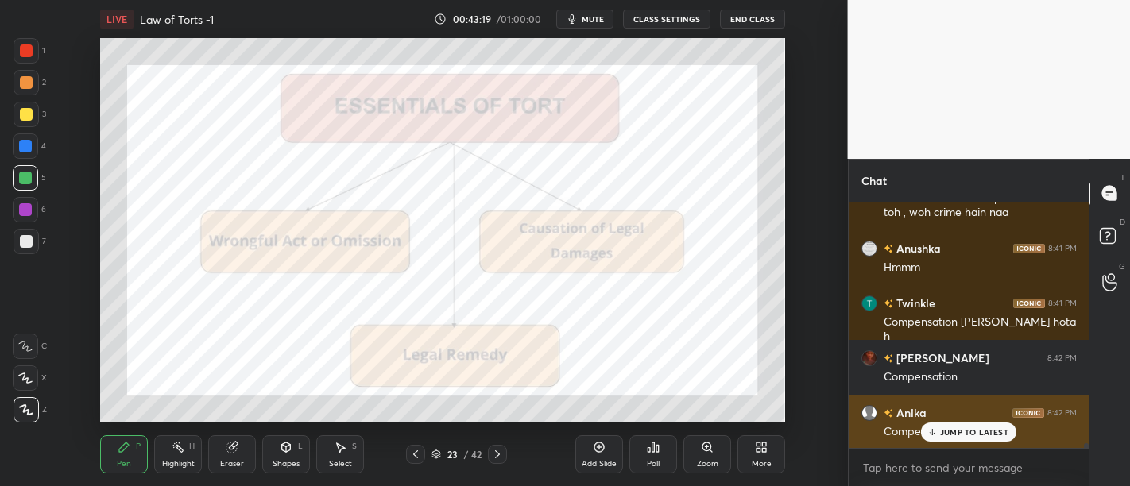
click at [943, 431] on p "JUMP TO LATEST" at bounding box center [974, 432] width 68 height 10
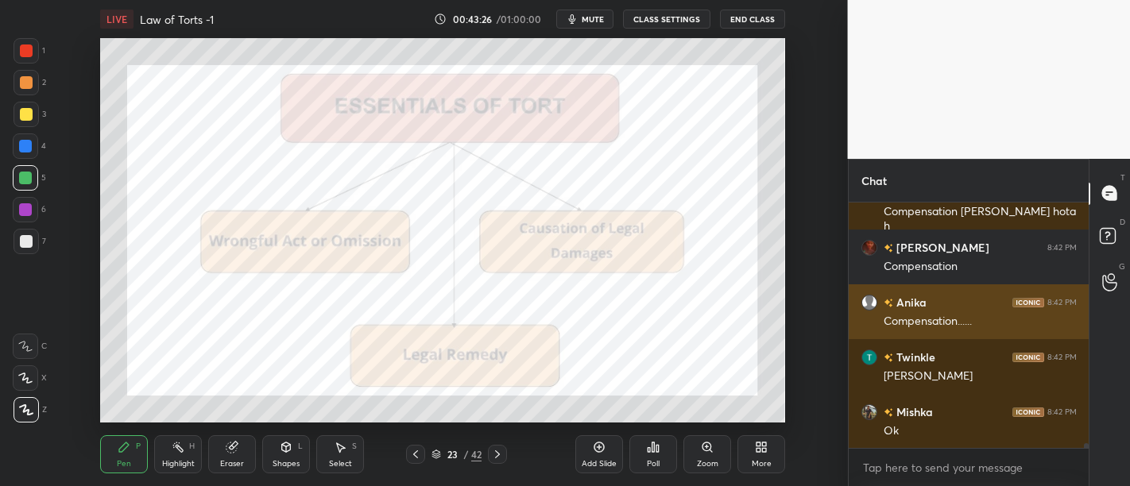
scroll to position [13276, 0]
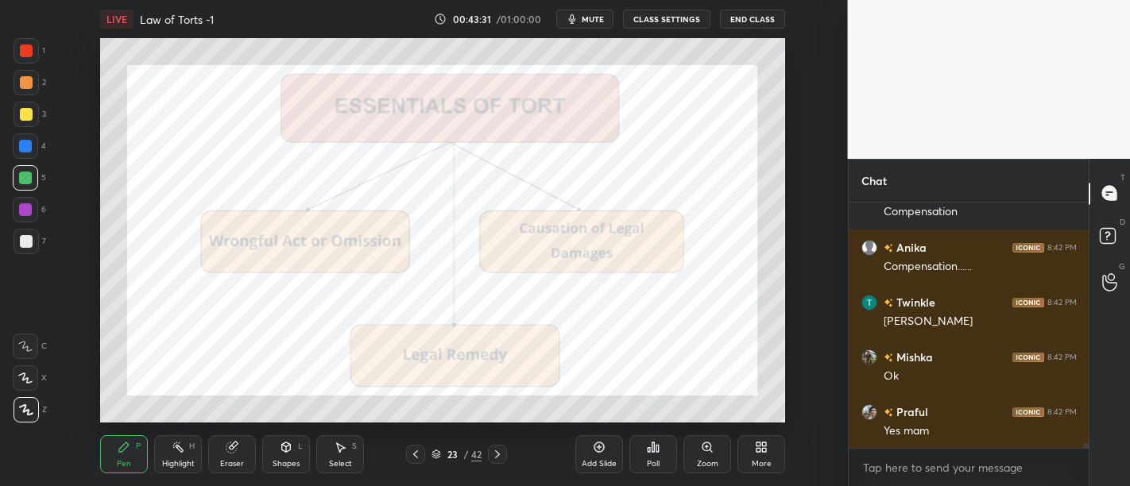
click at [599, 443] on icon at bounding box center [599, 448] width 10 height 10
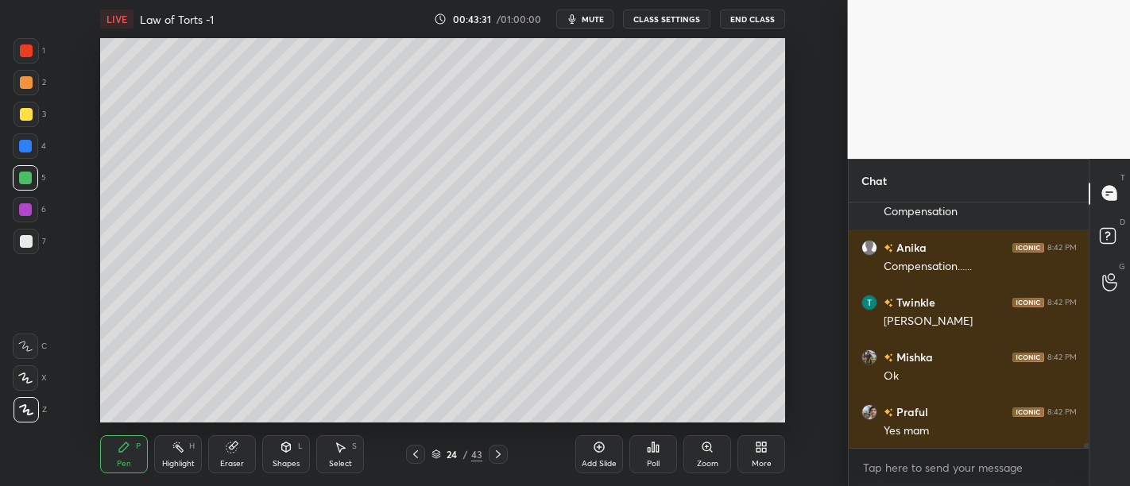
scroll to position [13344, 0]
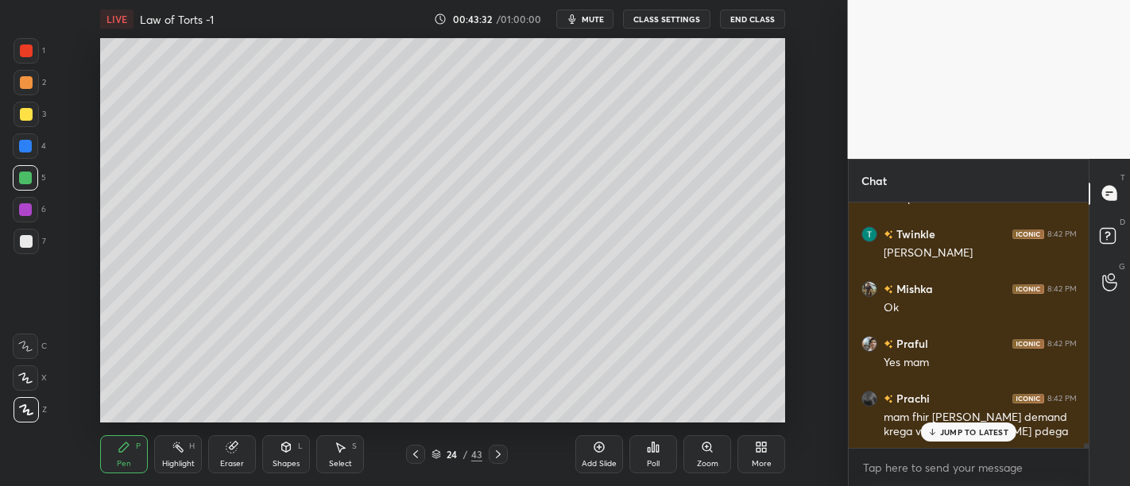
click at [957, 432] on div "[PERSON_NAME] 8:40 PM yes [PERSON_NAME] 8:40 PM yy Angel 8:40 PM yyyy Mishka 8:…" at bounding box center [969, 326] width 241 height 246
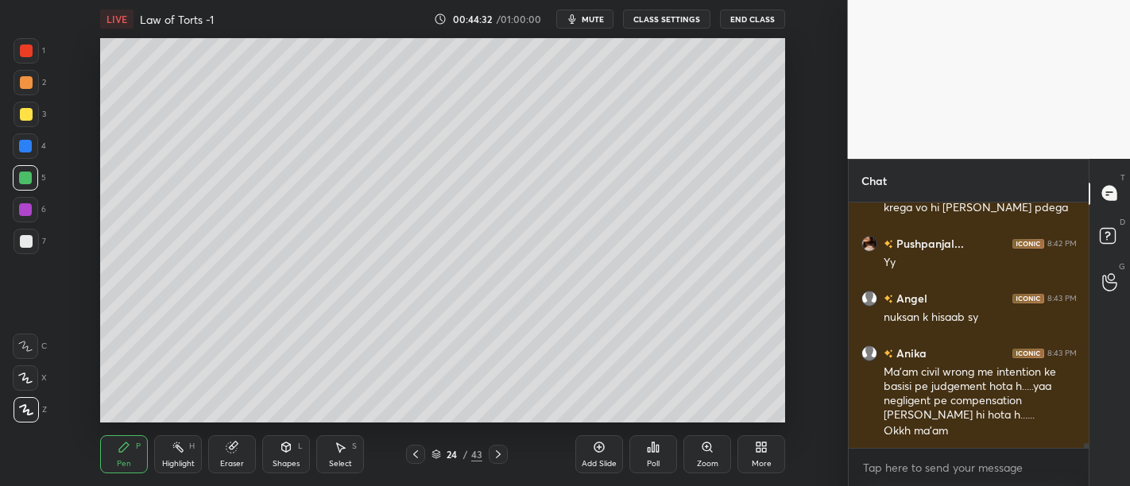
scroll to position [13636, 0]
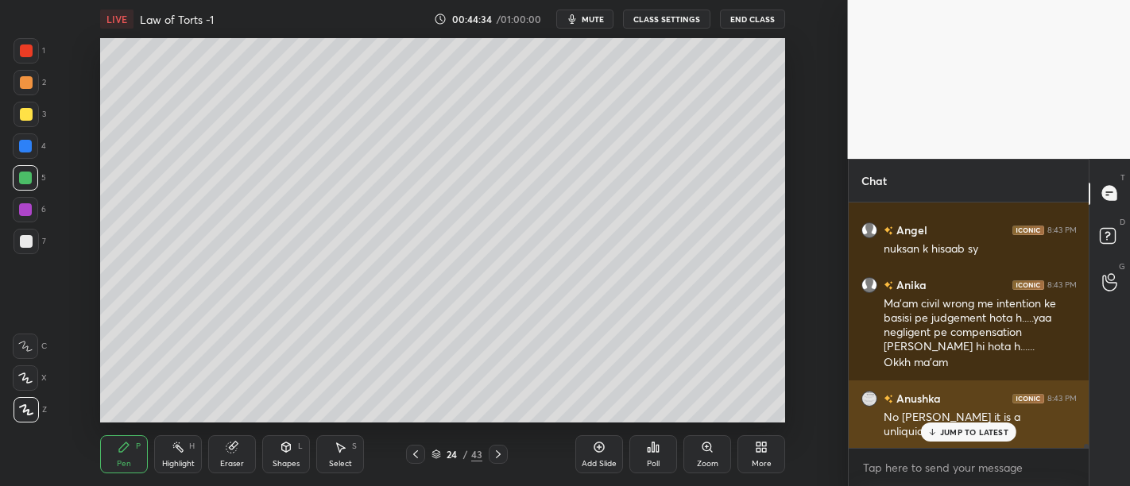
click at [983, 430] on p "JUMP TO LATEST" at bounding box center [974, 432] width 68 height 10
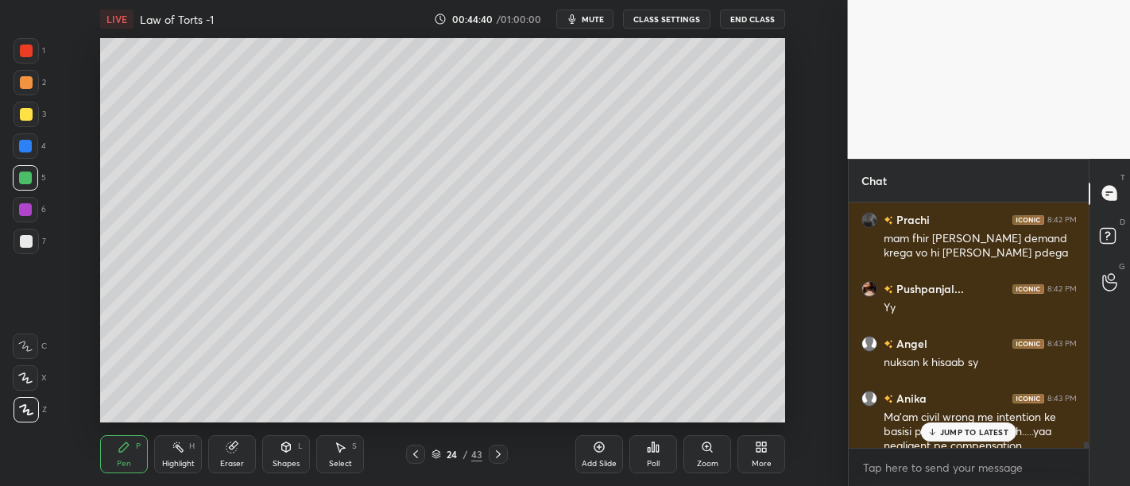
scroll to position [13522, 0]
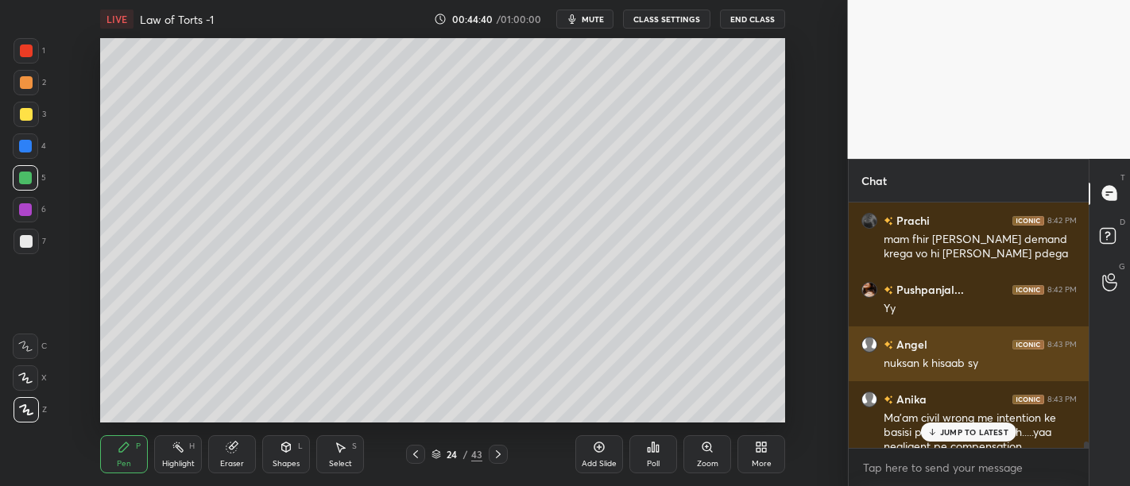
click at [930, 338] on div "Anushka 8:41 PM Or agr apko bhulne wala prblm h to [PERSON_NAME] 8:41 PM thats …" at bounding box center [969, 326] width 241 height 246
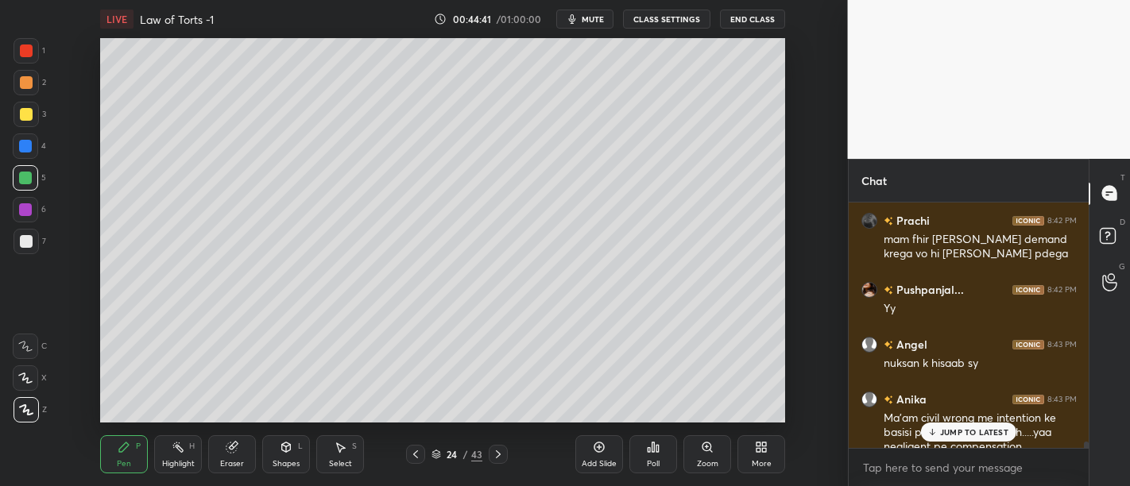
click at [958, 431] on p "JUMP TO LATEST" at bounding box center [974, 432] width 68 height 10
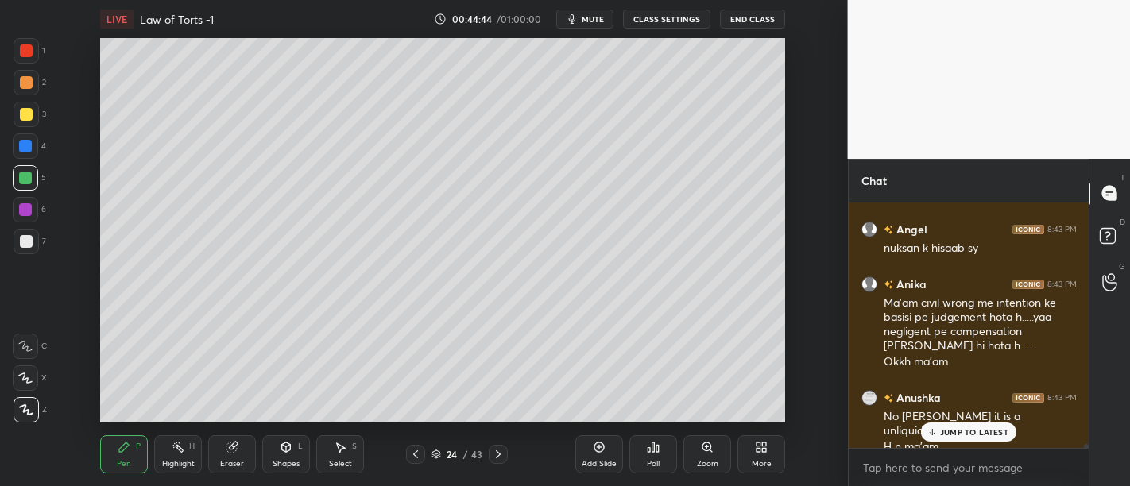
scroll to position [13652, 0]
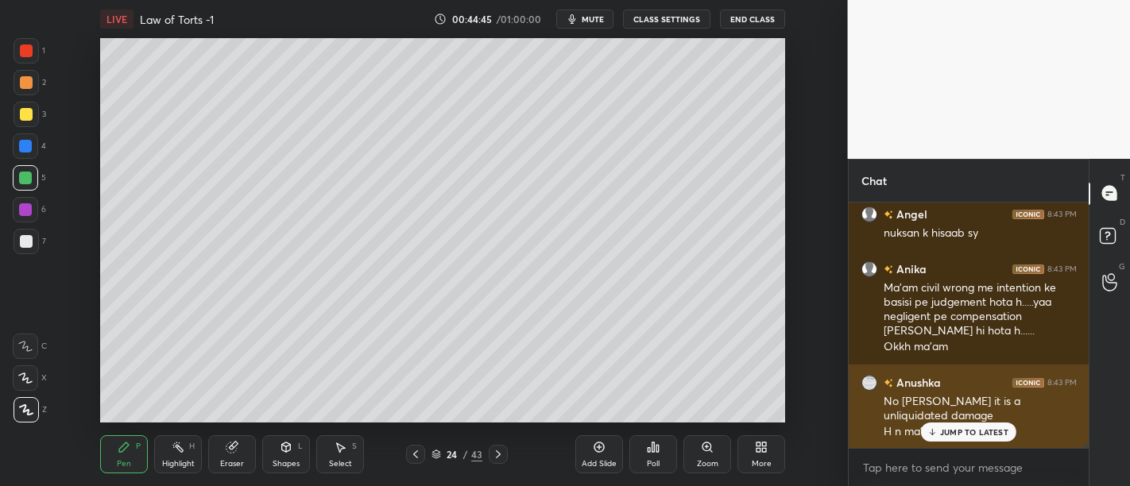
click at [965, 421] on div "No [PERSON_NAME] it is a unliquidated damage" at bounding box center [980, 409] width 193 height 30
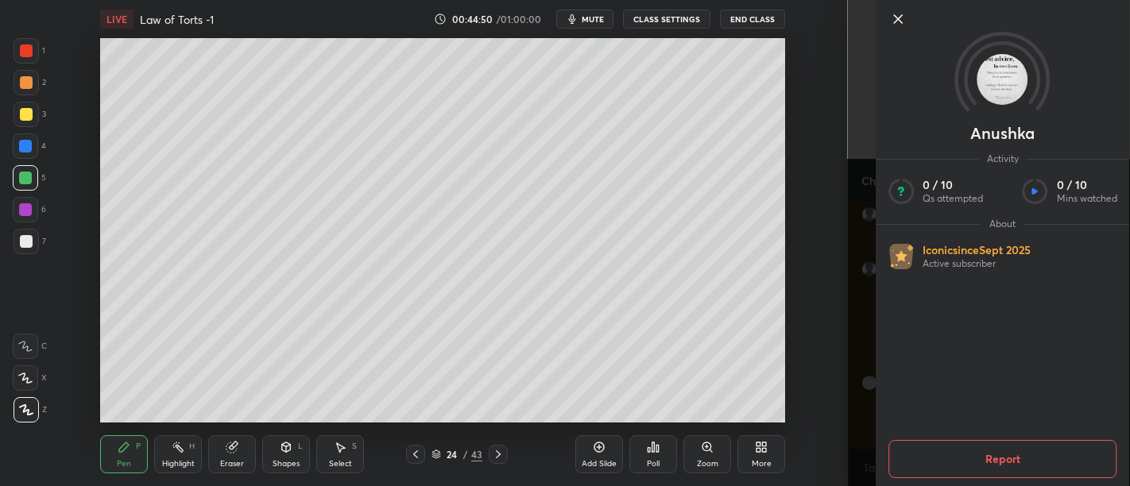
click at [891, 25] on icon at bounding box center [897, 19] width 19 height 19
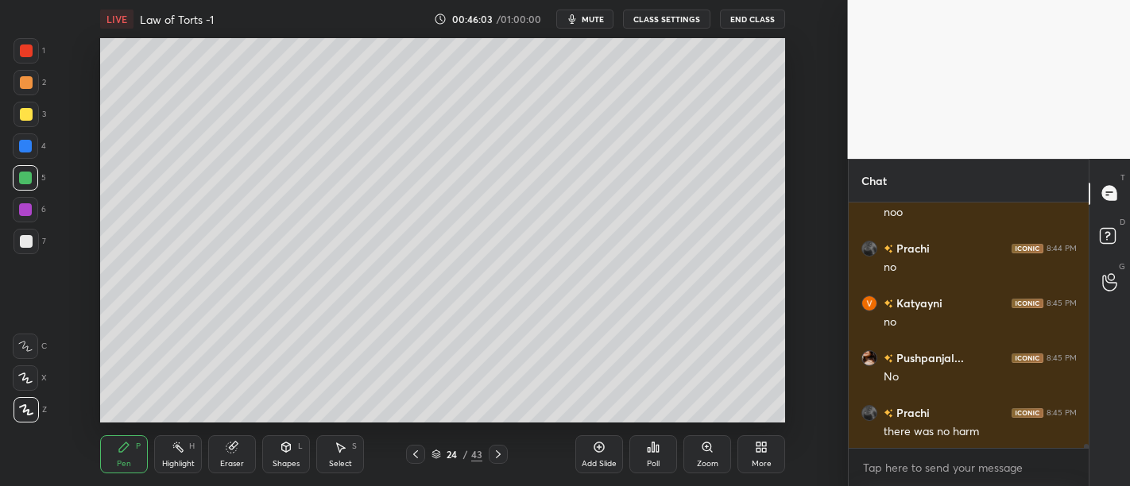
scroll to position [14560, 0]
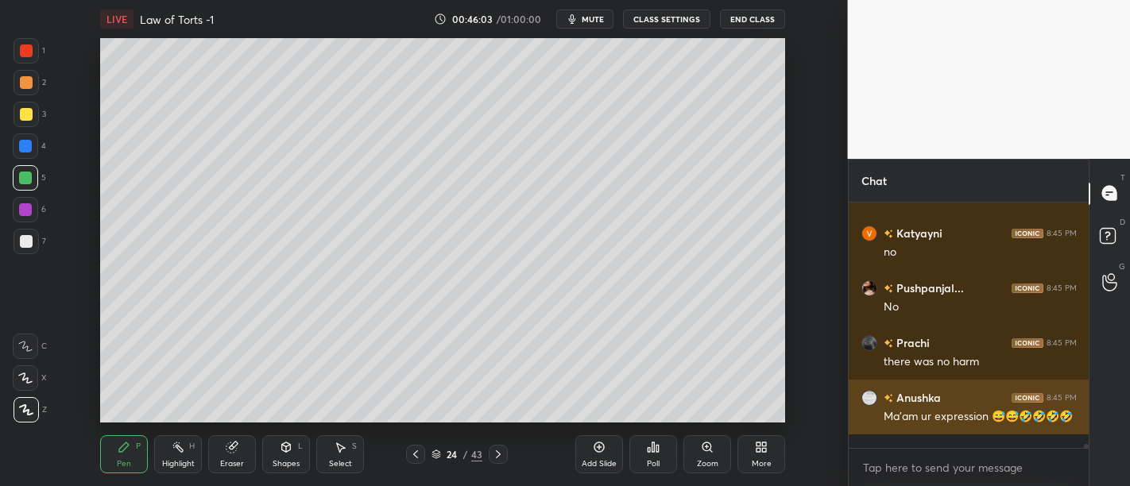
click at [980, 422] on div "Ma'am ur expression 😅😅🤣🤣🤣🤣" at bounding box center [980, 417] width 193 height 16
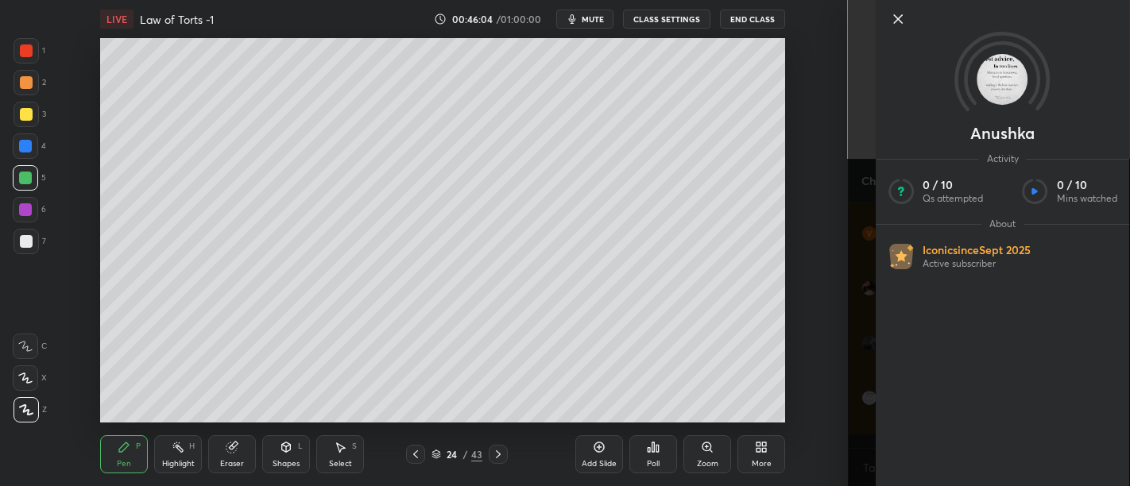
click at [895, 25] on icon at bounding box center [897, 19] width 19 height 19
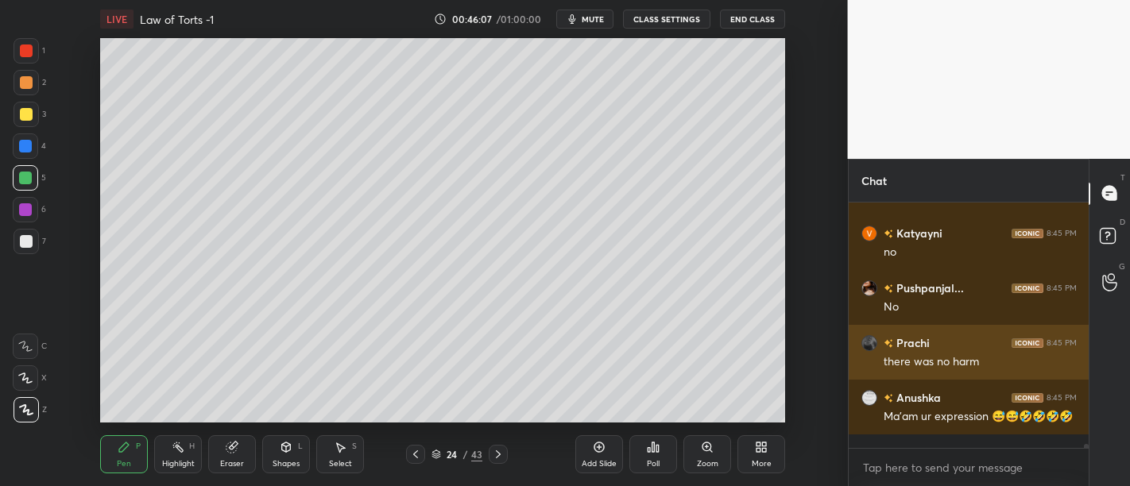
click at [932, 365] on div "there was no harm" at bounding box center [980, 362] width 193 height 16
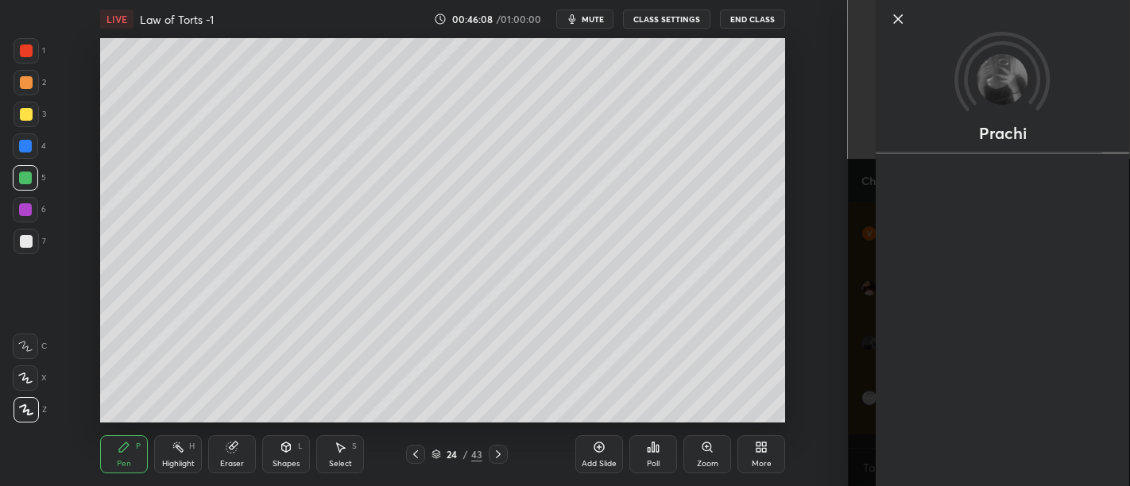
scroll to position [14615, 0]
click at [901, 21] on icon at bounding box center [897, 19] width 19 height 19
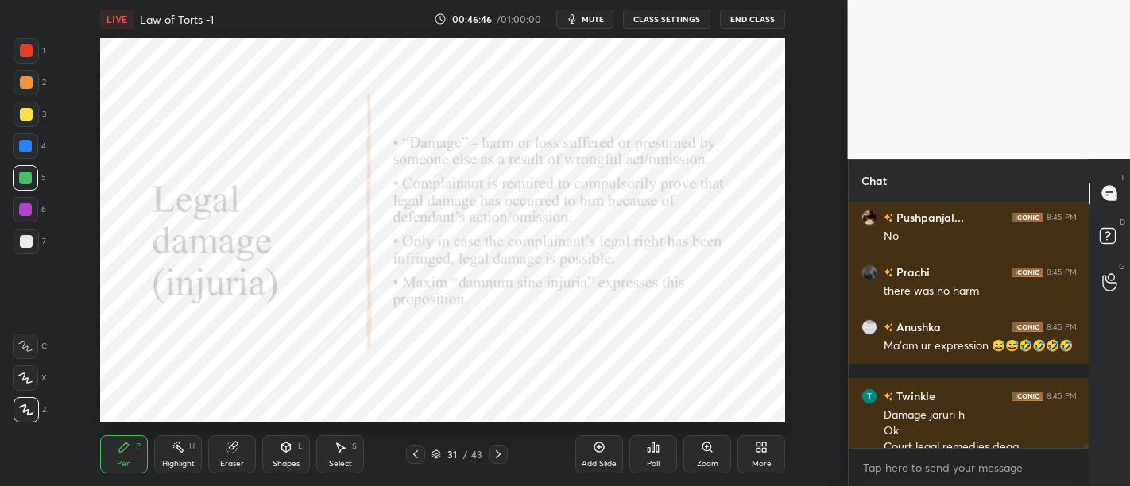
scroll to position [14647, 0]
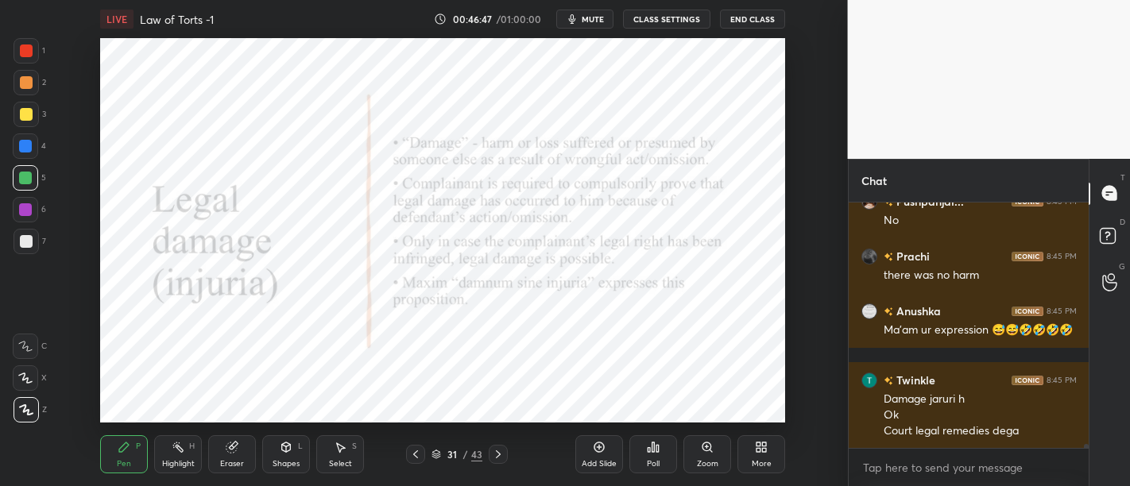
click at [31, 211] on div at bounding box center [25, 209] width 13 height 13
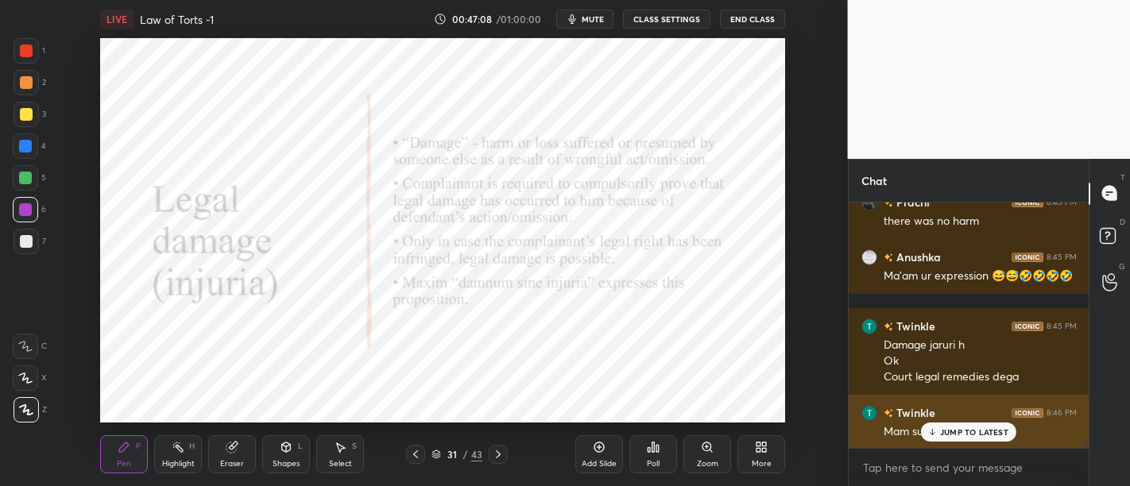
click at [954, 433] on p "JUMP TO LATEST" at bounding box center [974, 432] width 68 height 10
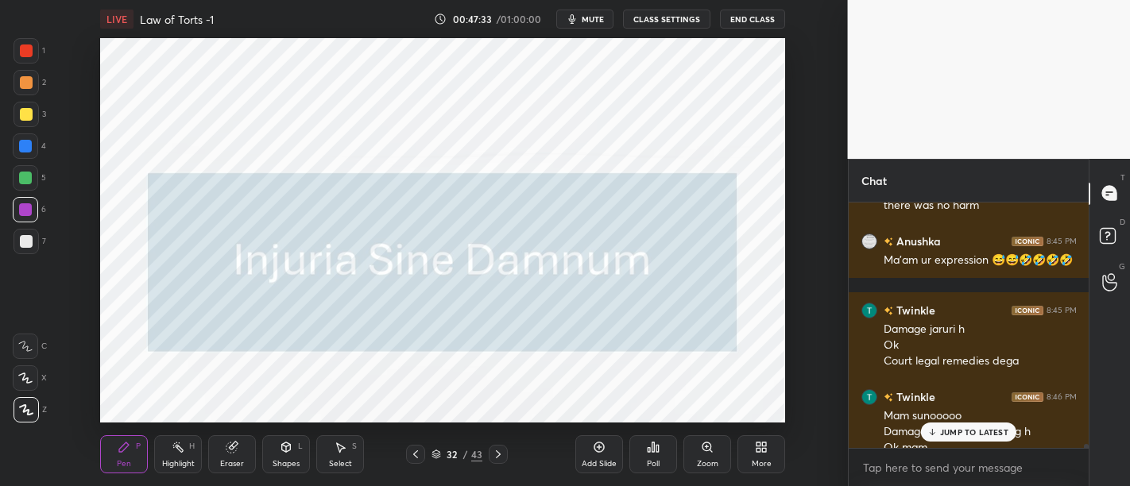
scroll to position [14733, 0]
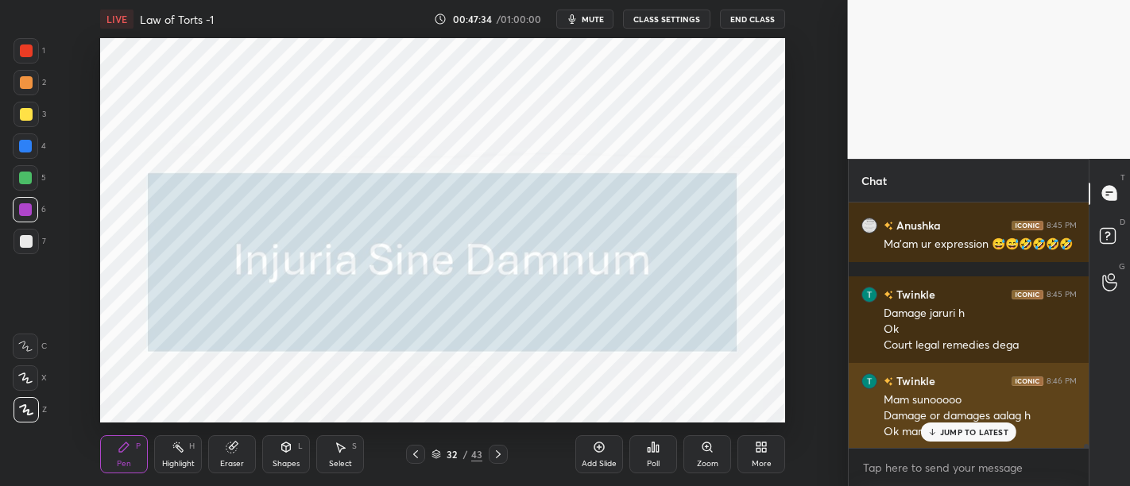
click at [962, 430] on p "JUMP TO LATEST" at bounding box center [974, 432] width 68 height 10
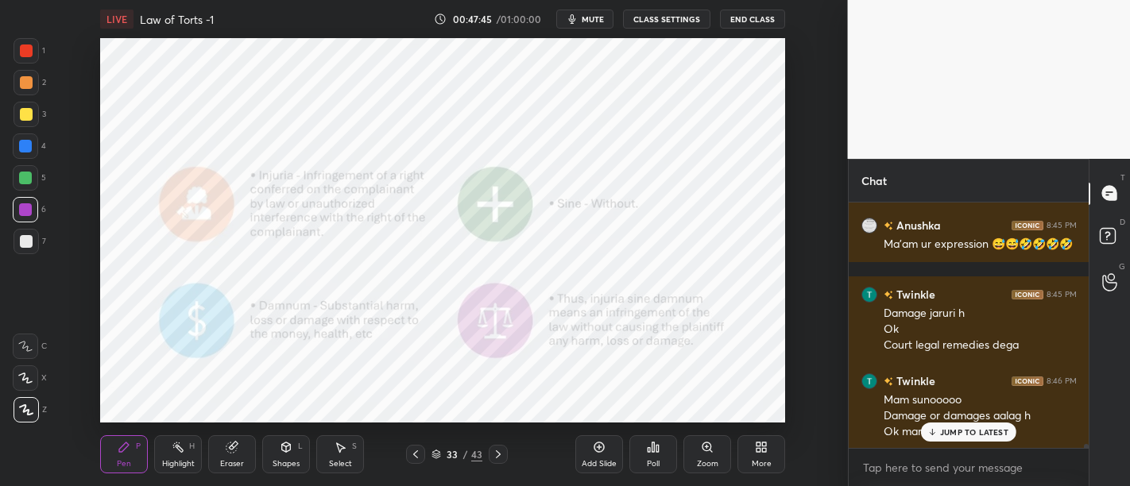
scroll to position [14802, 0]
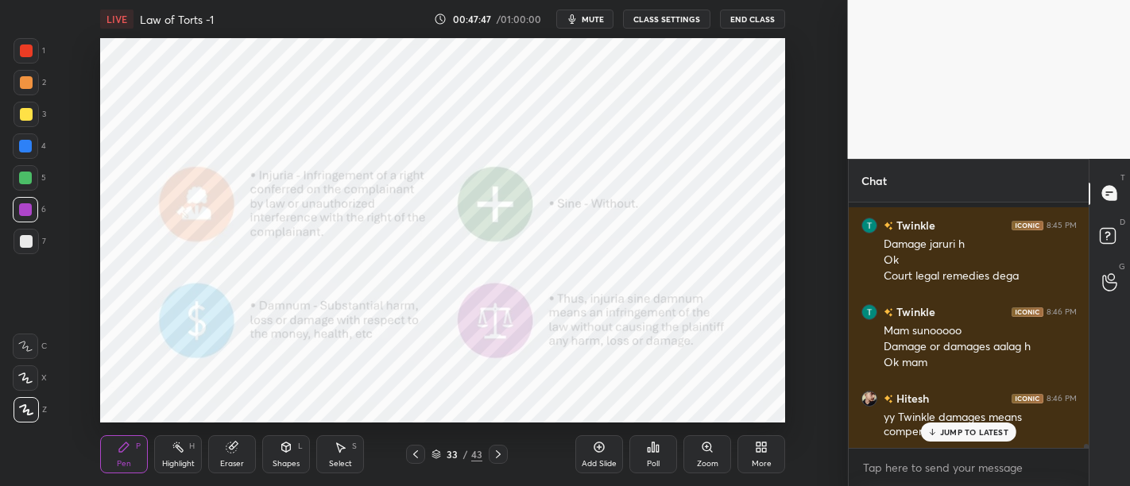
click at [1002, 423] on div "JUMP TO LATEST" at bounding box center [968, 432] width 95 height 19
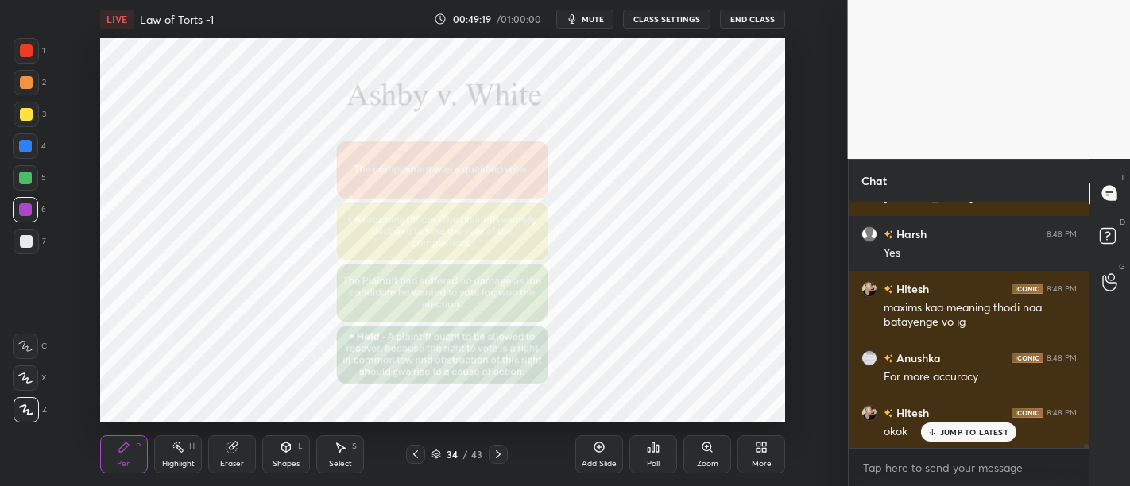
scroll to position [15503, 0]
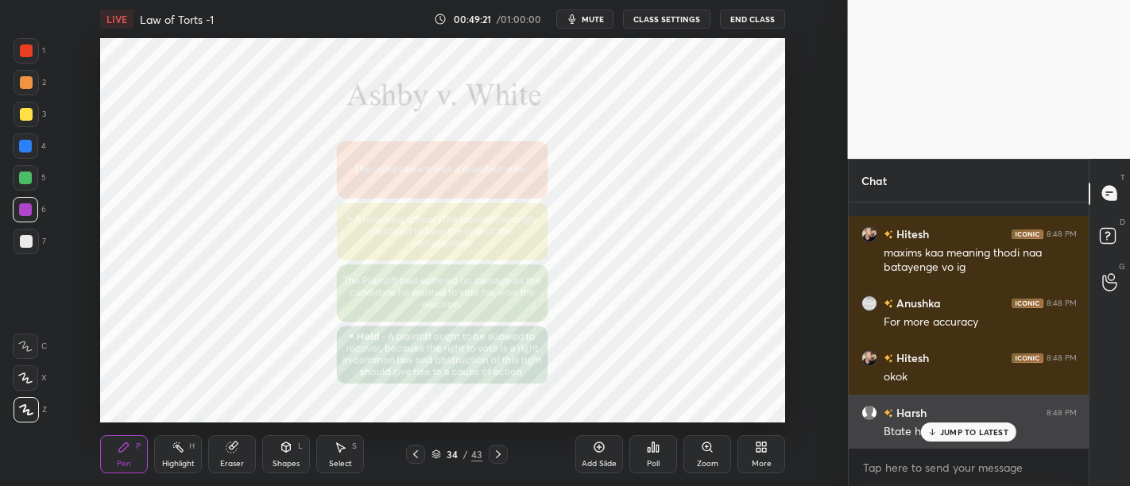
click at [950, 432] on p "JUMP TO LATEST" at bounding box center [974, 432] width 68 height 10
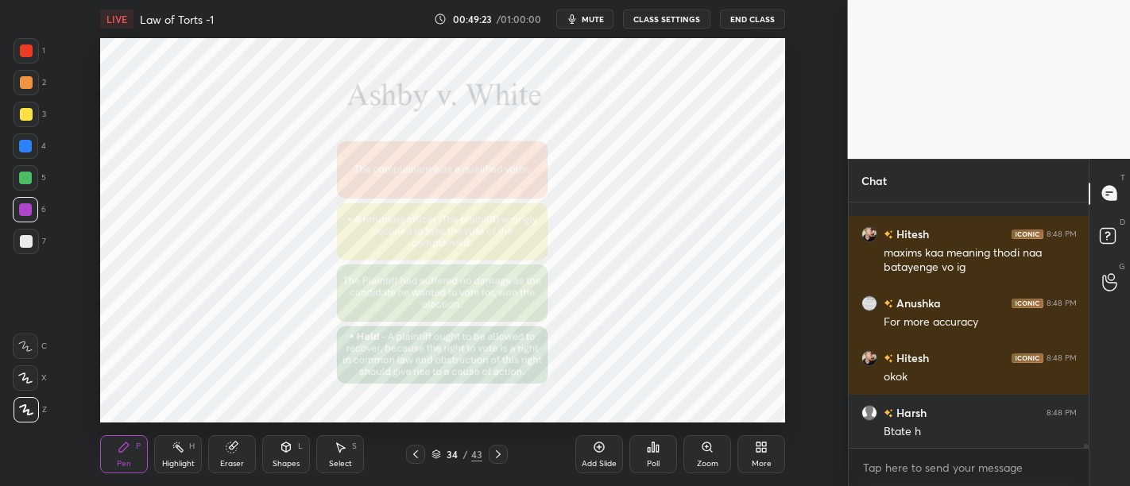
scroll to position [15558, 0]
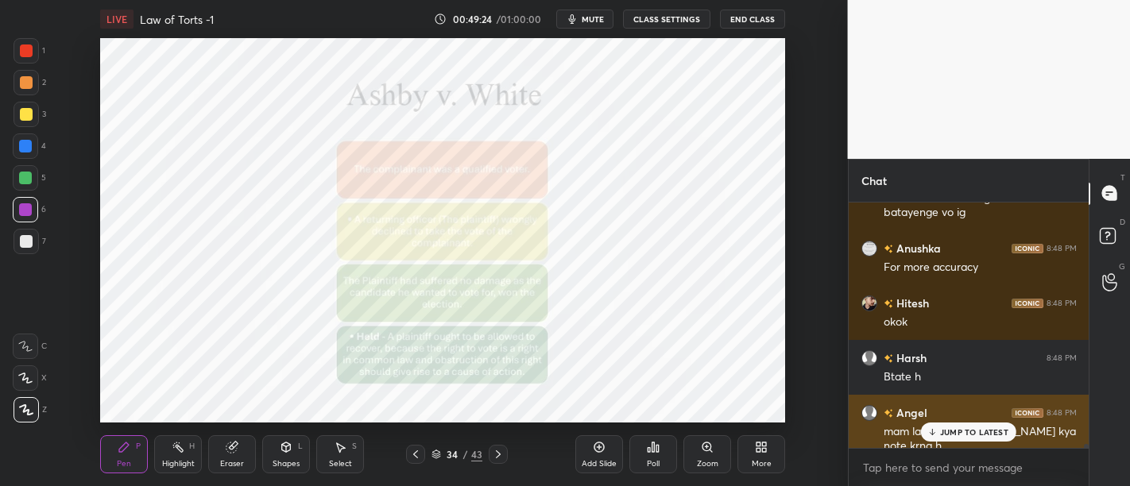
click at [950, 434] on p "JUMP TO LATEST" at bounding box center [974, 432] width 68 height 10
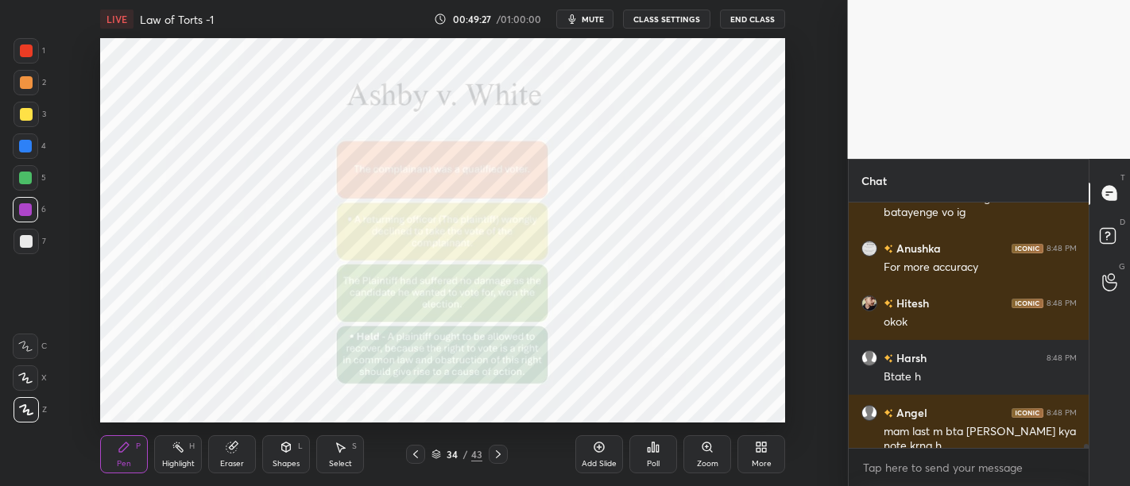
scroll to position [15612, 0]
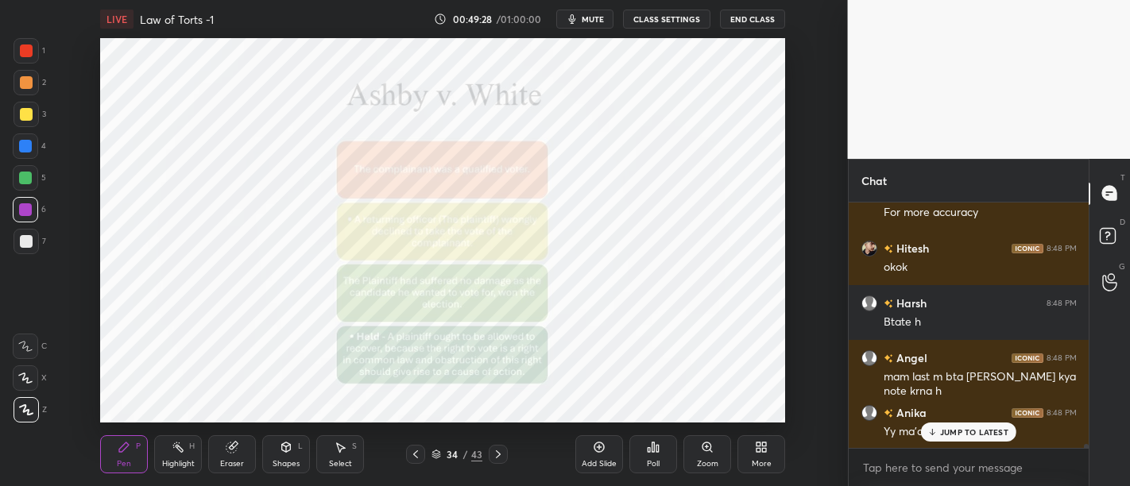
click at [965, 431] on p "JUMP TO LATEST" at bounding box center [974, 432] width 68 height 10
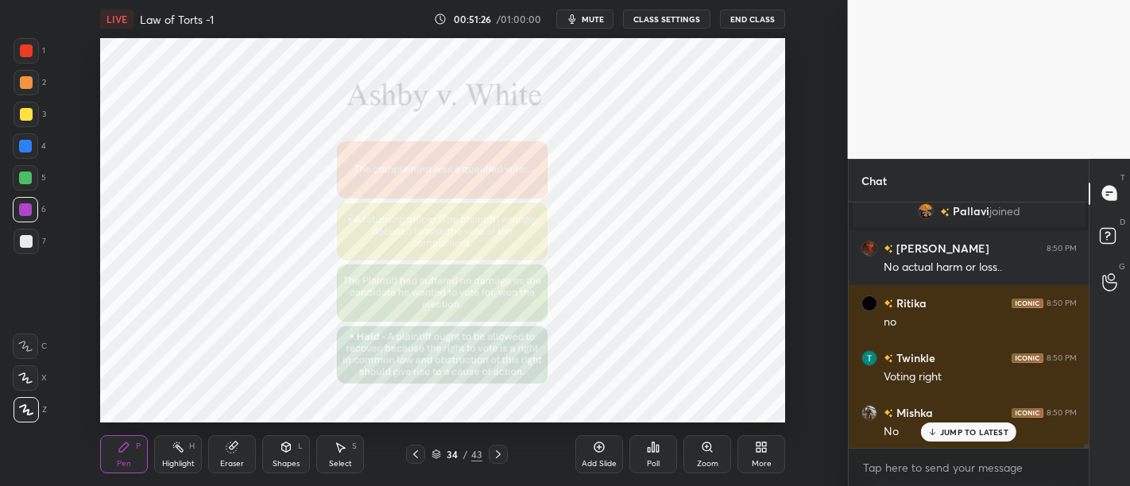
scroll to position [16284, 0]
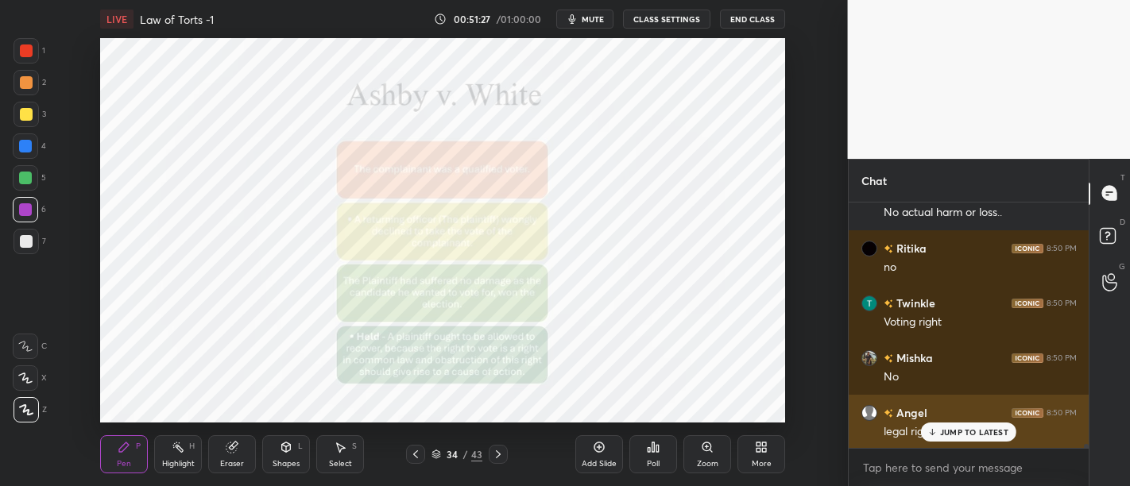
click at [962, 436] on p "JUMP TO LATEST" at bounding box center [974, 432] width 68 height 10
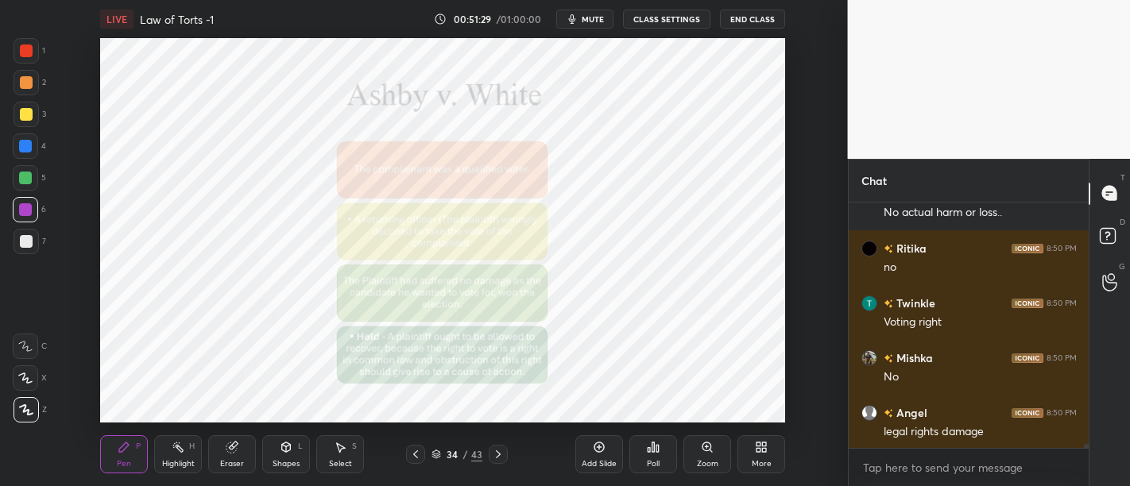
scroll to position [16339, 0]
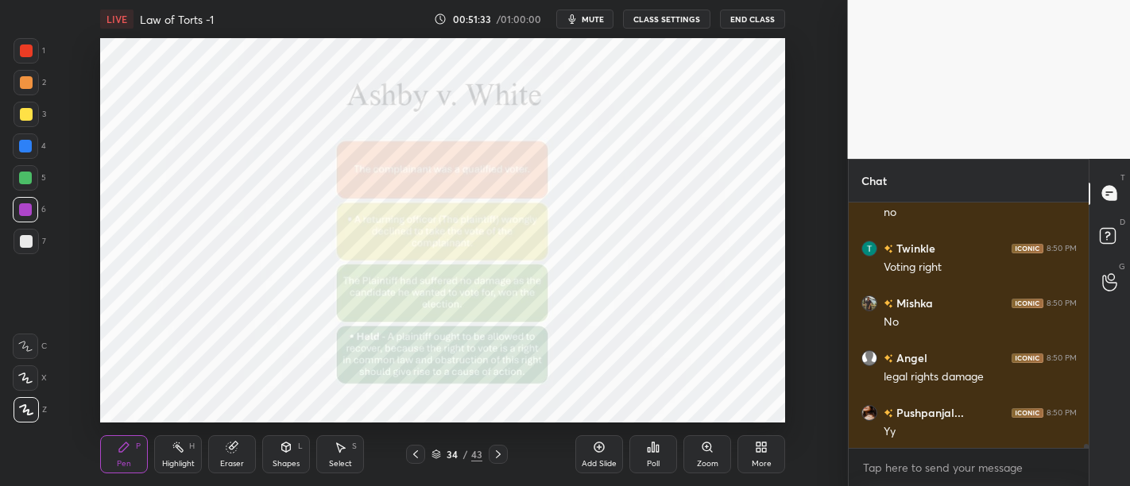
click at [624, 431] on div "Add Slide Poll Zoom More" at bounding box center [680, 454] width 210 height 89
click at [599, 447] on icon at bounding box center [599, 447] width 5 height 5
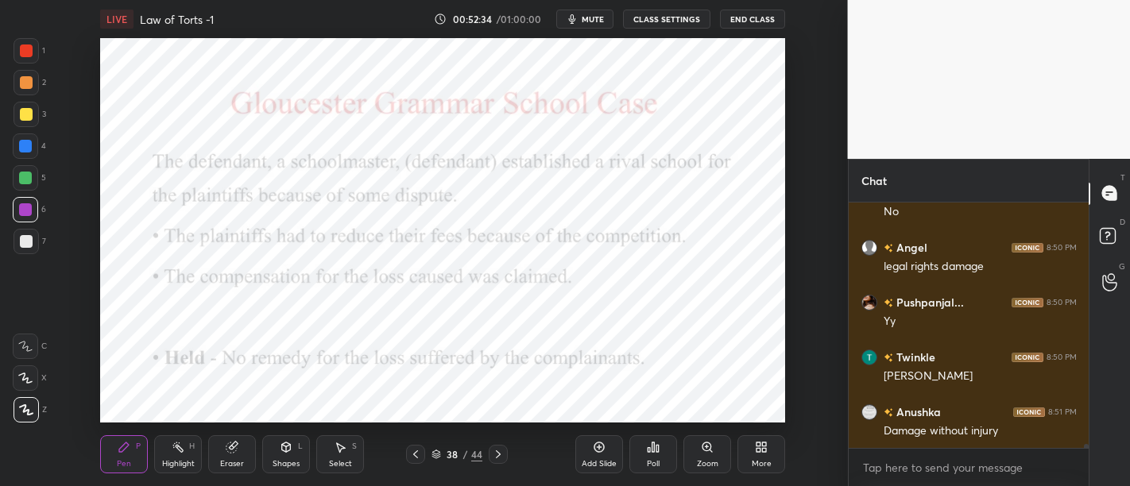
scroll to position [16517, 0]
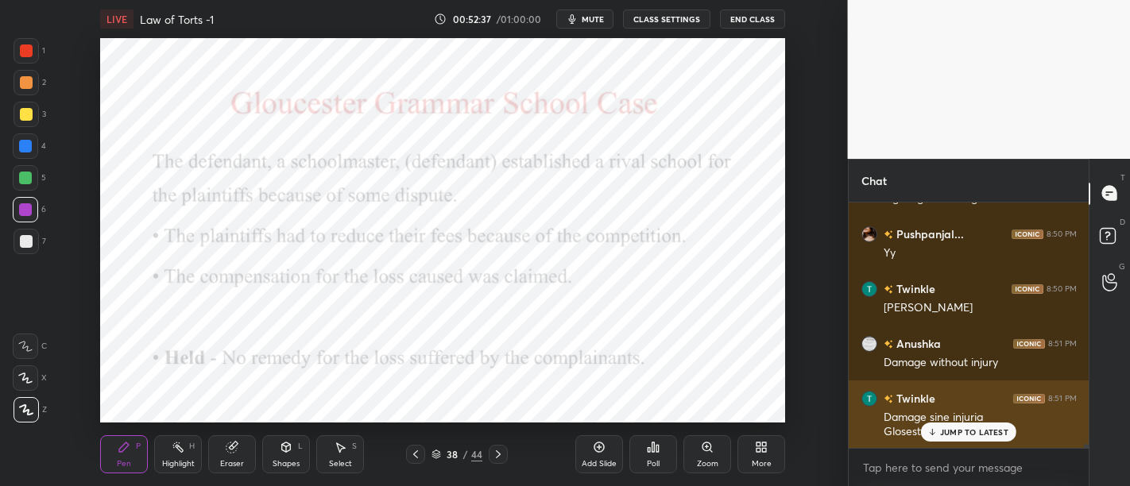
click at [971, 432] on p "JUMP TO LATEST" at bounding box center [974, 432] width 68 height 10
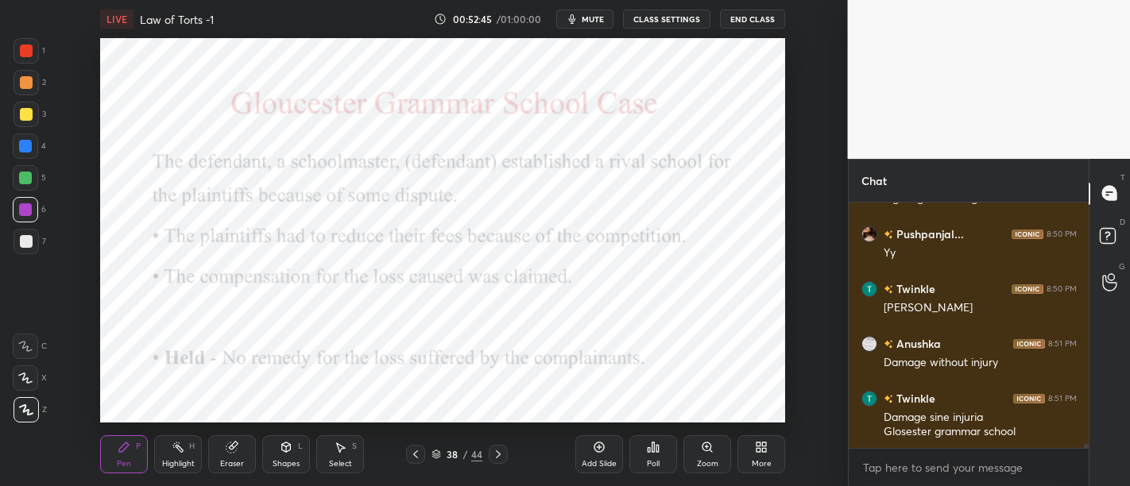
click at [609, 448] on div "Add Slide" at bounding box center [599, 454] width 48 height 38
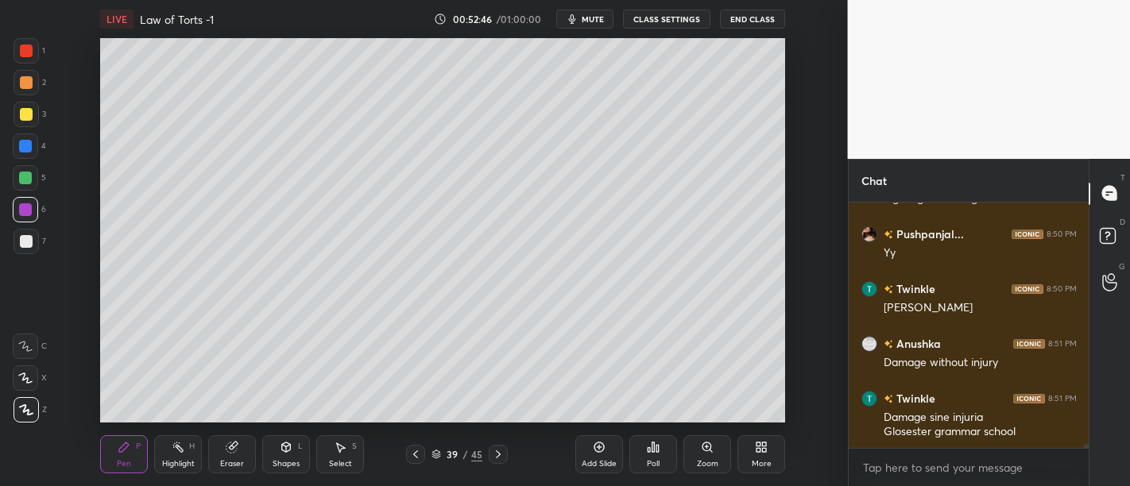
scroll to position [16533, 0]
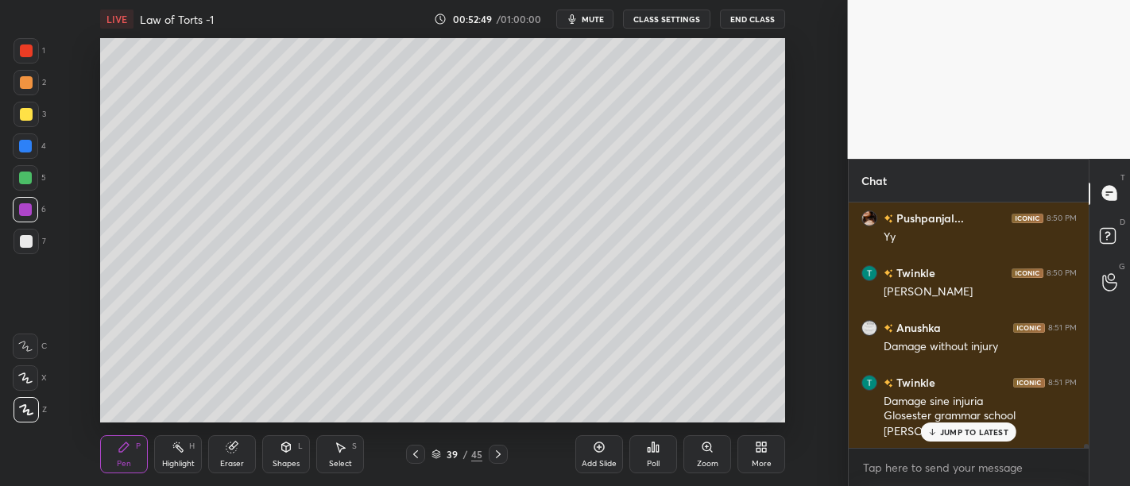
click at [947, 425] on div "JUMP TO LATEST" at bounding box center [968, 432] width 95 height 19
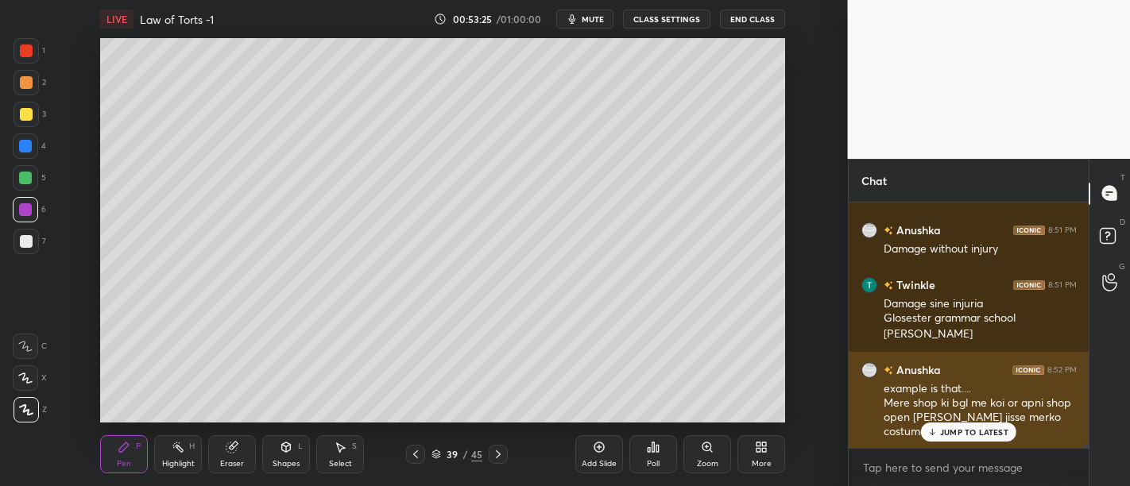
click at [939, 445] on div "Anushka 8:52 PM example is that.... Mere shop ki bgl me koi or apni shop open […" at bounding box center [969, 401] width 241 height 98
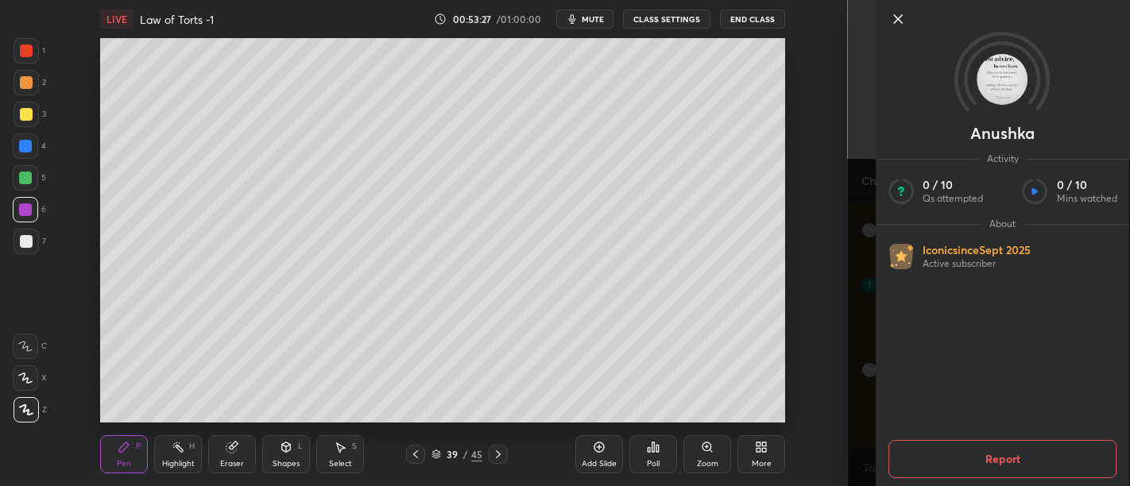
click at [899, 14] on icon at bounding box center [897, 19] width 19 height 19
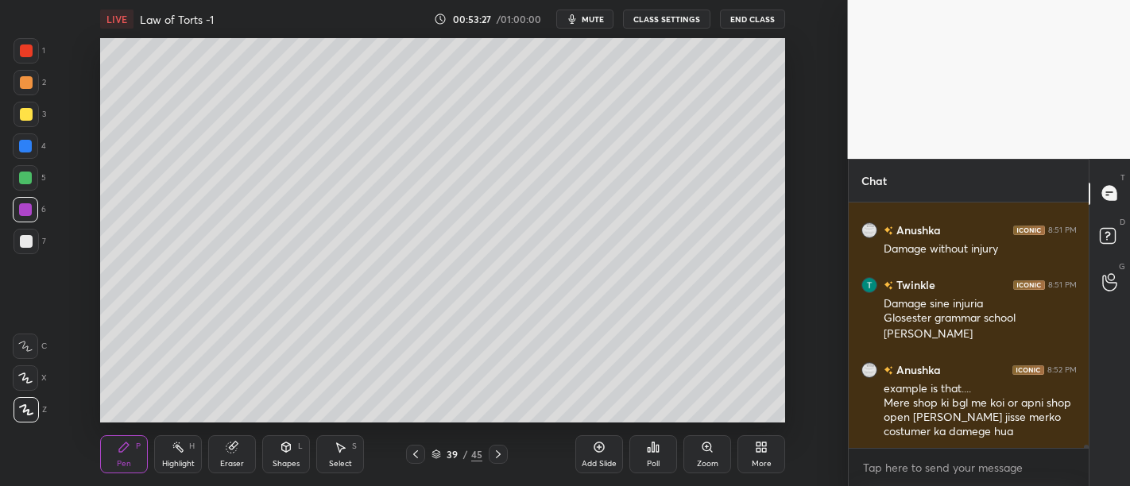
scroll to position [16686, 0]
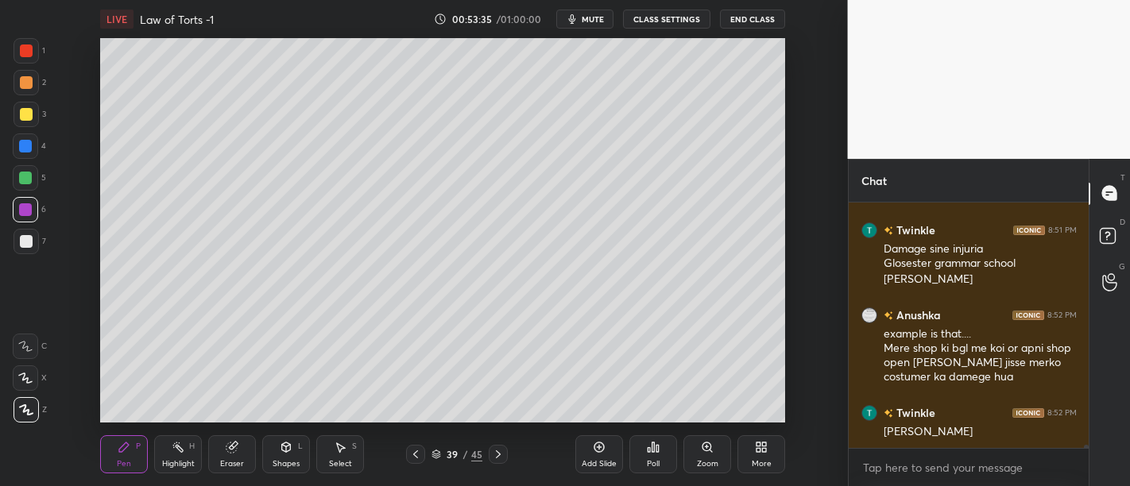
click at [604, 462] on div "Add Slide" at bounding box center [599, 464] width 35 height 8
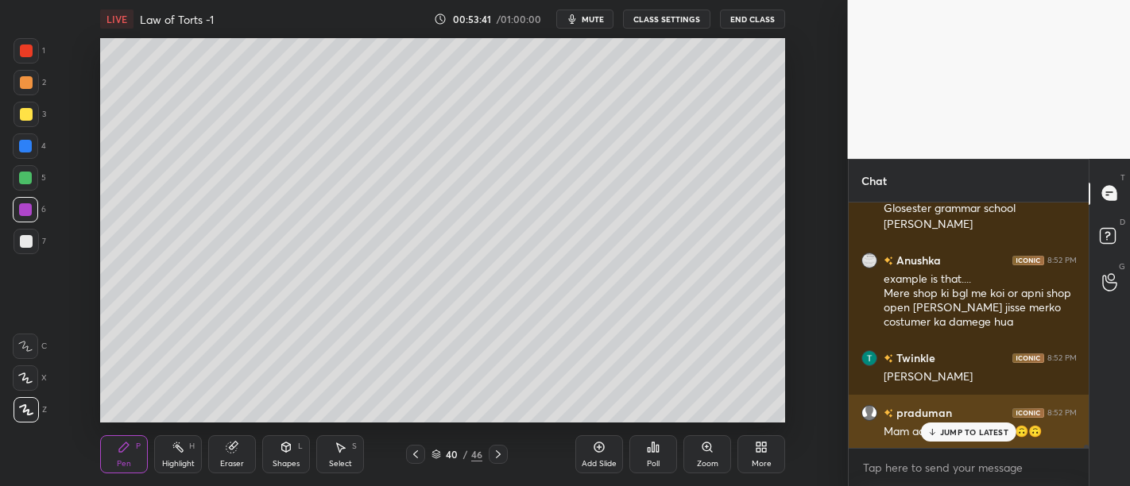
click at [957, 439] on div "JUMP TO LATEST" at bounding box center [968, 432] width 95 height 19
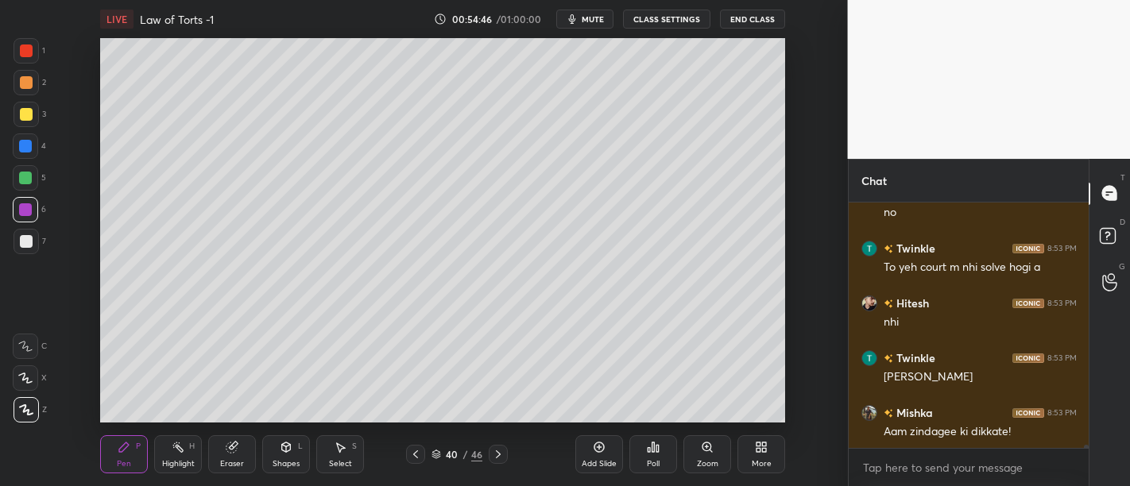
scroll to position [17797, 0]
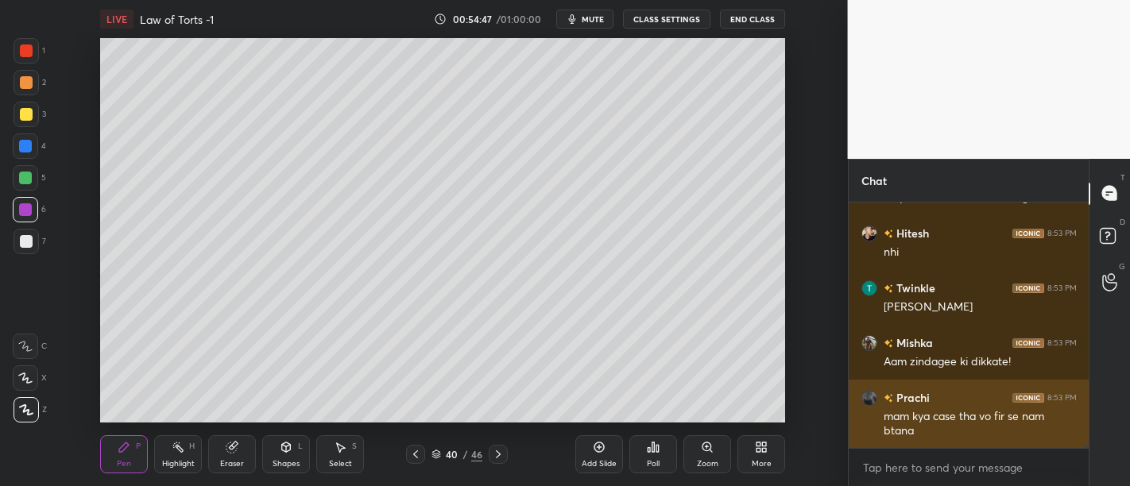
click at [957, 428] on div "mam kya case tha vo fir se nam btana" at bounding box center [980, 424] width 193 height 30
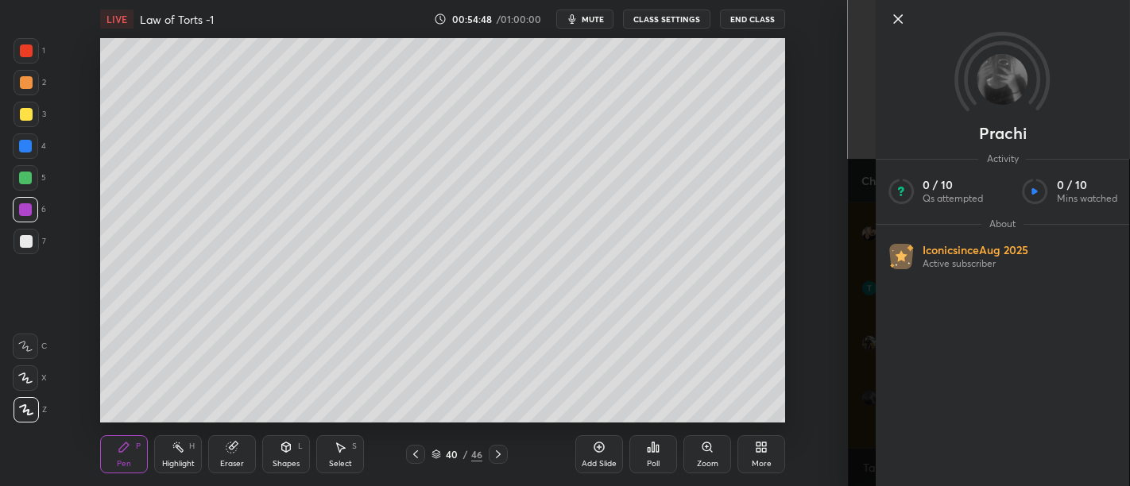
click at [899, 18] on icon at bounding box center [898, 19] width 8 height 8
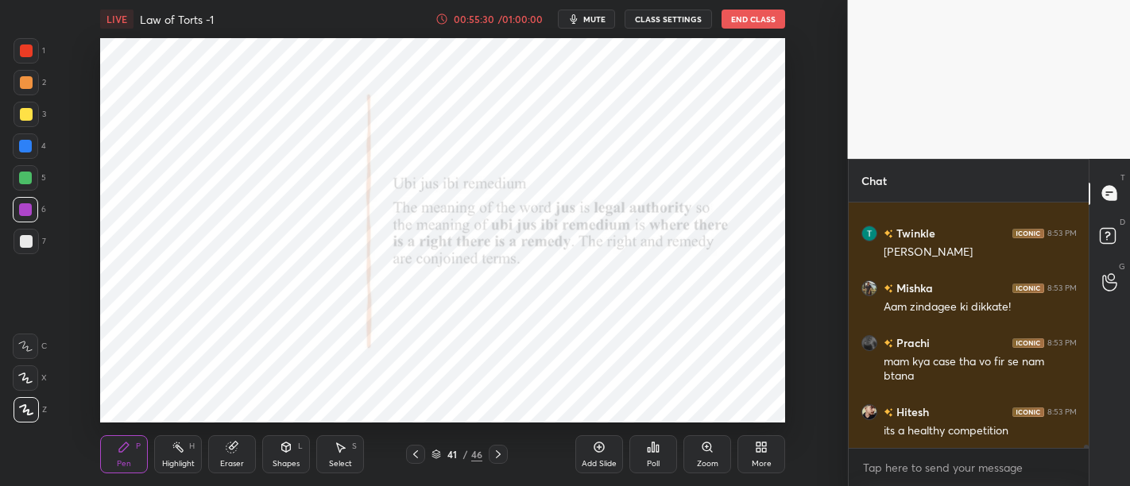
scroll to position [17921, 0]
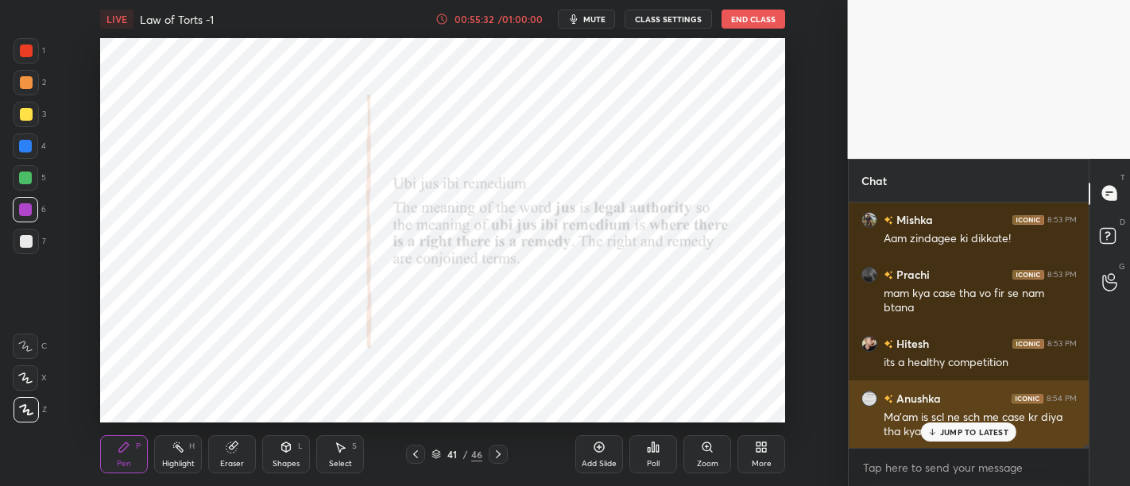
click at [953, 432] on p "JUMP TO LATEST" at bounding box center [974, 432] width 68 height 10
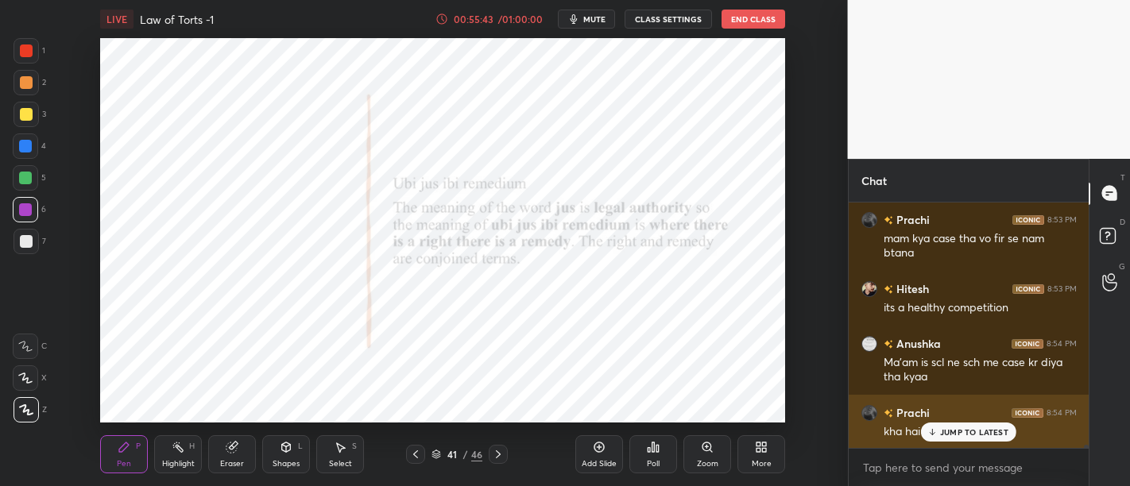
click at [967, 435] on p "JUMP TO LATEST" at bounding box center [974, 432] width 68 height 10
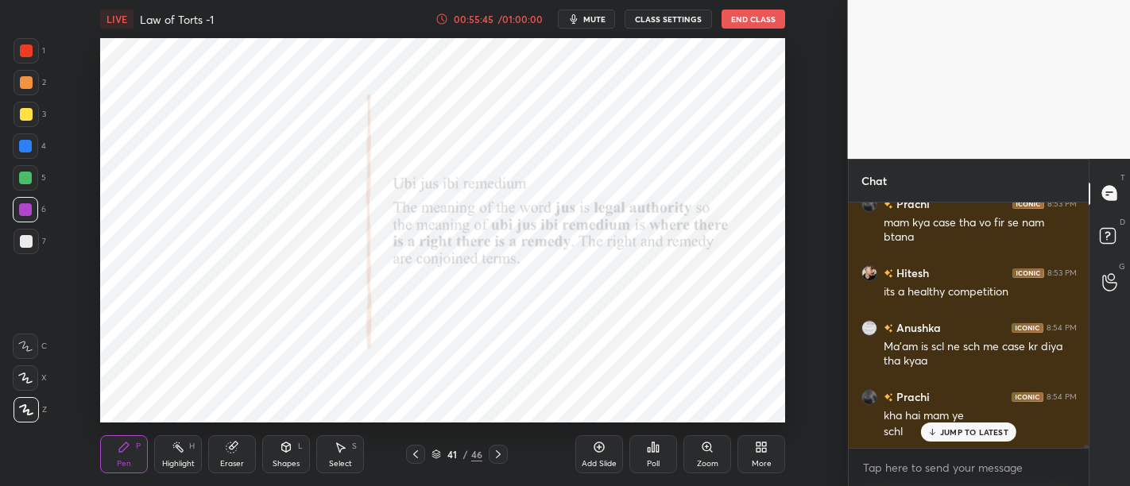
scroll to position [18047, 0]
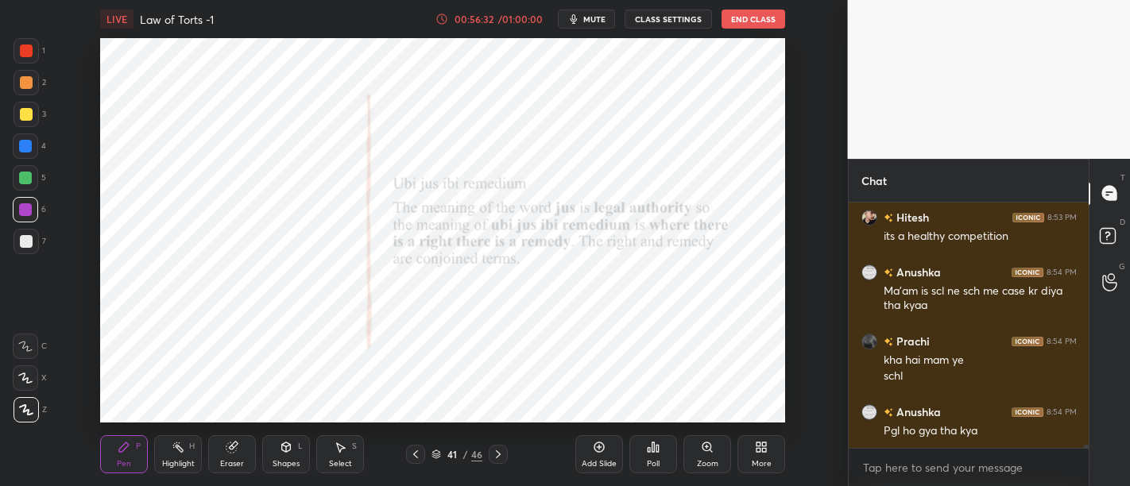
click at [608, 454] on div "Add Slide" at bounding box center [599, 454] width 48 height 38
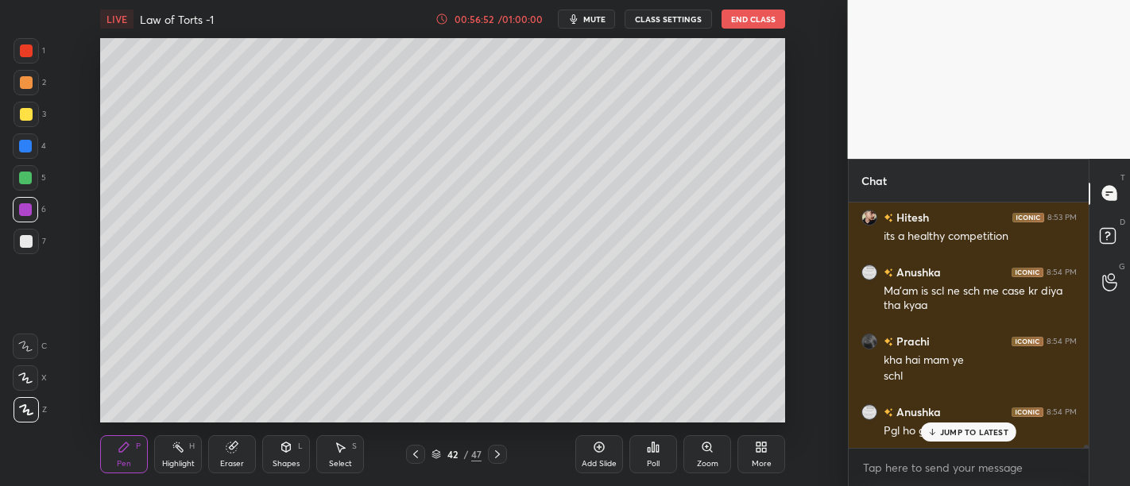
scroll to position [18130, 0]
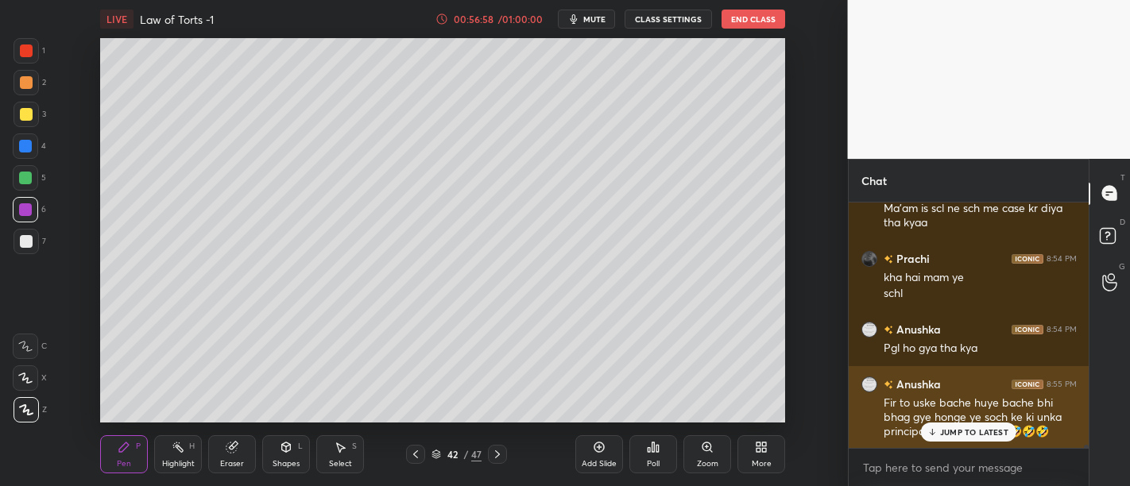
click at [962, 435] on p "JUMP TO LATEST" at bounding box center [974, 432] width 68 height 10
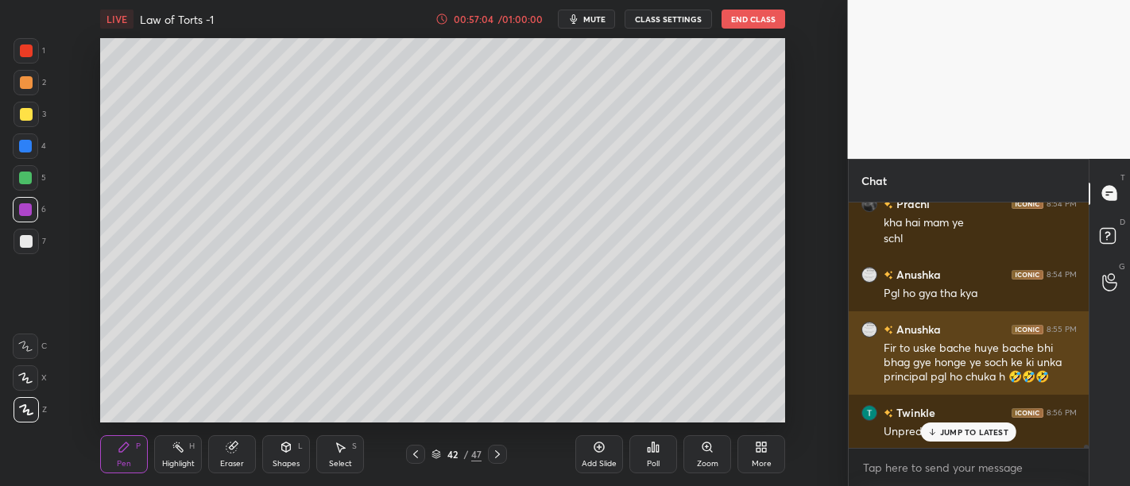
scroll to position [18240, 0]
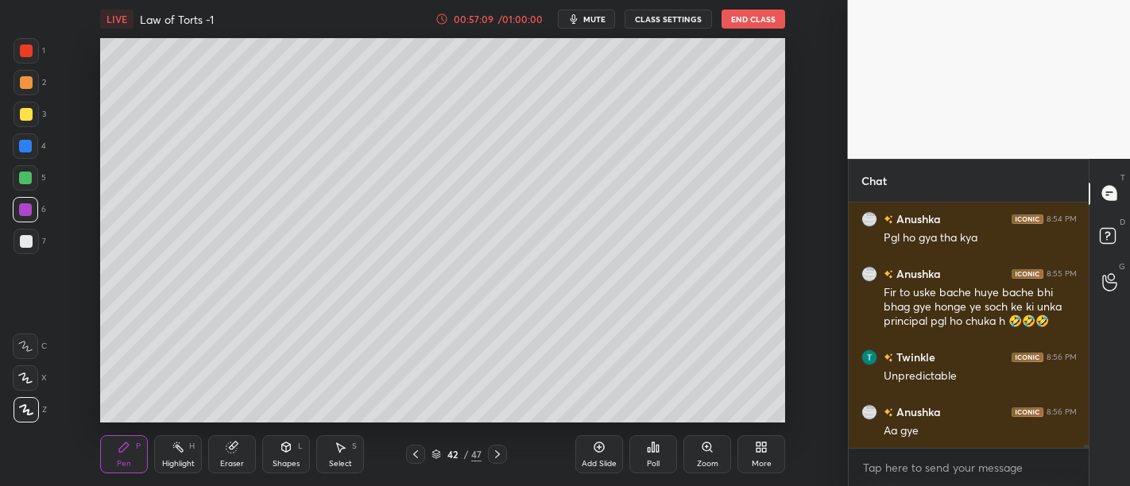
click at [599, 455] on div "Add Slide" at bounding box center [599, 454] width 48 height 38
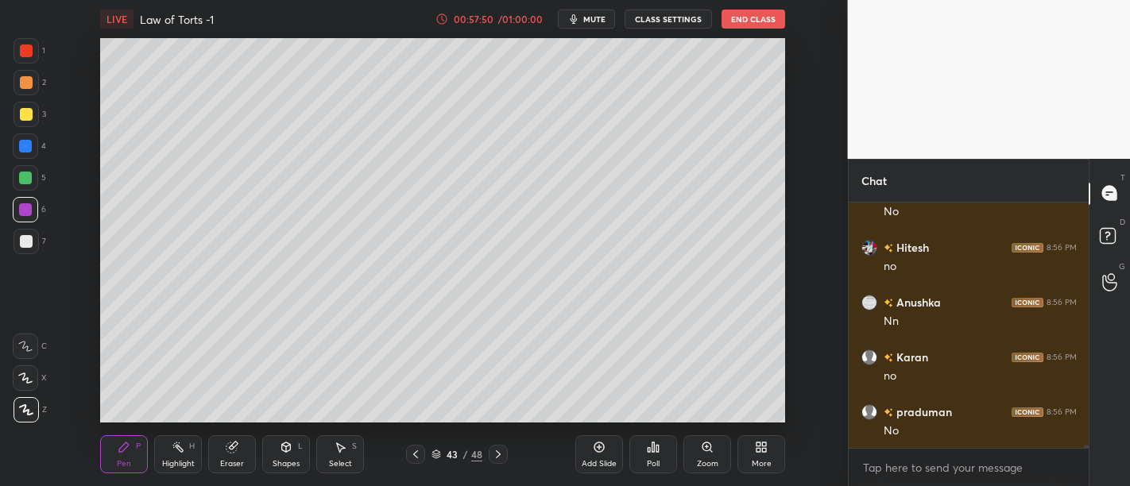
scroll to position [18679, 0]
click at [596, 457] on div "Add Slide" at bounding box center [599, 454] width 48 height 38
click at [593, 450] on icon at bounding box center [599, 447] width 13 height 13
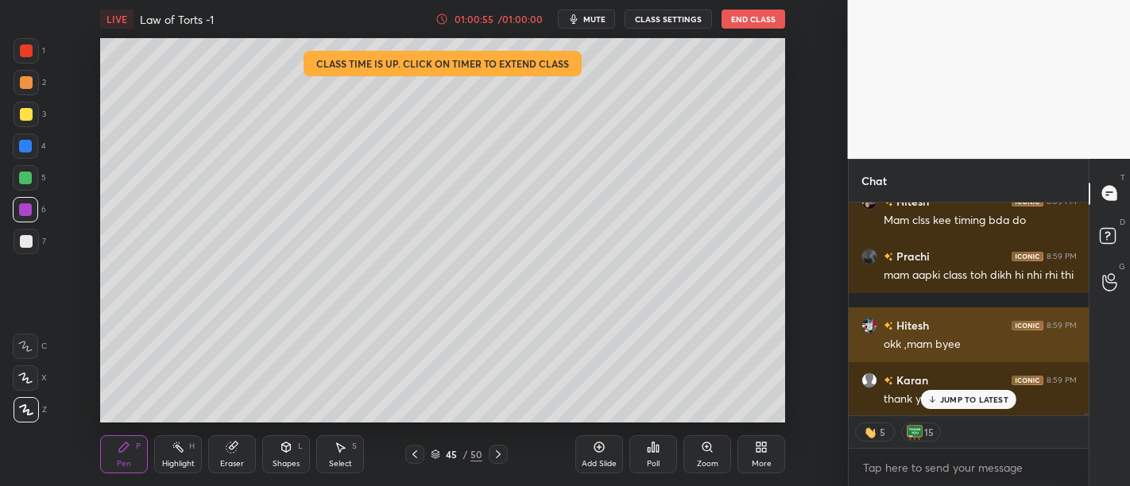
scroll to position [17150, 0]
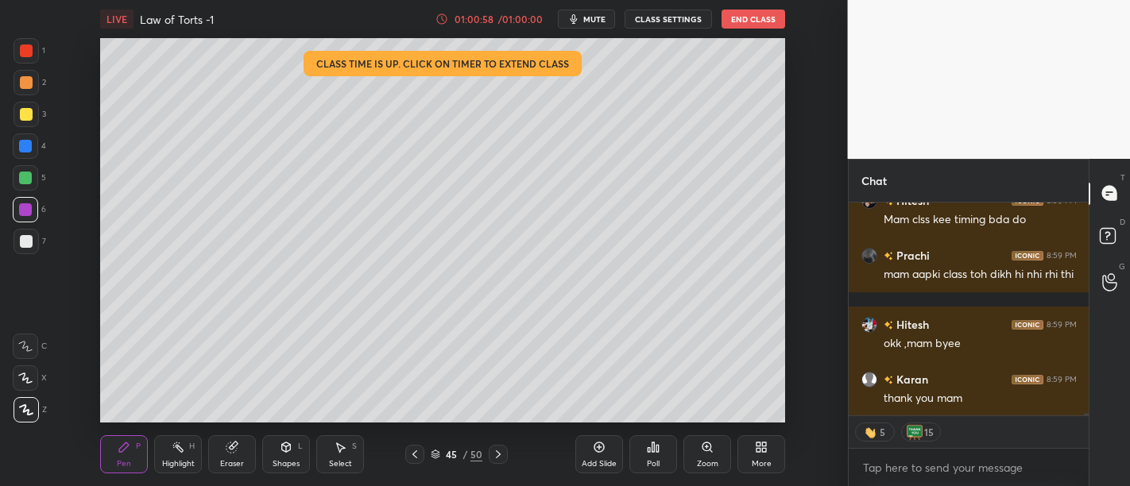
click at [756, 17] on button "End Class" at bounding box center [753, 19] width 64 height 19
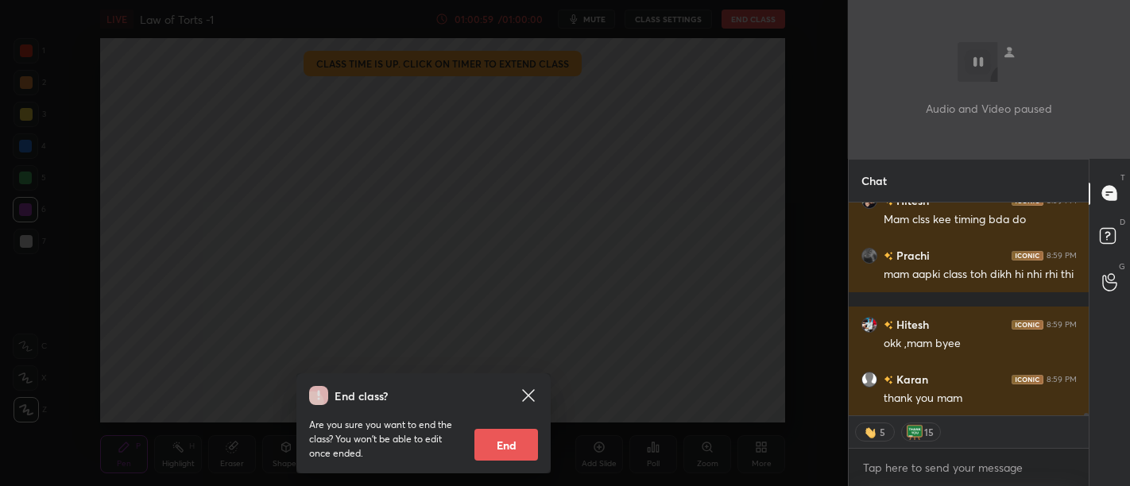
scroll to position [17205, 0]
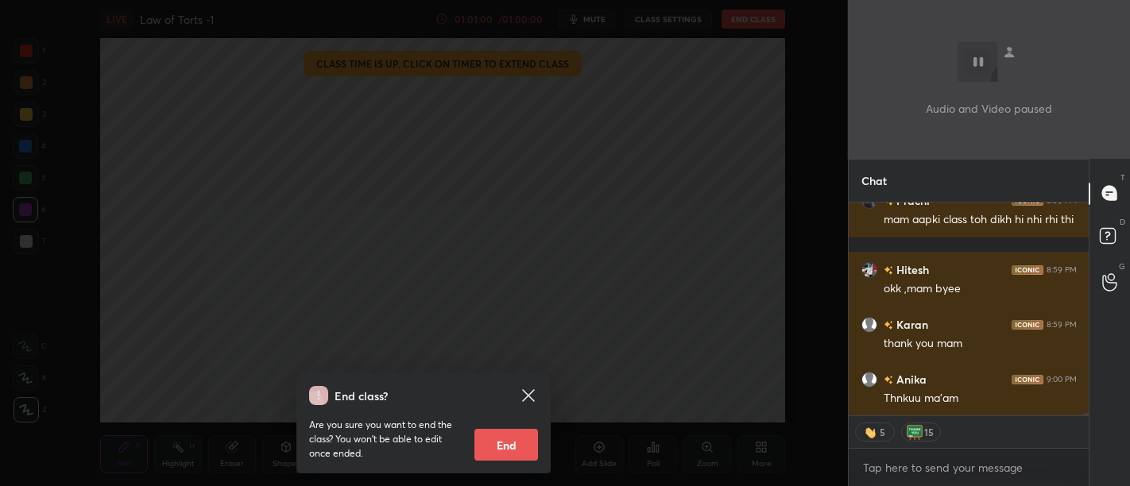
click at [499, 446] on button "End" at bounding box center [506, 445] width 64 height 32
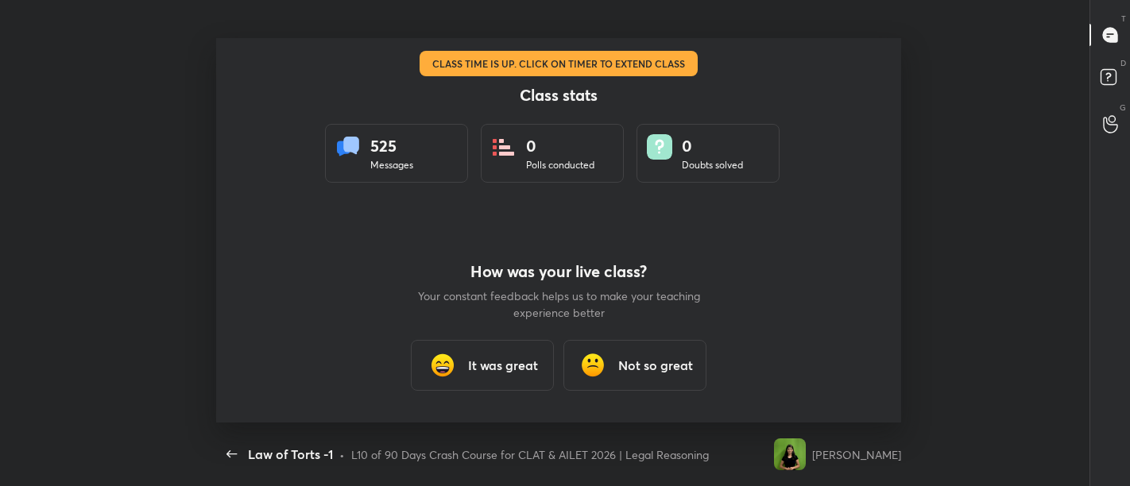
scroll to position [0, 0]
type textarea "x"
